Goal: Transaction & Acquisition: Book appointment/travel/reservation

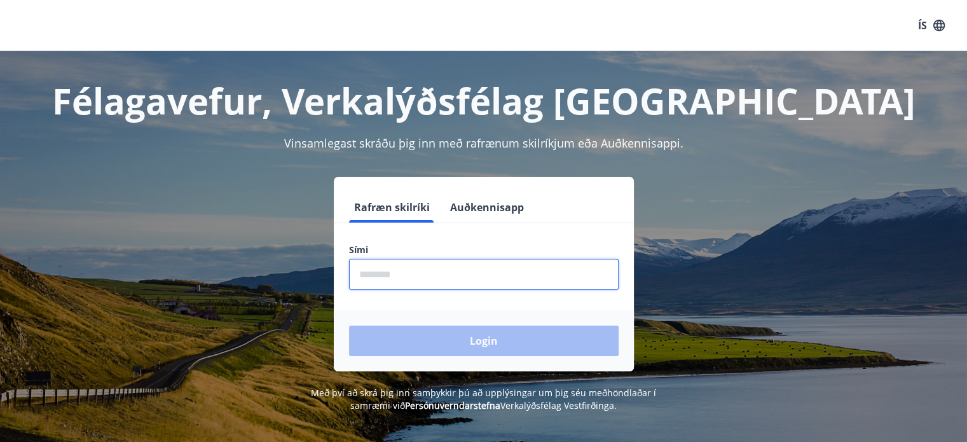
click at [432, 278] on input "phone" at bounding box center [483, 274] width 269 height 31
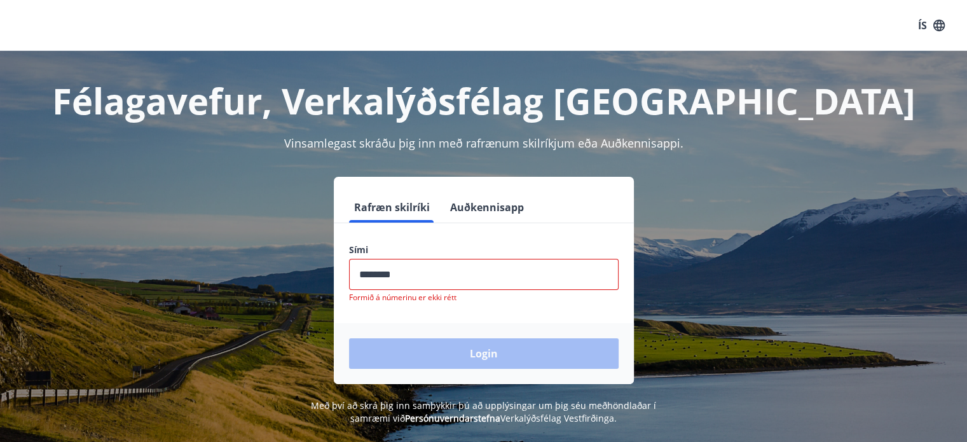
click at [430, 347] on div "Login" at bounding box center [484, 353] width 300 height 61
click at [403, 275] on input "phone" at bounding box center [483, 274] width 269 height 31
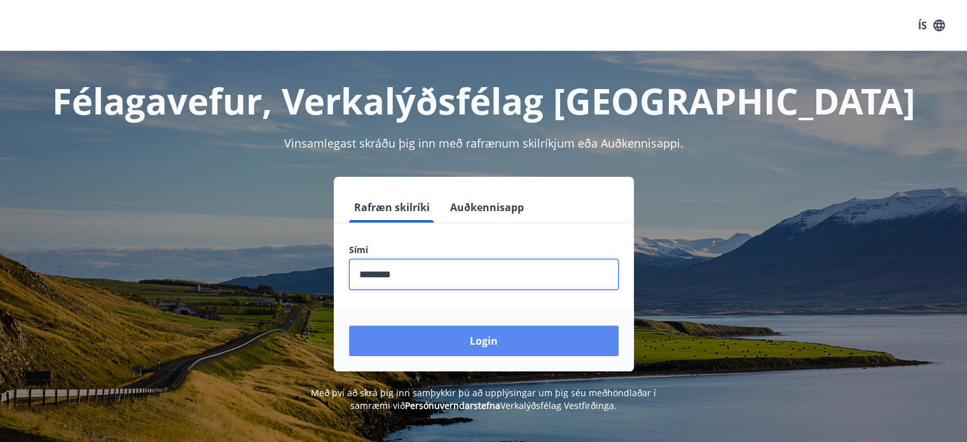
type input "********"
click at [433, 339] on button "Login" at bounding box center [483, 340] width 269 height 31
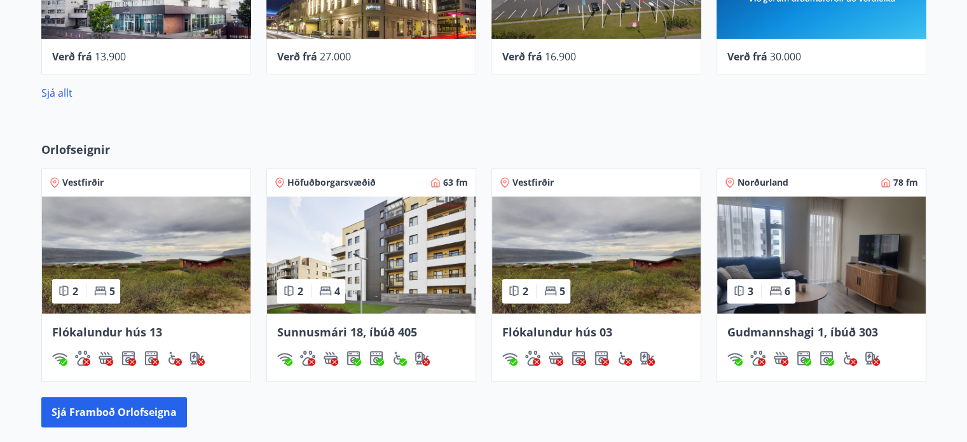
scroll to position [719, 0]
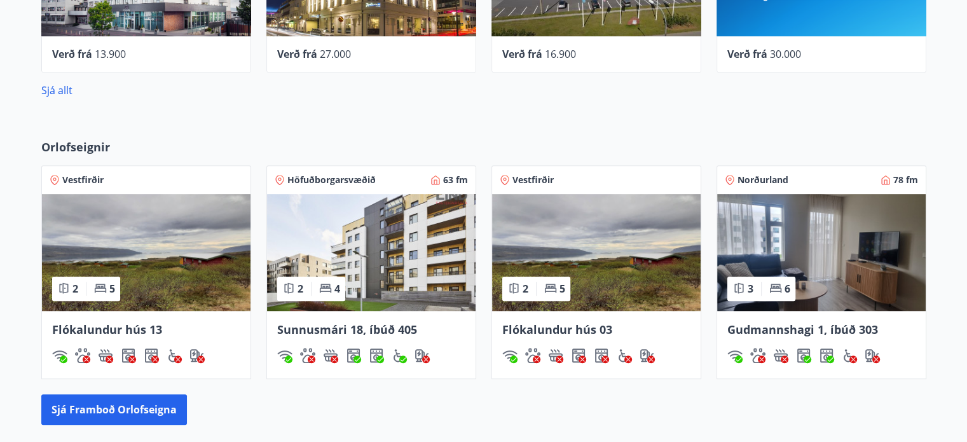
click at [834, 284] on img at bounding box center [821, 252] width 208 height 117
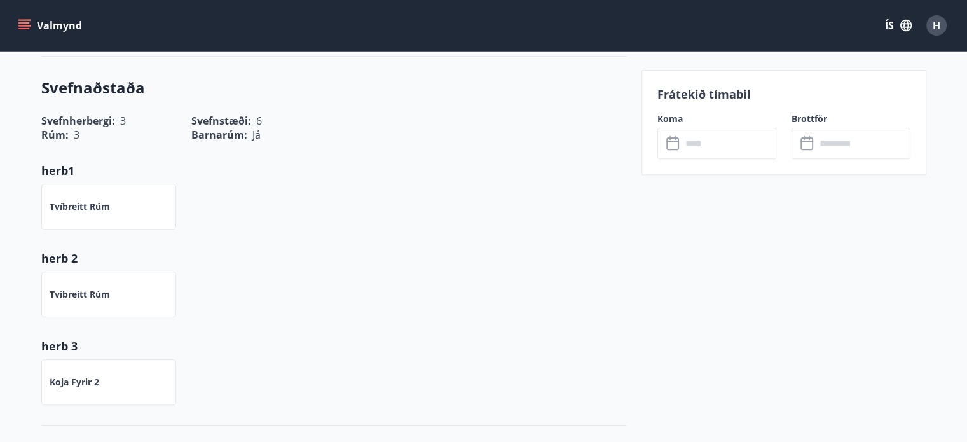
scroll to position [440, 0]
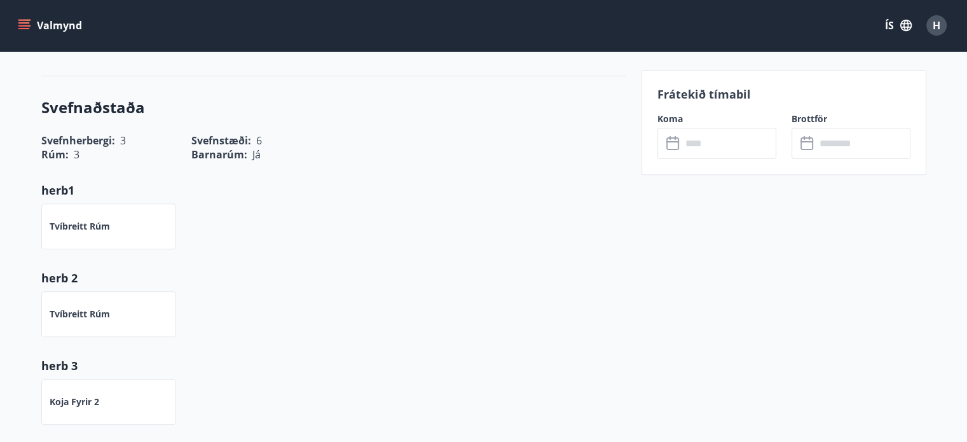
click at [724, 144] on input "text" at bounding box center [728, 143] width 95 height 31
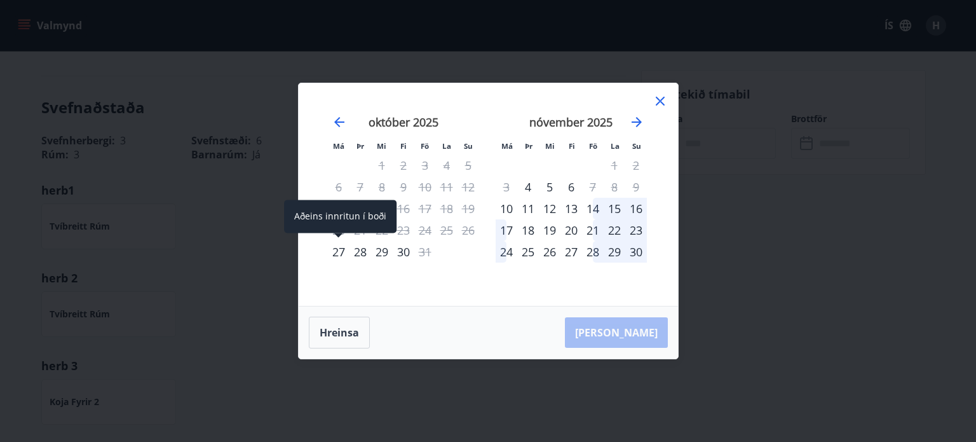
click at [336, 250] on div "27" at bounding box center [339, 252] width 22 height 22
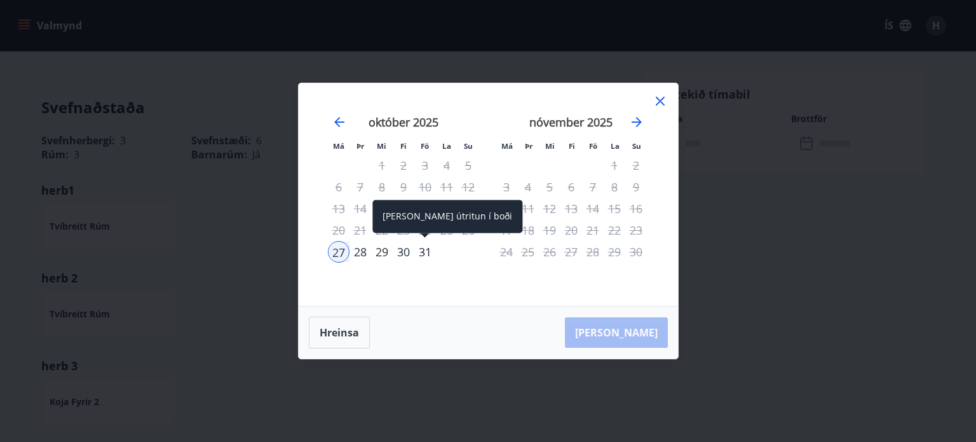
click at [419, 253] on div "31" at bounding box center [425, 252] width 22 height 22
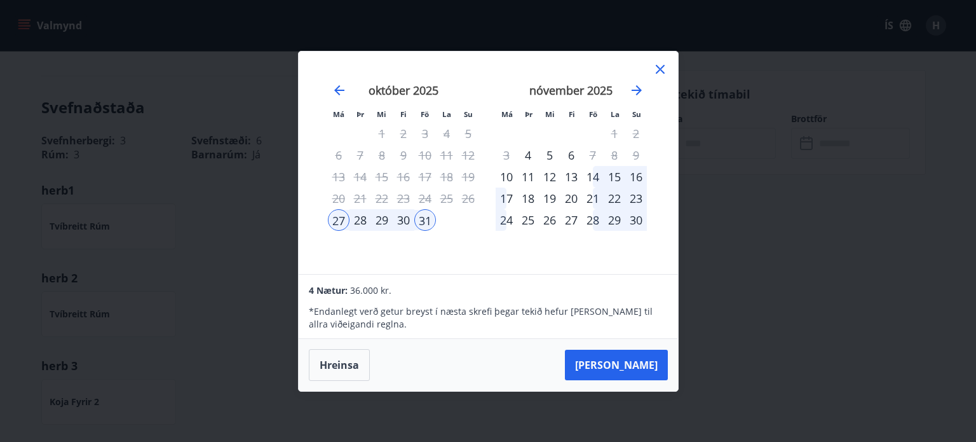
click at [401, 216] on div "30" at bounding box center [404, 220] width 22 height 22
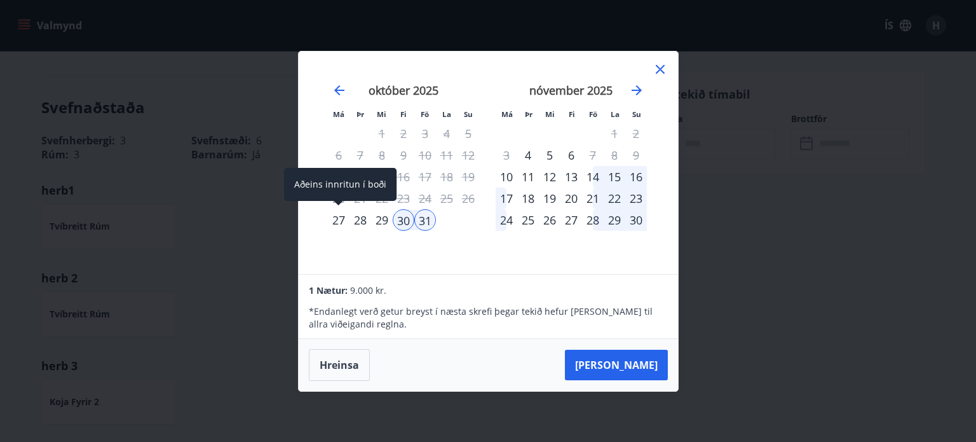
click at [337, 215] on div "27" at bounding box center [339, 220] width 22 height 22
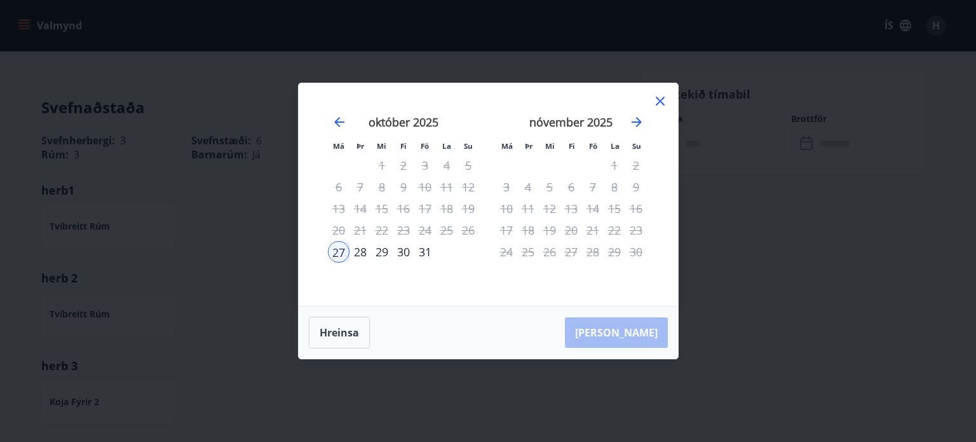
click at [402, 253] on div "30" at bounding box center [404, 252] width 22 height 22
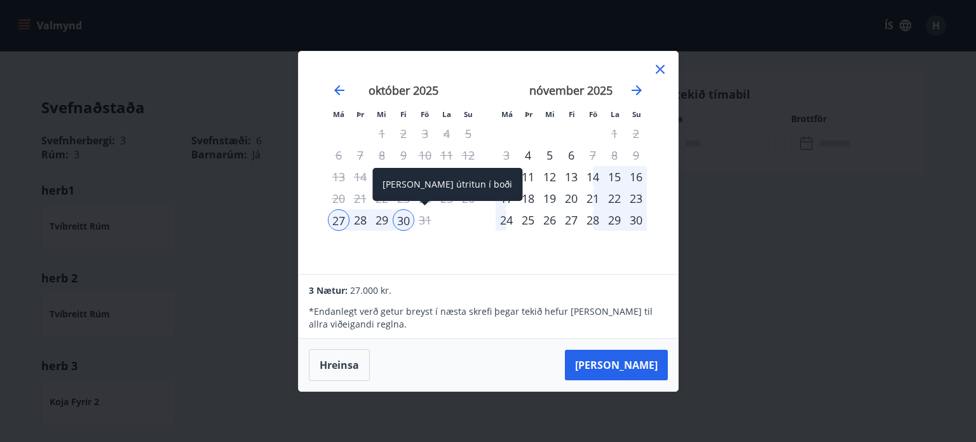
click at [421, 218] on div "31" at bounding box center [425, 220] width 22 height 22
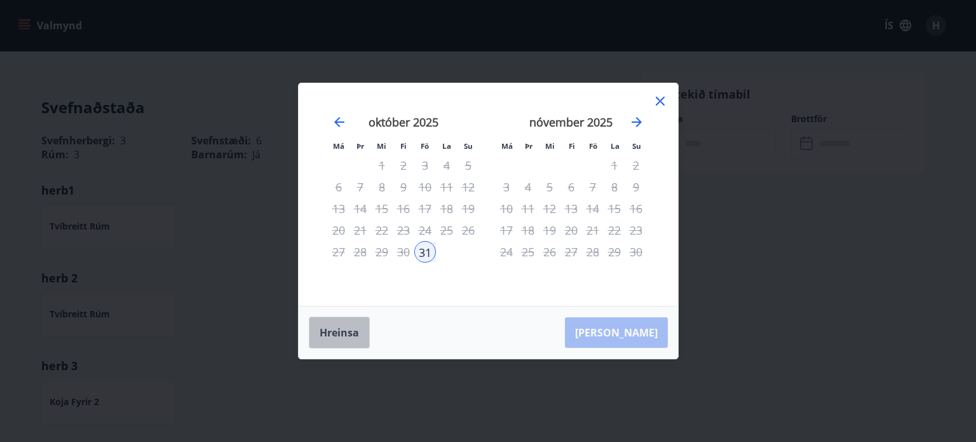
click at [336, 336] on button "Hreinsa" at bounding box center [339, 332] width 61 height 32
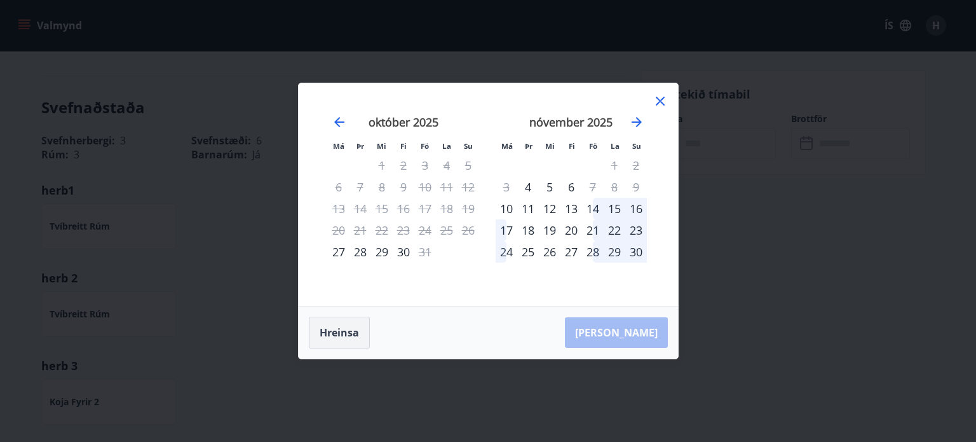
click at [336, 336] on button "Hreinsa" at bounding box center [339, 332] width 61 height 32
click at [636, 121] on icon "Move forward to switch to the next month." at bounding box center [637, 122] width 10 height 10
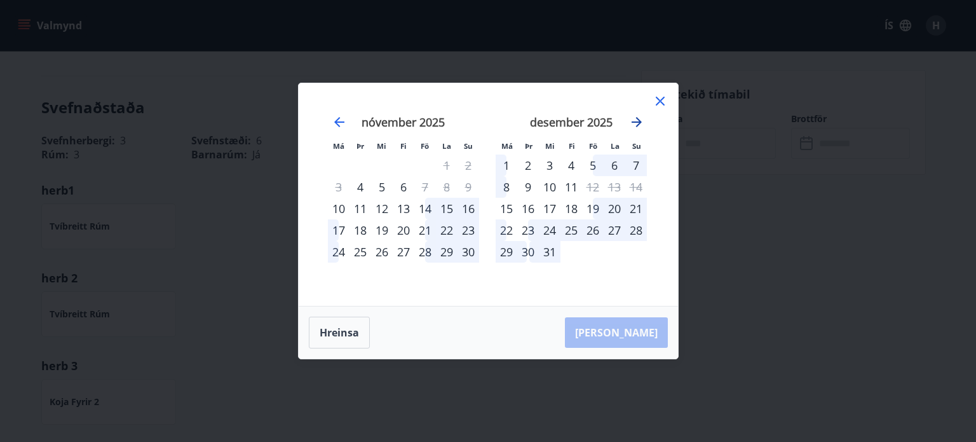
click at [636, 121] on icon "Move forward to switch to the next month." at bounding box center [637, 122] width 10 height 10
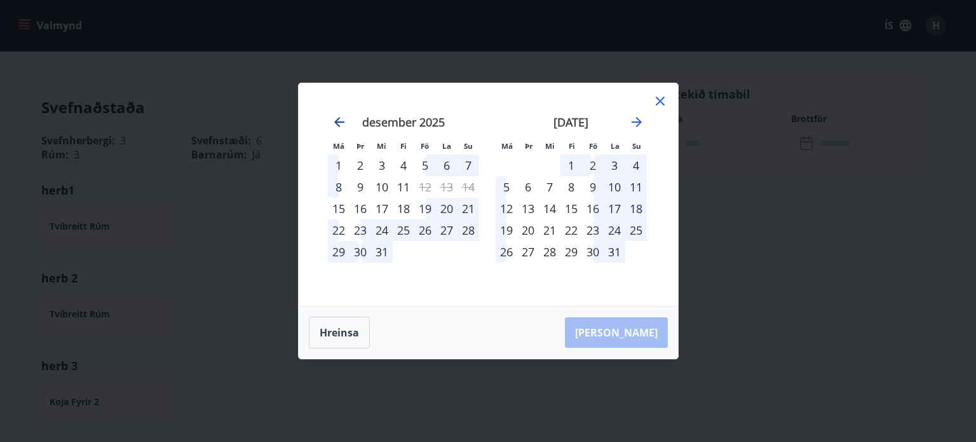
click at [337, 121] on icon "Move backward to switch to the previous month." at bounding box center [339, 121] width 15 height 15
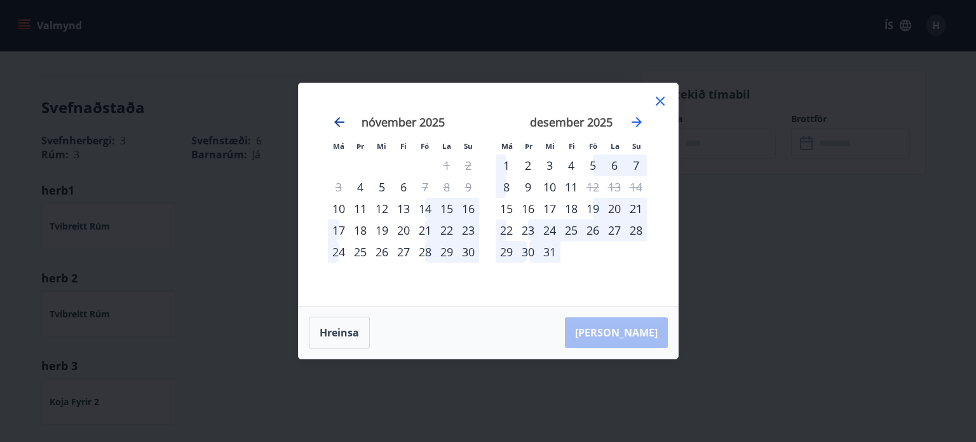
click at [337, 121] on icon "Move backward to switch to the previous month." at bounding box center [339, 121] width 15 height 15
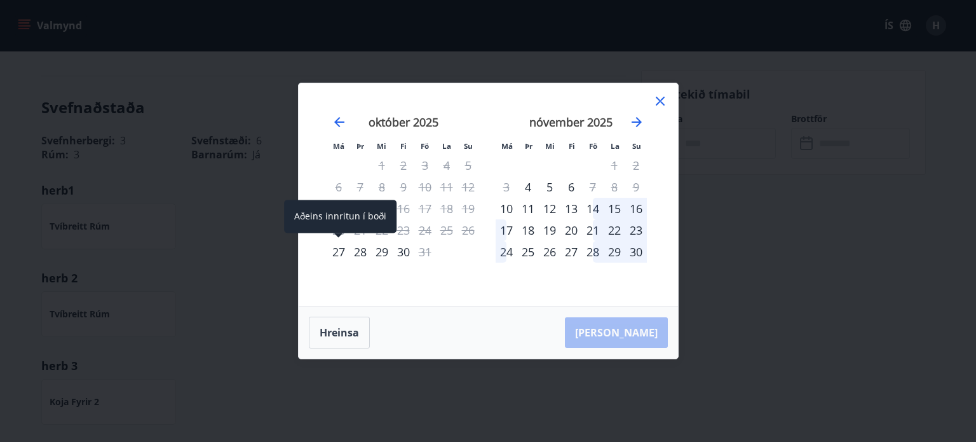
click at [336, 249] on div "27" at bounding box center [339, 252] width 22 height 22
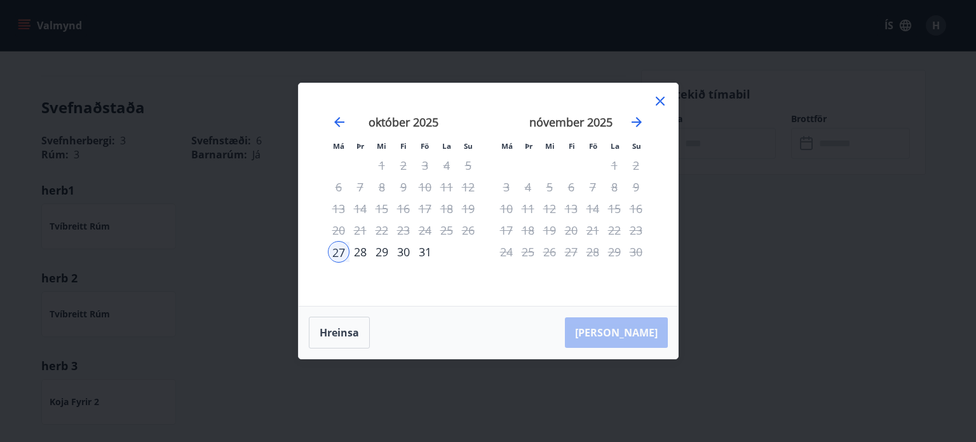
click at [407, 248] on div "30" at bounding box center [404, 252] width 22 height 22
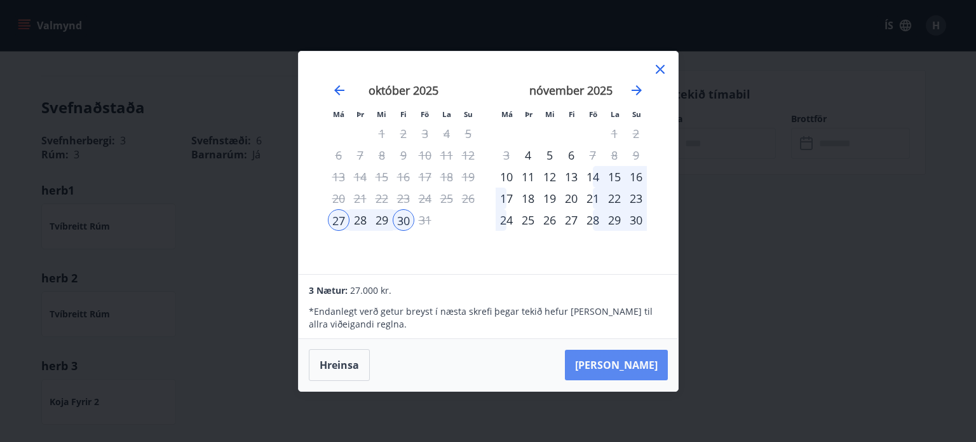
click at [634, 364] on button "Taka Frá" at bounding box center [616, 365] width 103 height 31
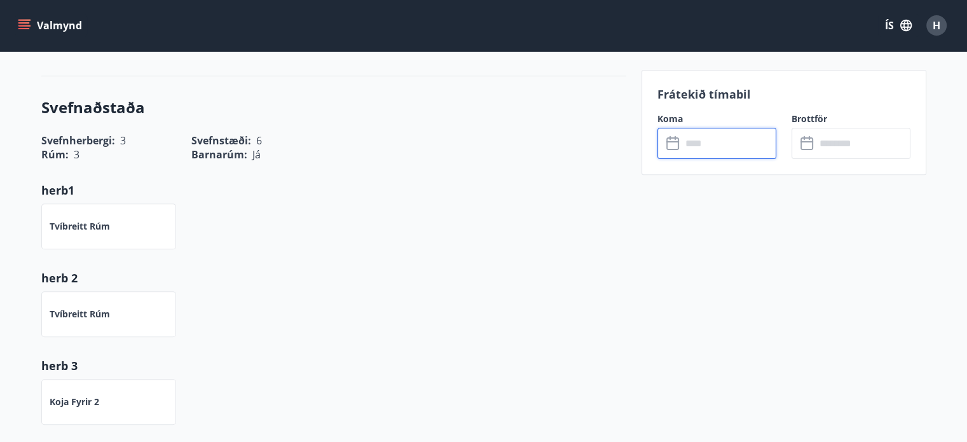
type input "******"
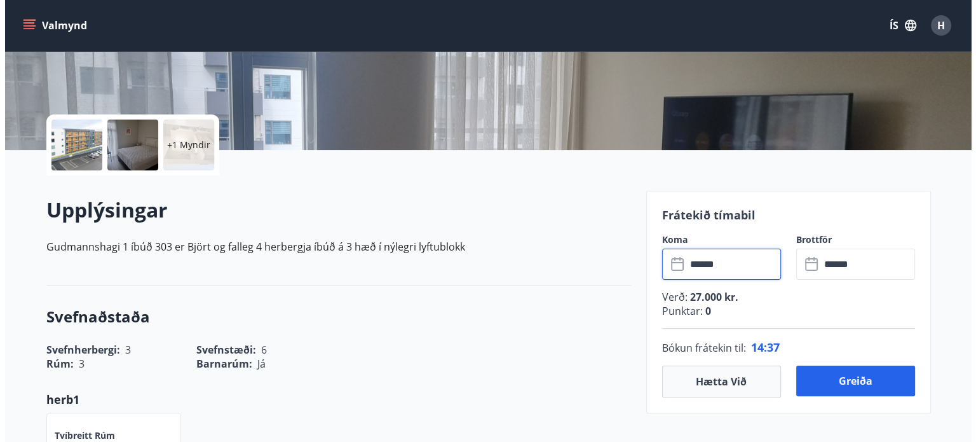
scroll to position [114, 0]
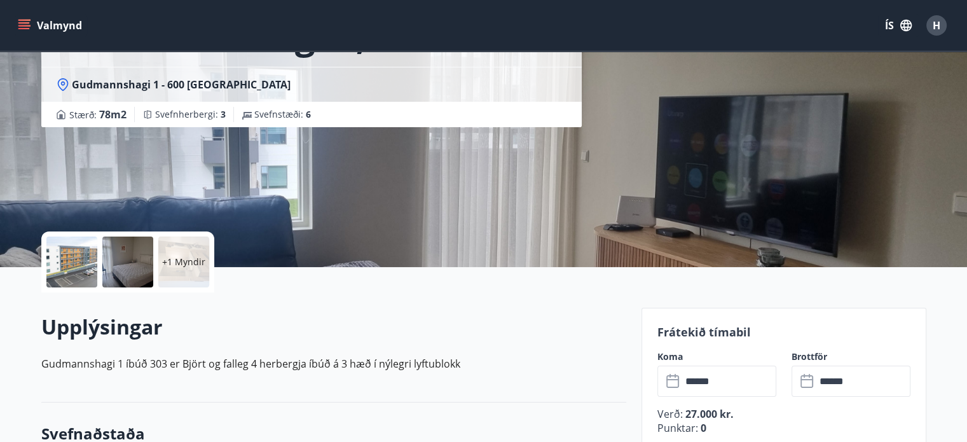
click at [76, 245] on div at bounding box center [71, 261] width 51 height 51
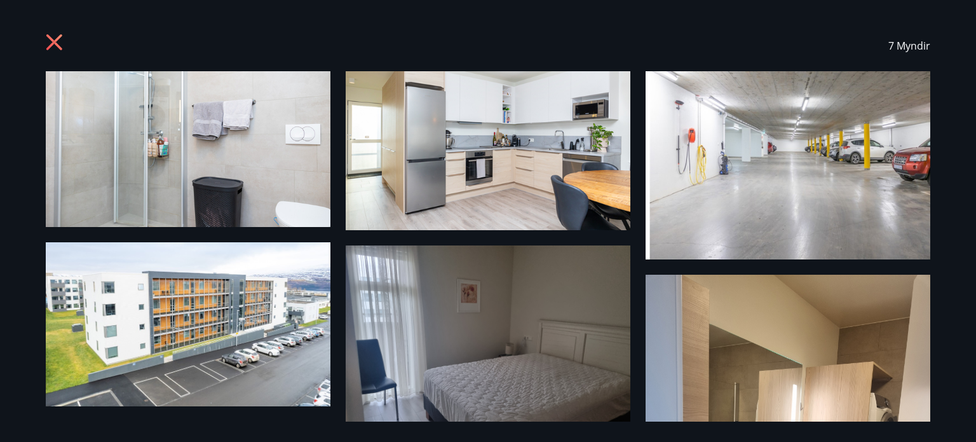
click at [253, 346] on img at bounding box center [188, 324] width 285 height 164
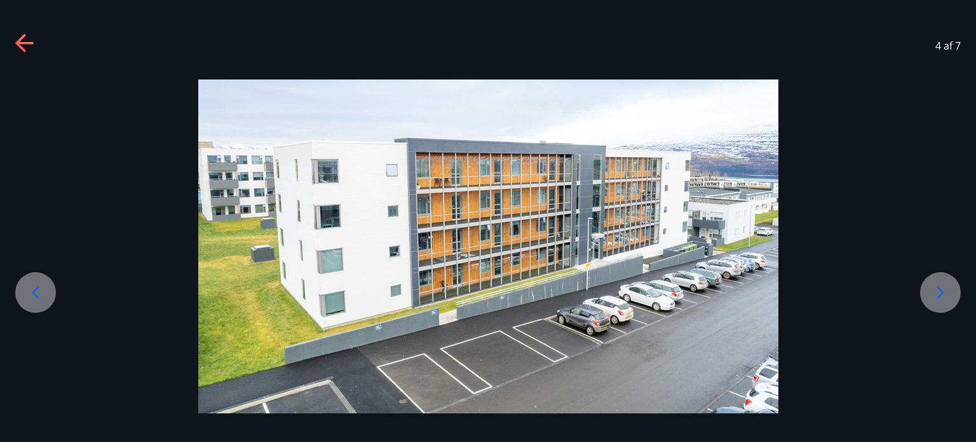
click at [941, 282] on icon at bounding box center [940, 292] width 20 height 20
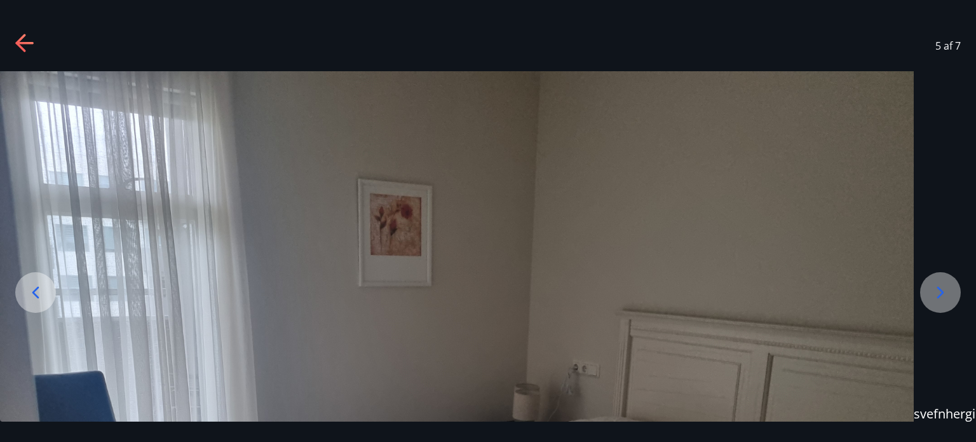
click at [941, 282] on icon at bounding box center [940, 292] width 20 height 20
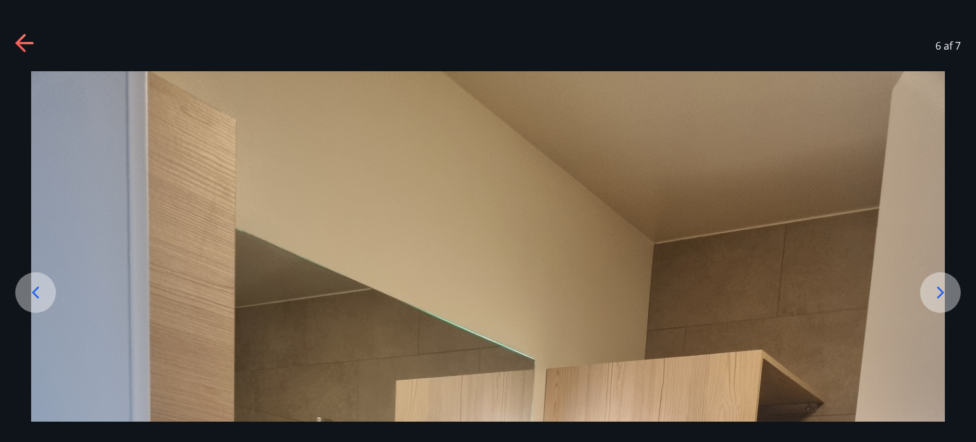
click at [941, 282] on icon at bounding box center [940, 292] width 20 height 20
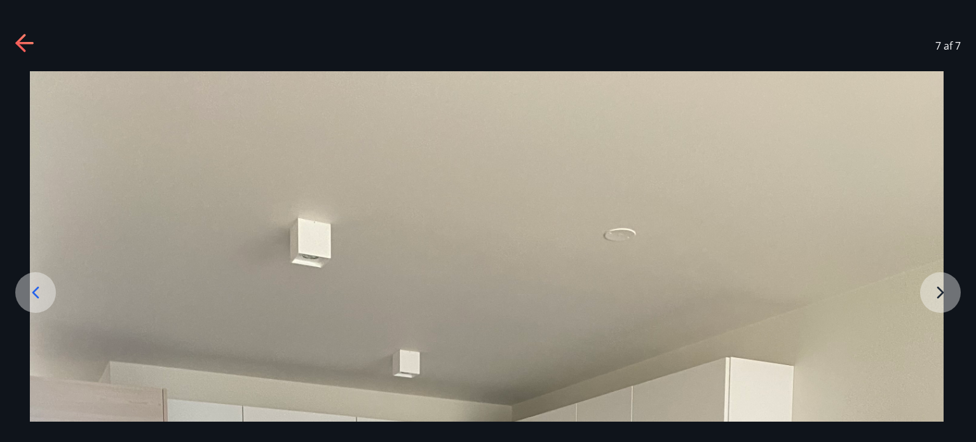
drag, startPoint x: 885, startPoint y: 308, endPoint x: 877, endPoint y: 218, distance: 89.9
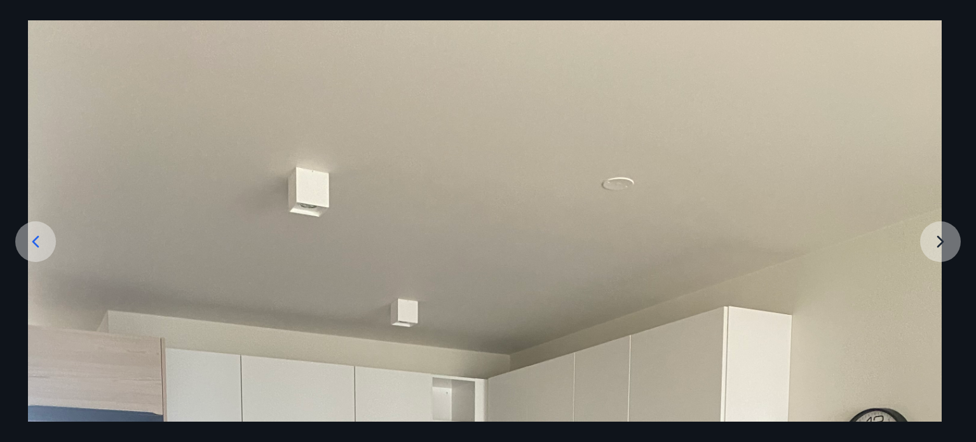
drag, startPoint x: 897, startPoint y: 360, endPoint x: 877, endPoint y: 270, distance: 92.4
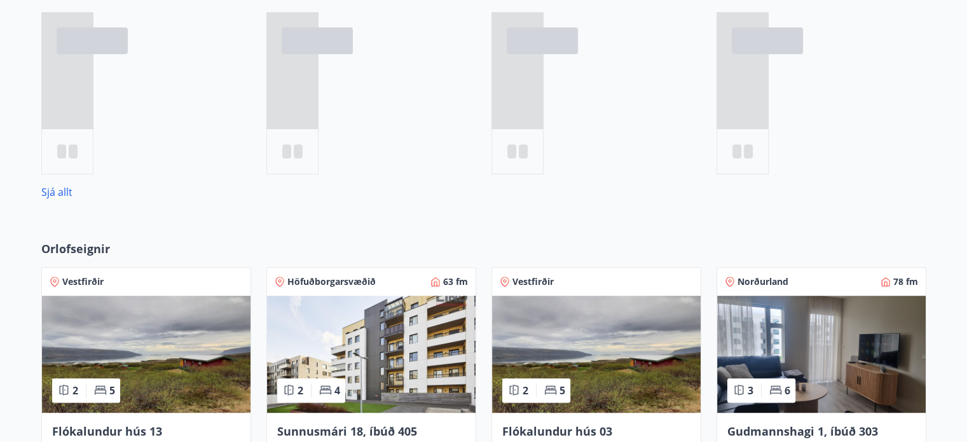
scroll to position [758, 0]
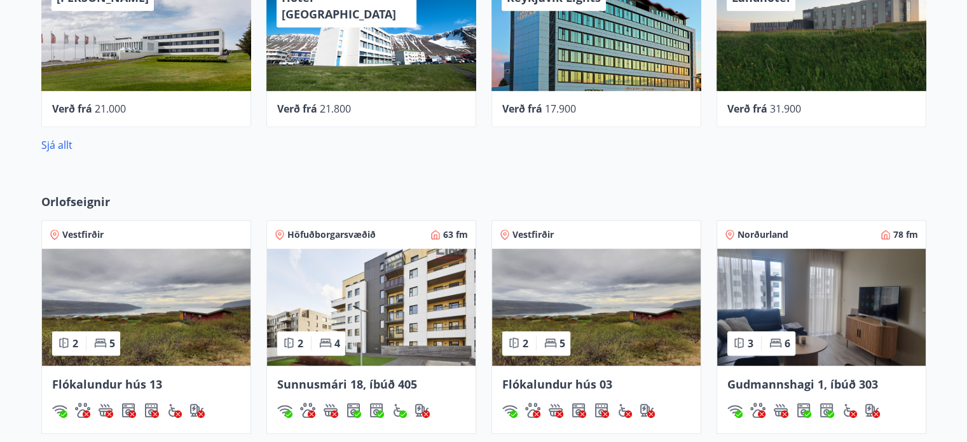
click at [376, 309] on img at bounding box center [371, 306] width 208 height 117
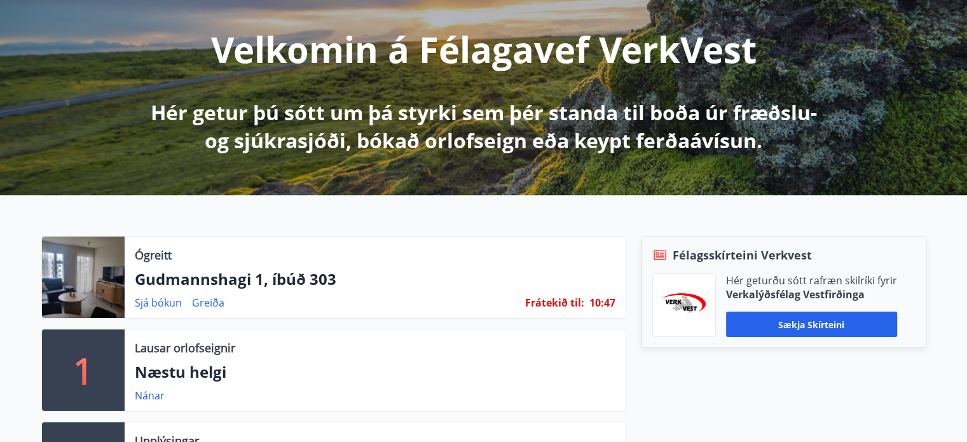
scroll to position [238, 0]
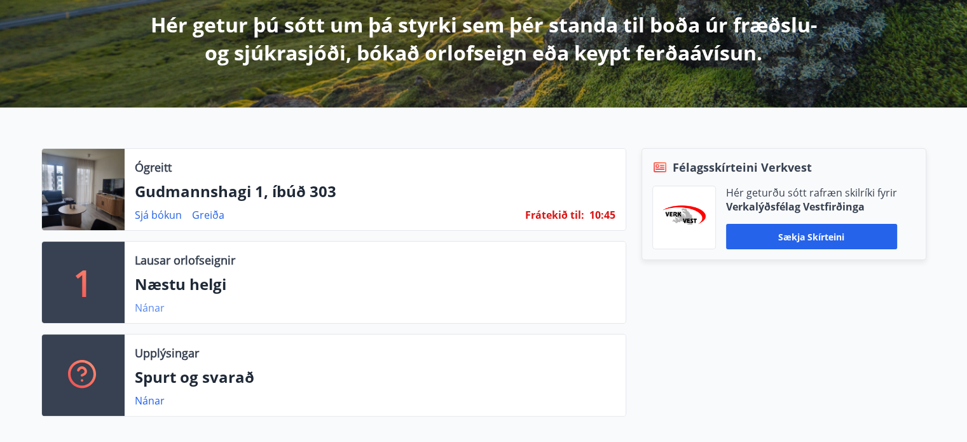
click at [150, 308] on link "Nánar" at bounding box center [150, 308] width 30 height 14
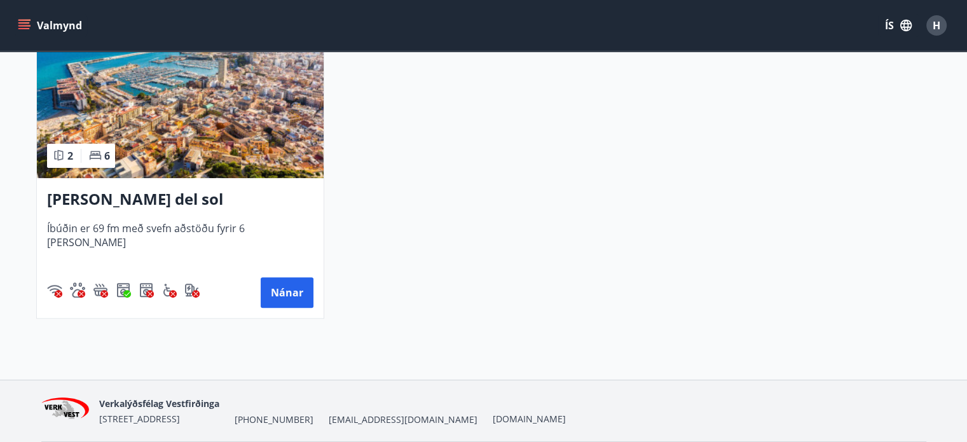
scroll to position [334, 0]
click at [295, 289] on button "Nánar" at bounding box center [287, 291] width 53 height 31
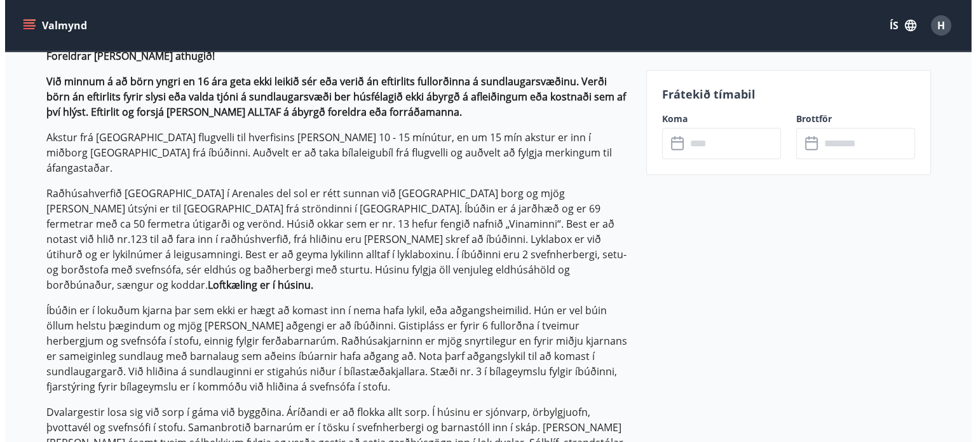
scroll to position [199, 0]
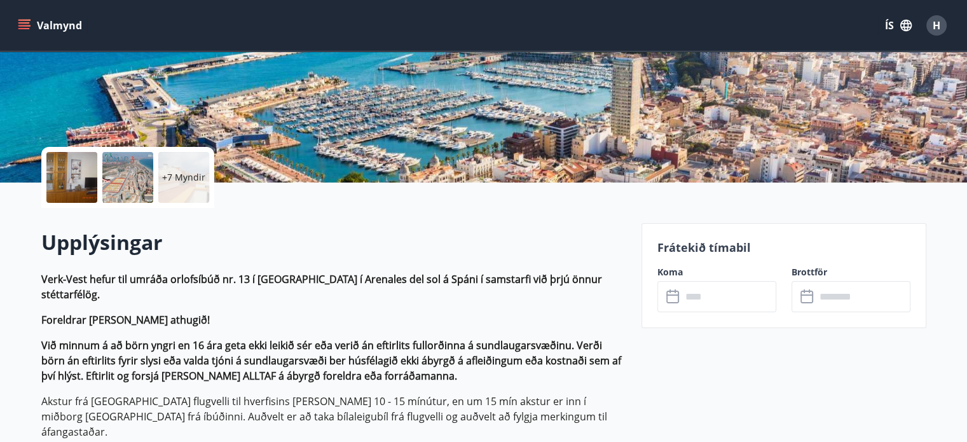
click at [84, 167] on div at bounding box center [71, 177] width 51 height 51
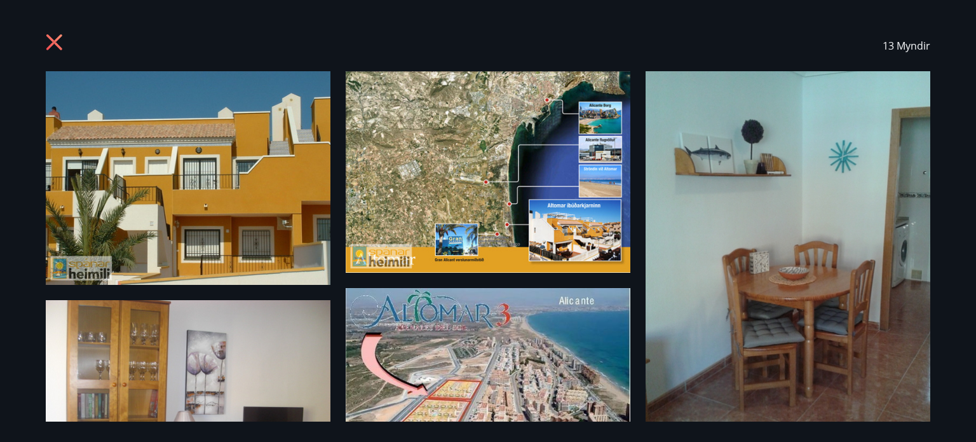
drag, startPoint x: 958, startPoint y: 158, endPoint x: 961, endPoint y: 212, distance: 54.1
click at [961, 212] on div "13 Myndir" at bounding box center [488, 221] width 976 height 442
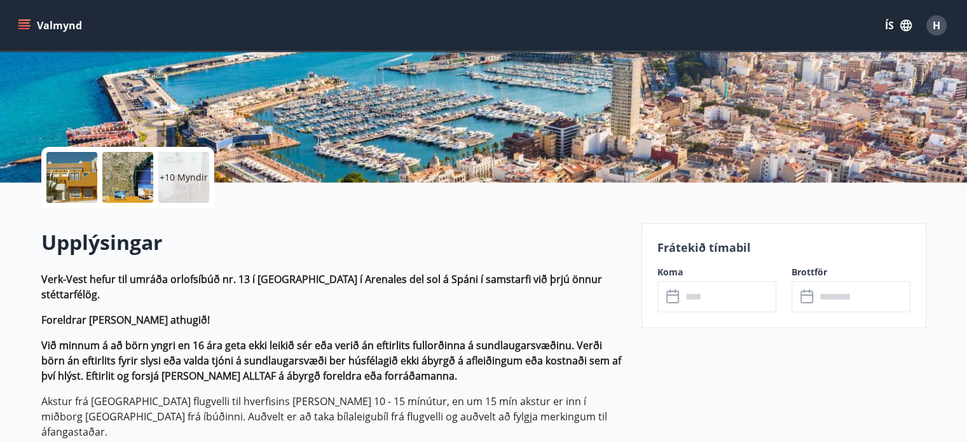
click at [186, 177] on p "+10 Myndir" at bounding box center [184, 177] width 48 height 13
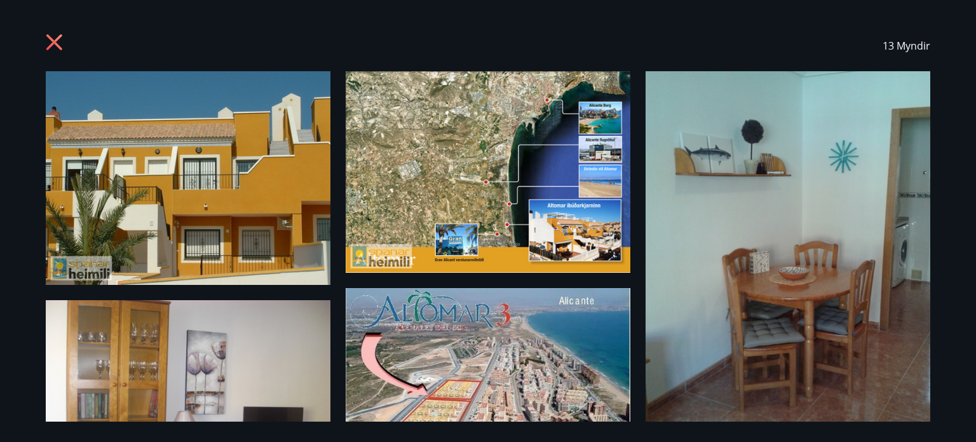
click at [186, 177] on img at bounding box center [188, 178] width 285 height 214
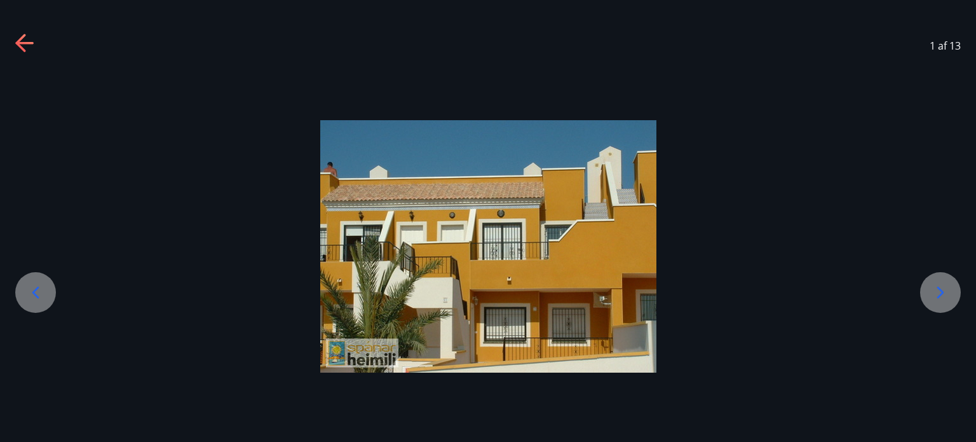
click at [928, 291] on div at bounding box center [940, 292] width 41 height 41
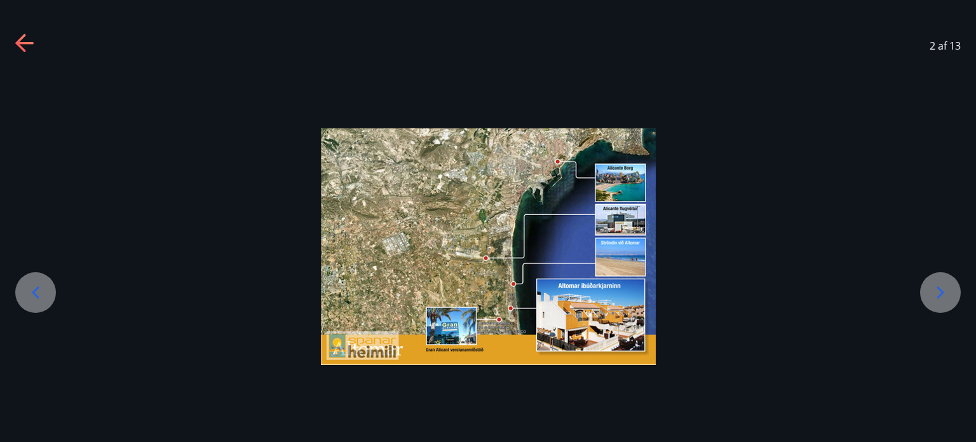
click at [928, 291] on div at bounding box center [940, 292] width 41 height 41
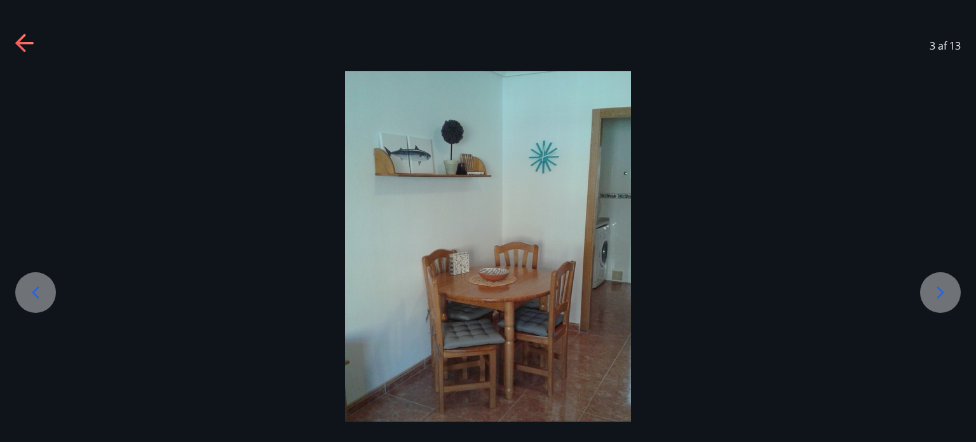
click at [928, 291] on div at bounding box center [940, 292] width 41 height 41
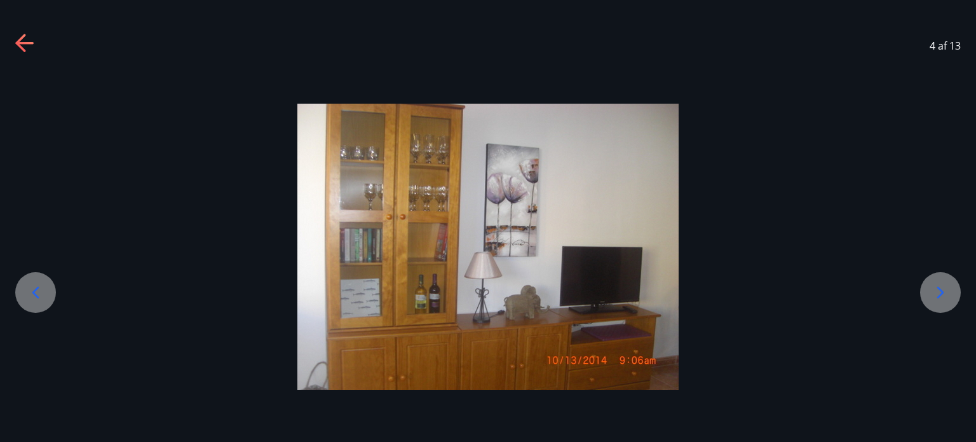
click at [928, 291] on div at bounding box center [940, 292] width 41 height 41
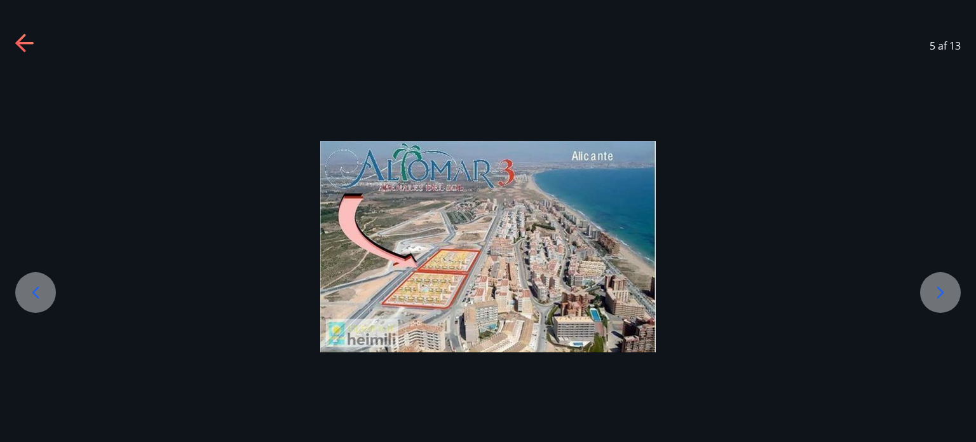
click at [928, 291] on div at bounding box center [940, 292] width 41 height 41
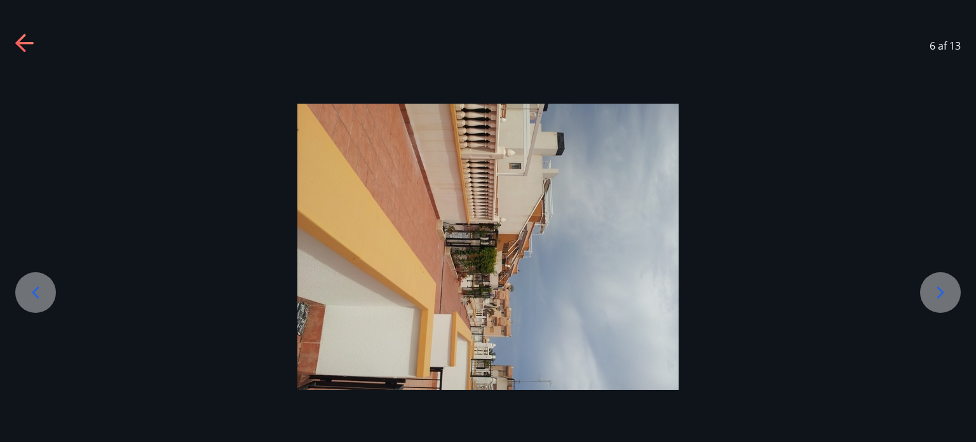
click at [928, 291] on div at bounding box center [940, 292] width 41 height 41
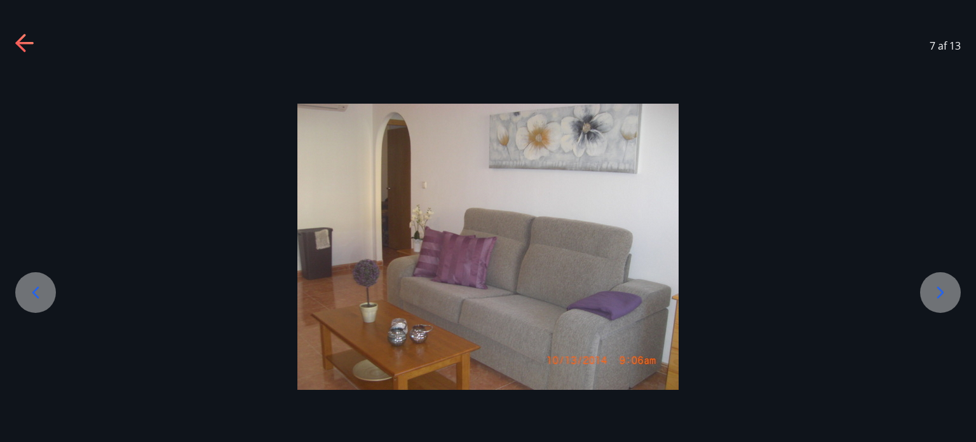
click at [928, 291] on div at bounding box center [940, 292] width 41 height 41
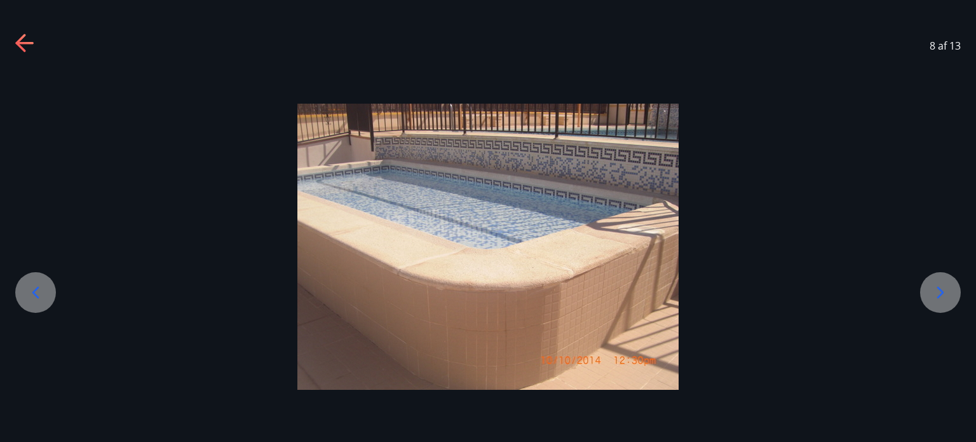
click at [928, 291] on div at bounding box center [940, 292] width 41 height 41
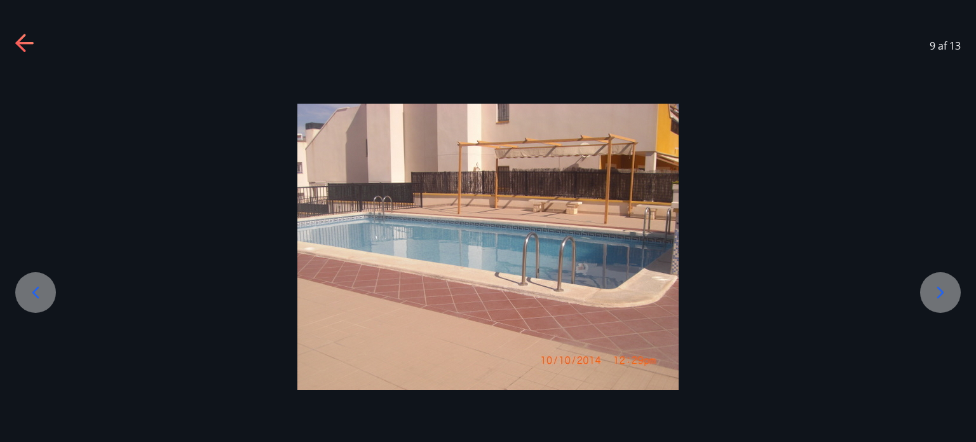
click at [928, 291] on div at bounding box center [940, 292] width 41 height 41
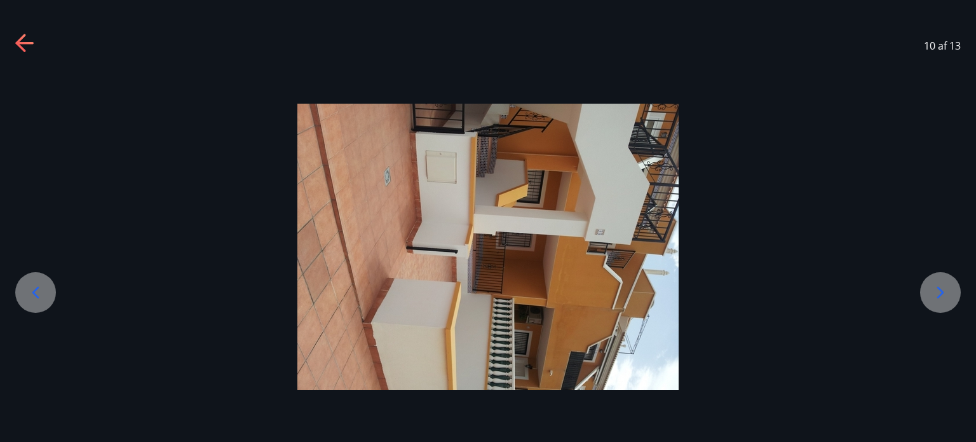
click at [928, 291] on div at bounding box center [940, 292] width 41 height 41
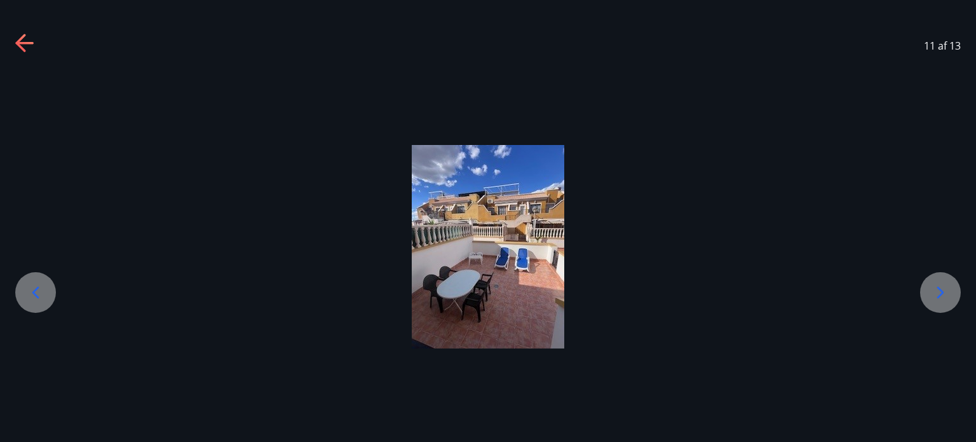
click at [928, 291] on div at bounding box center [940, 292] width 41 height 41
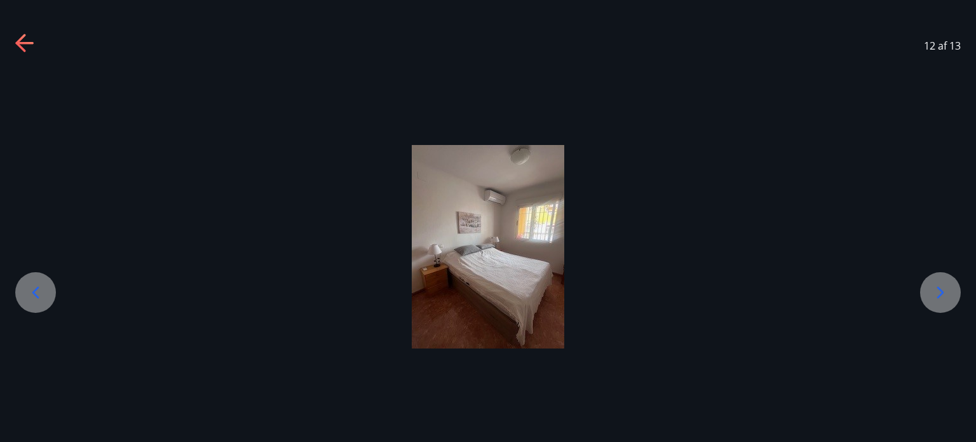
click at [928, 291] on div at bounding box center [940, 292] width 41 height 41
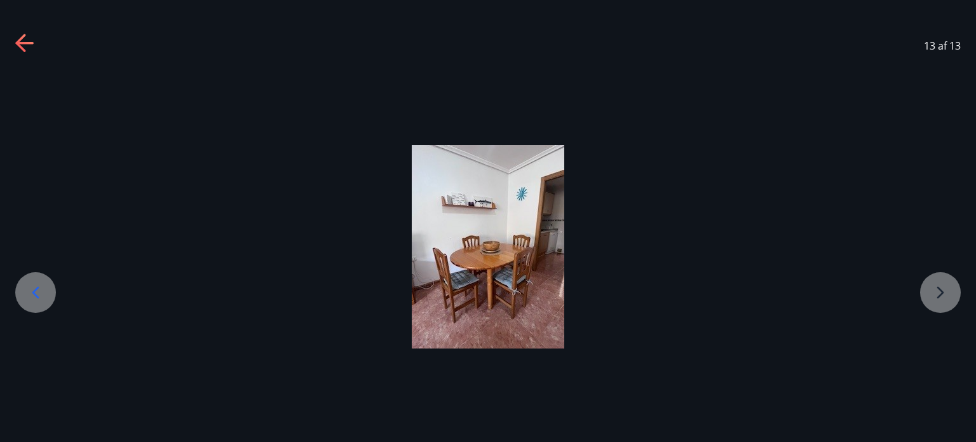
click at [928, 291] on div at bounding box center [488, 246] width 976 height 203
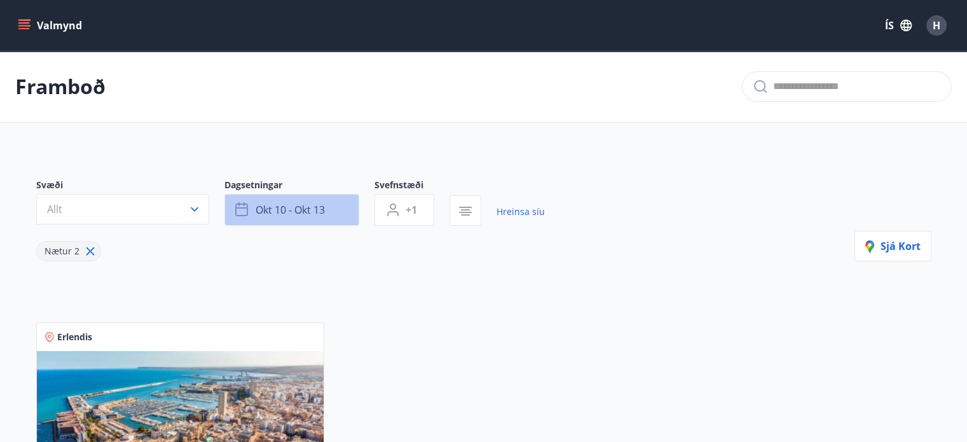
click at [276, 206] on span "okt 10 - okt 13" at bounding box center [289, 210] width 69 height 14
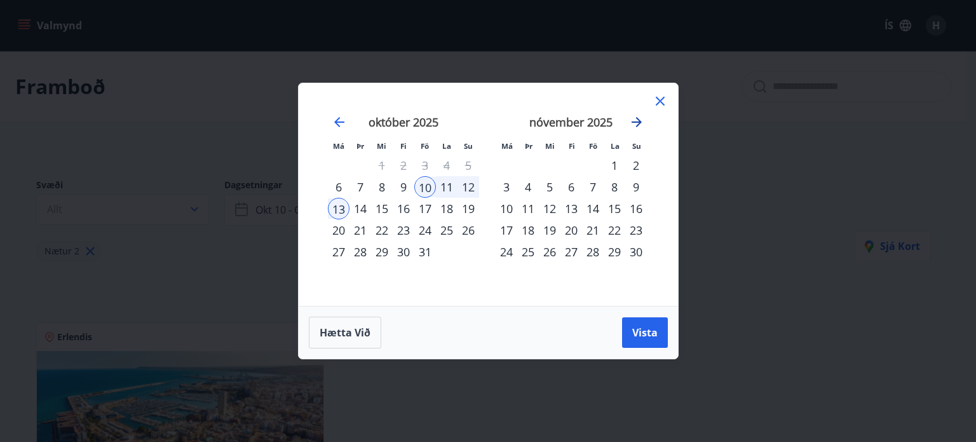
click at [634, 121] on icon "Move forward to switch to the next month." at bounding box center [636, 121] width 15 height 15
click at [336, 205] on div "12" at bounding box center [339, 209] width 22 height 22
click at [338, 231] on div "19" at bounding box center [339, 230] width 22 height 22
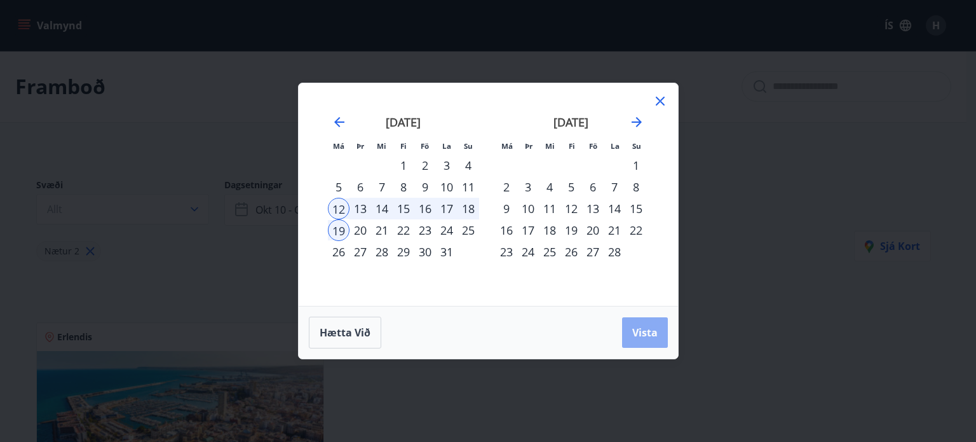
click at [643, 336] on span "Vista" at bounding box center [644, 332] width 25 height 14
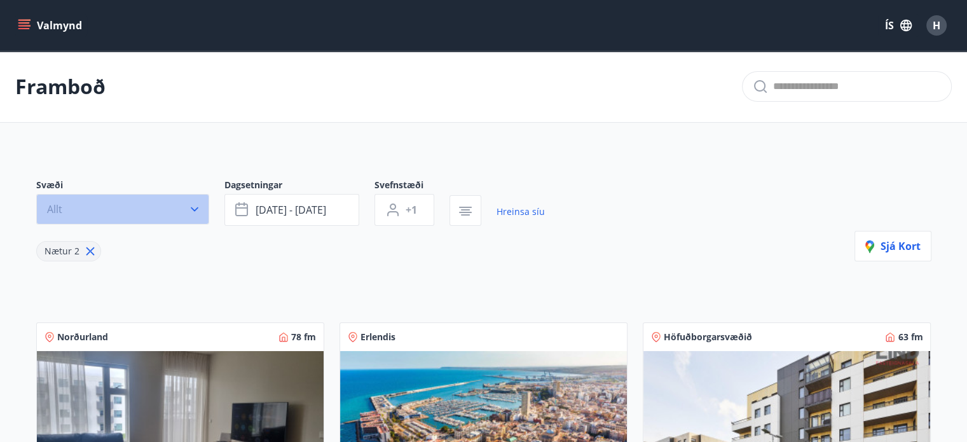
click at [196, 211] on icon "button" at bounding box center [194, 209] width 13 height 13
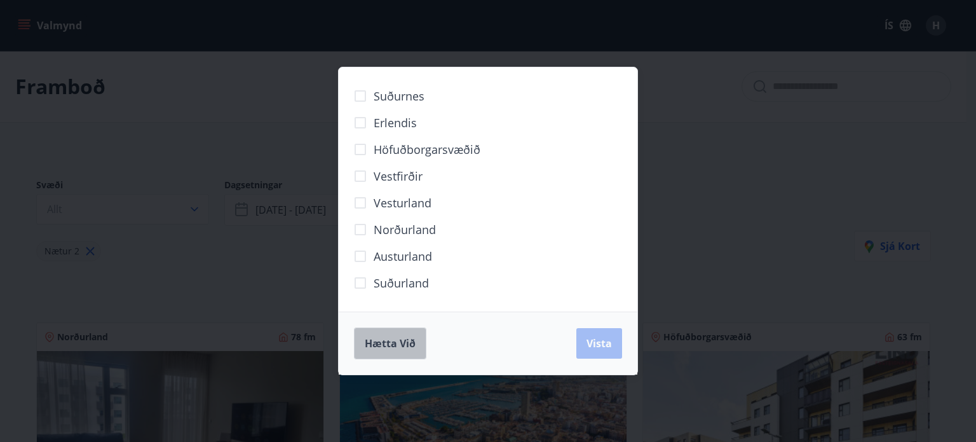
click at [385, 341] on span "Hætta við" at bounding box center [390, 343] width 51 height 14
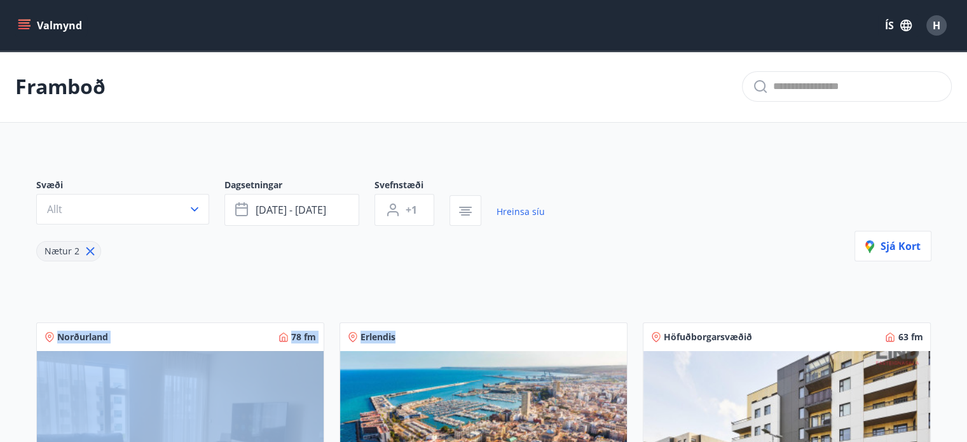
drag, startPoint x: 529, startPoint y: 236, endPoint x: 534, endPoint y: 300, distance: 64.3
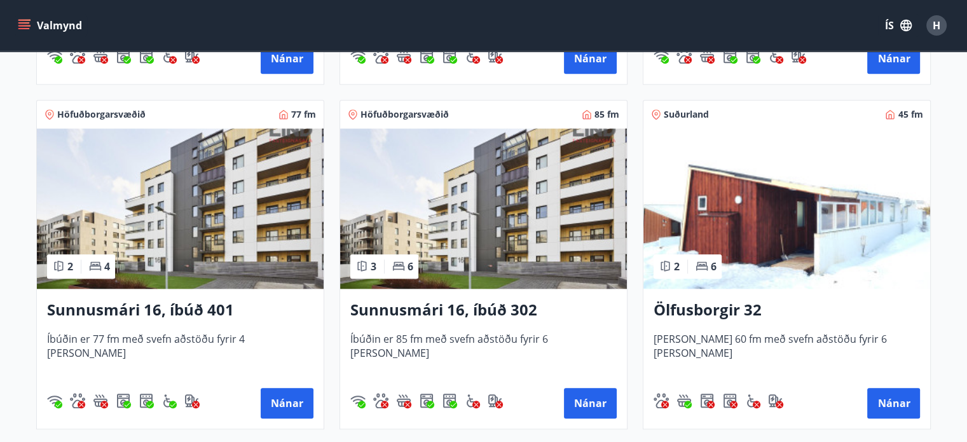
scroll to position [1272, 0]
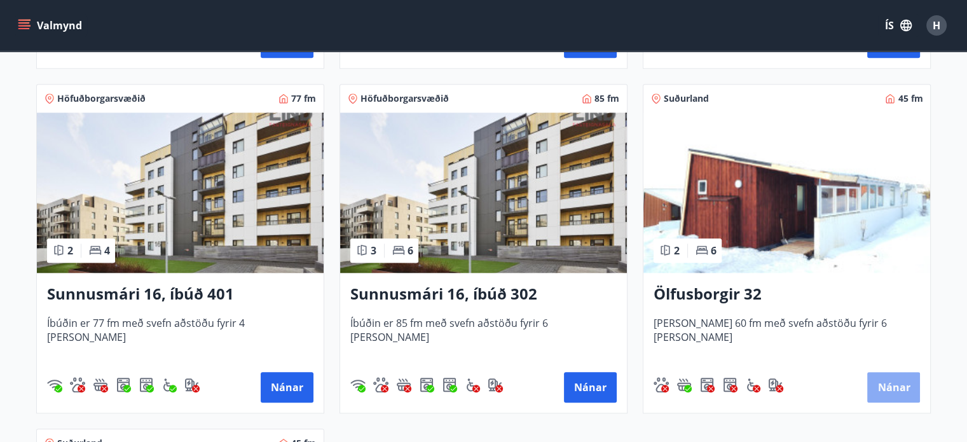
click at [897, 383] on button "Nánar" at bounding box center [893, 387] width 53 height 31
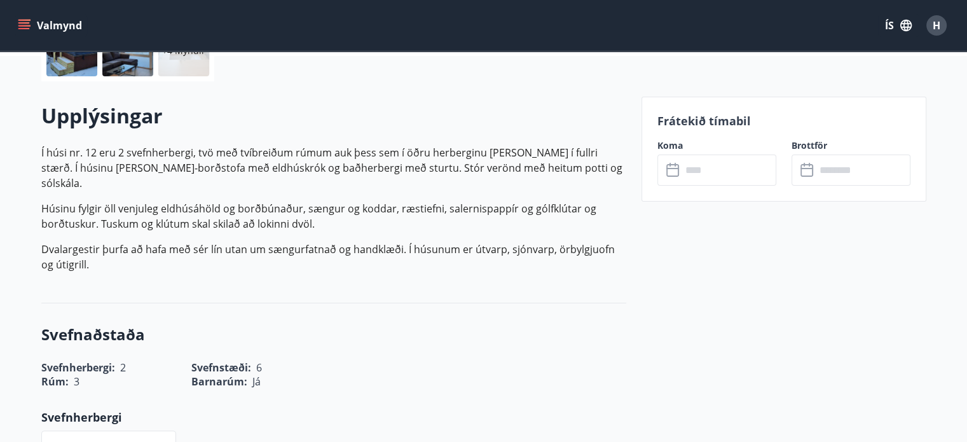
scroll to position [331, 0]
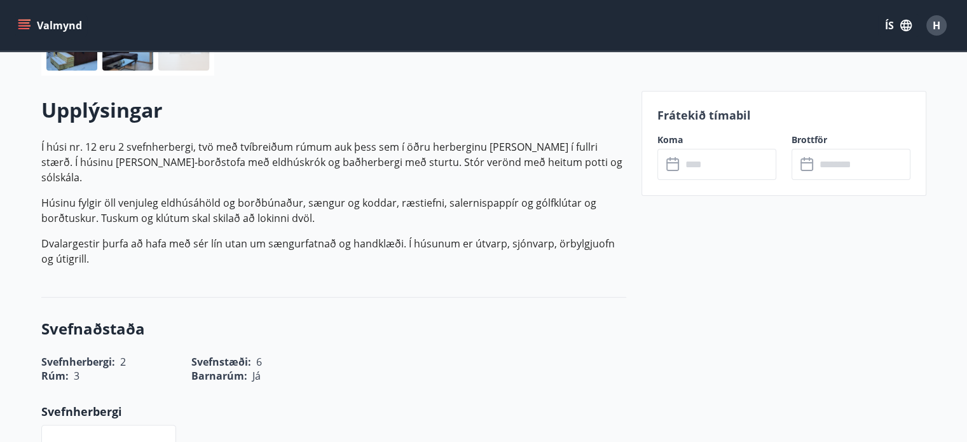
click at [720, 162] on input "text" at bounding box center [728, 164] width 95 height 31
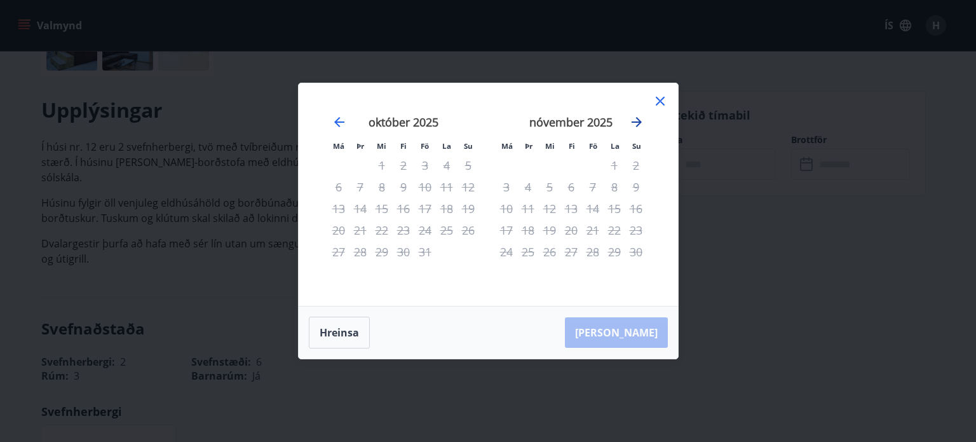
click at [636, 121] on icon "Move forward to switch to the next month." at bounding box center [636, 121] width 15 height 15
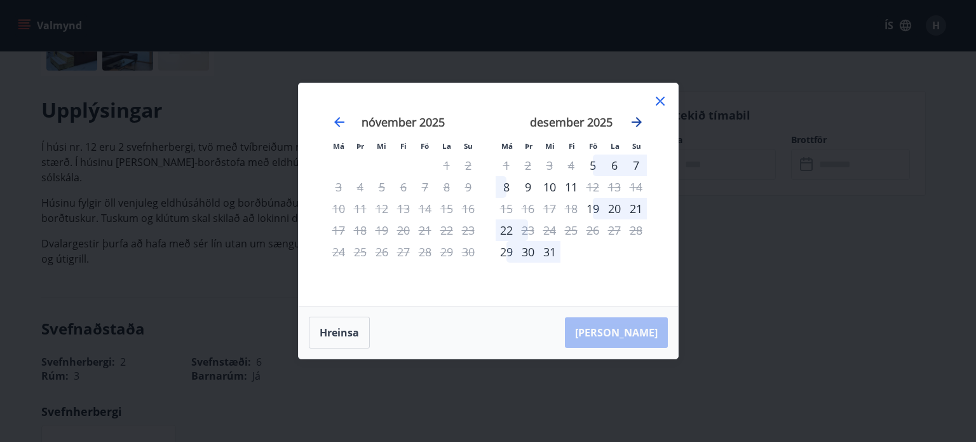
click at [636, 121] on icon "Move forward to switch to the next month." at bounding box center [636, 121] width 15 height 15
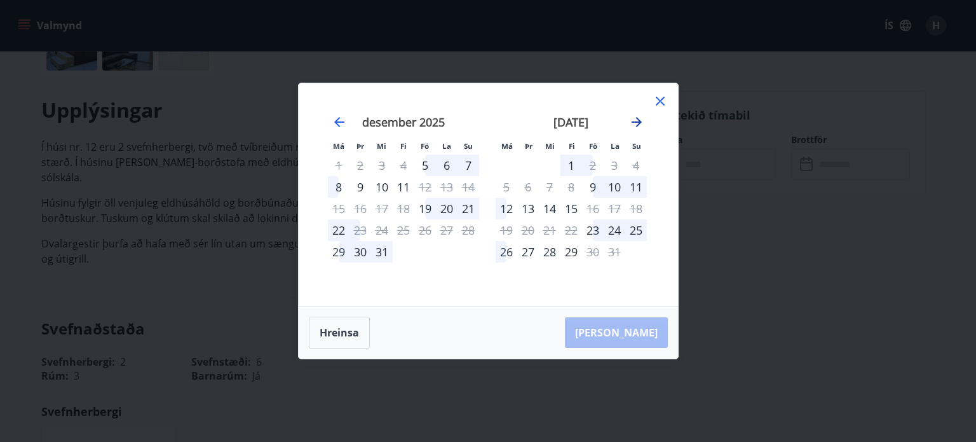
click at [636, 121] on icon "Move forward to switch to the next month." at bounding box center [636, 121] width 15 height 15
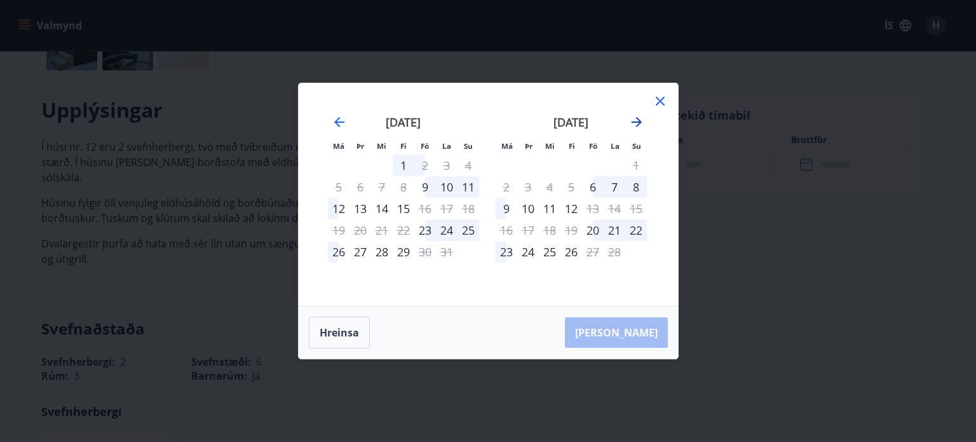
click at [636, 121] on icon "Move forward to switch to the next month." at bounding box center [636, 121] width 15 height 15
click at [338, 119] on icon "Move backward to switch to the previous month." at bounding box center [339, 122] width 10 height 10
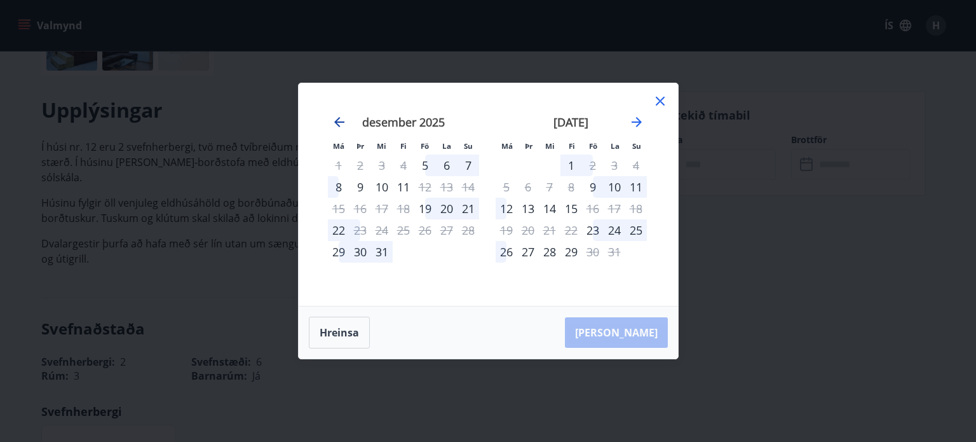
click at [338, 119] on icon "Move backward to switch to the previous month." at bounding box center [339, 122] width 10 height 10
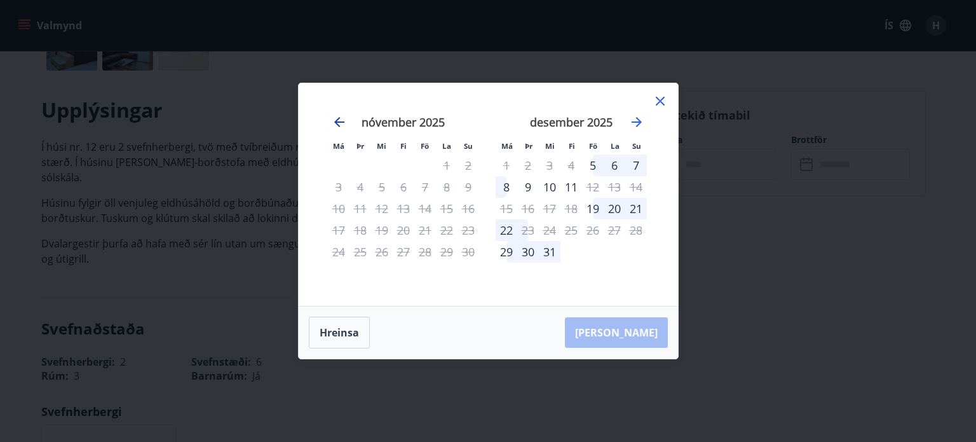
click at [338, 119] on icon "Move backward to switch to the previous month." at bounding box center [339, 122] width 10 height 10
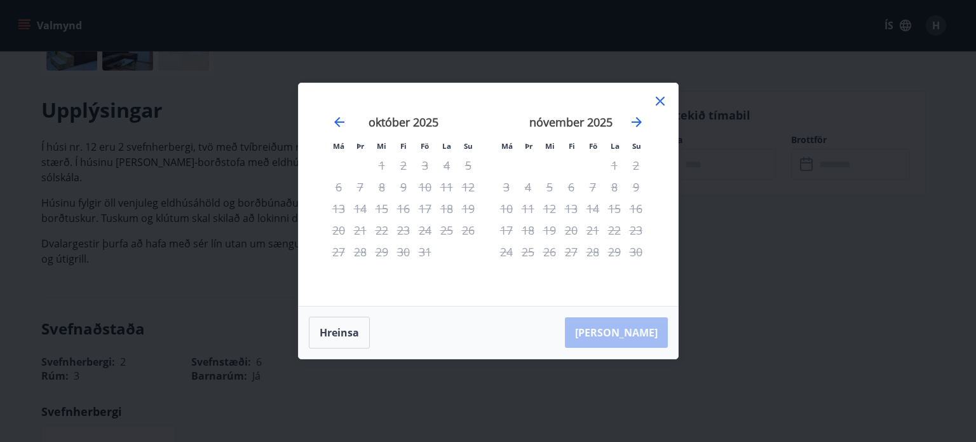
click at [658, 96] on icon at bounding box center [660, 100] width 15 height 15
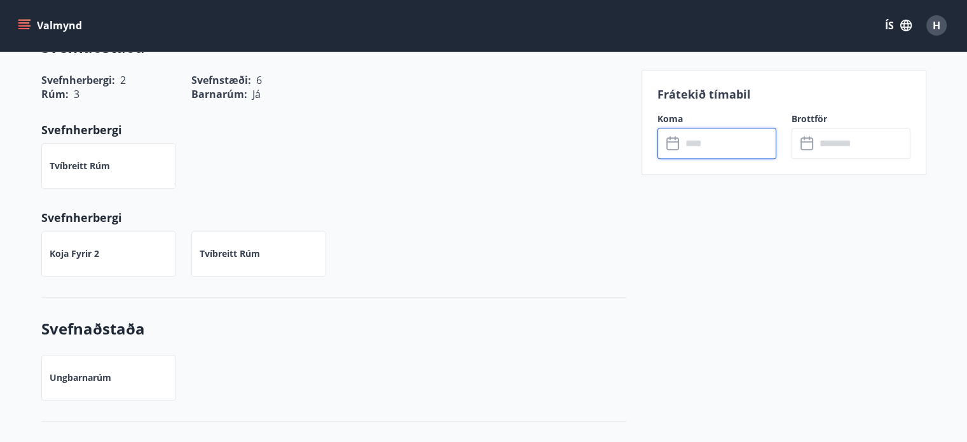
scroll to position [0, 0]
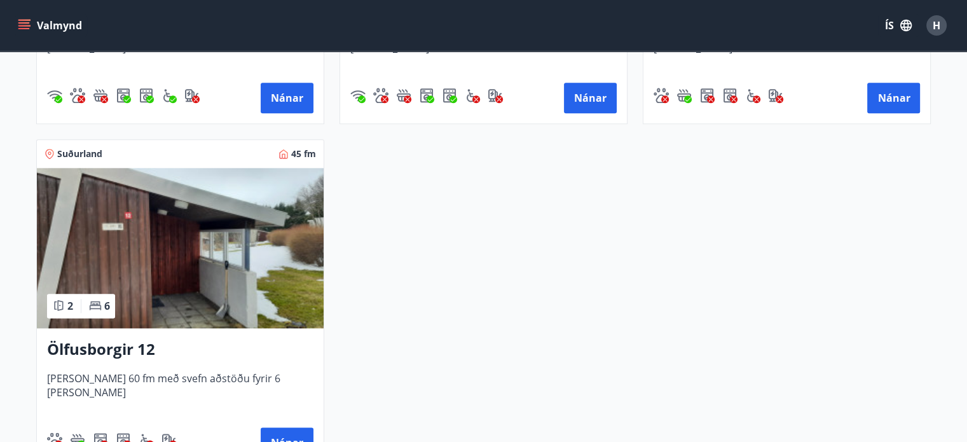
scroll to position [1566, 0]
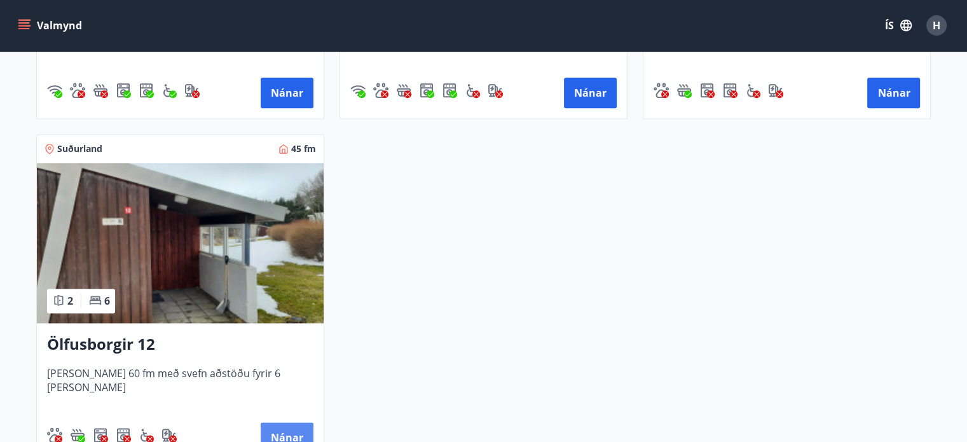
click at [287, 428] on button "Nánar" at bounding box center [287, 437] width 53 height 31
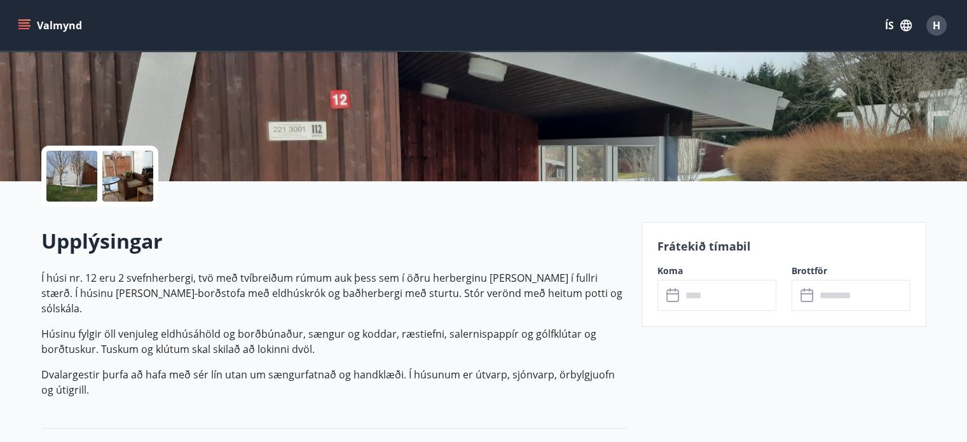
scroll to position [219, 0]
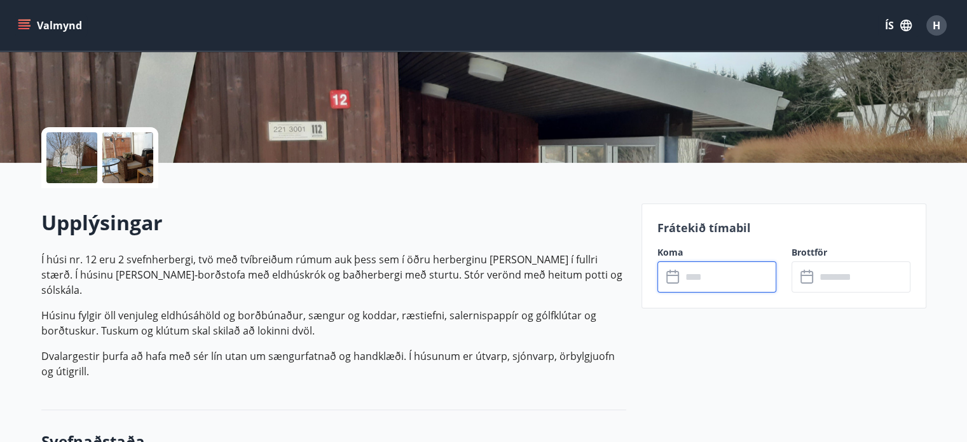
click at [701, 278] on input "text" at bounding box center [728, 276] width 95 height 31
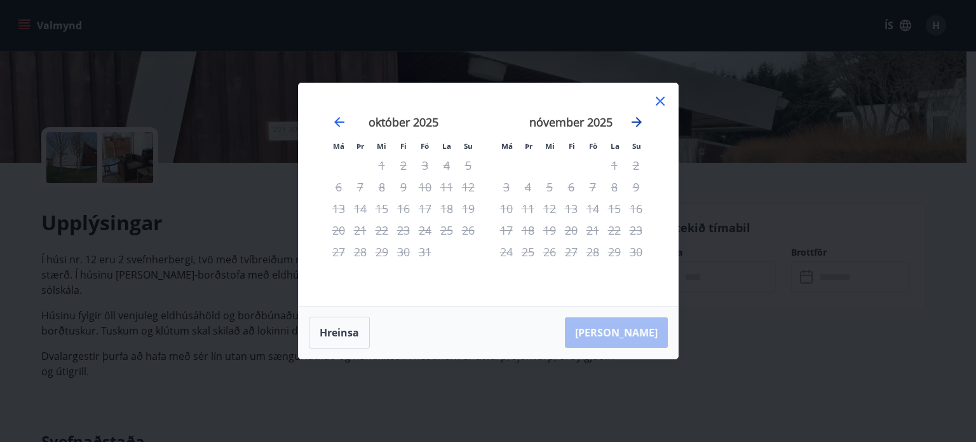
click at [634, 125] on icon "Move forward to switch to the next month." at bounding box center [636, 121] width 15 height 15
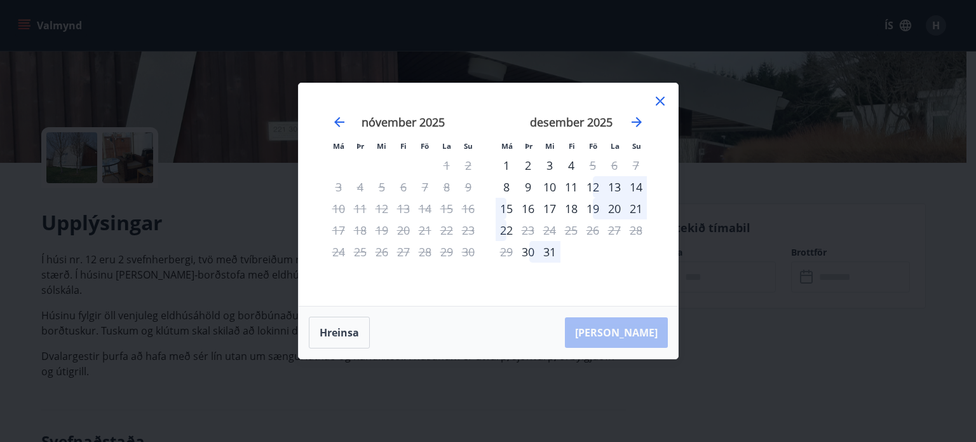
click at [657, 100] on icon at bounding box center [660, 100] width 15 height 15
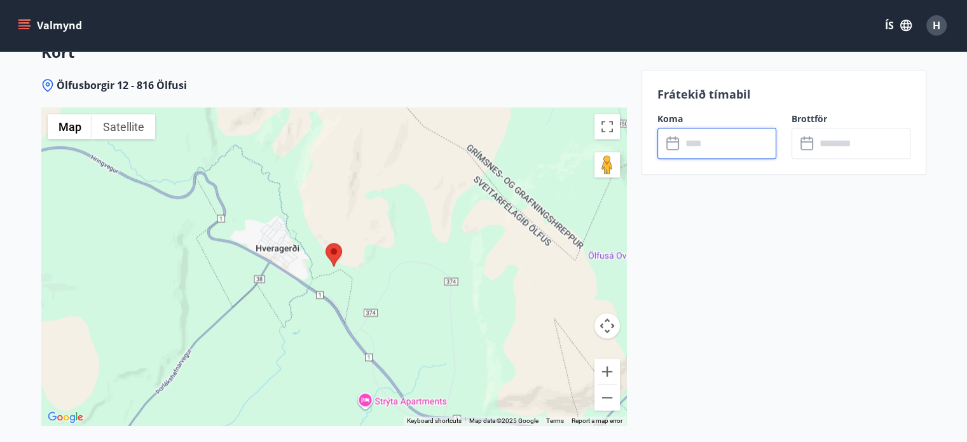
scroll to position [1543, 0]
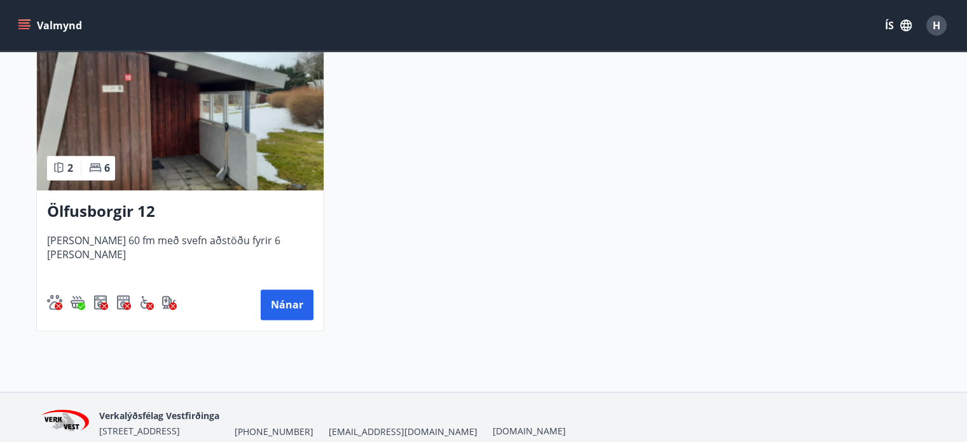
scroll to position [1704, 0]
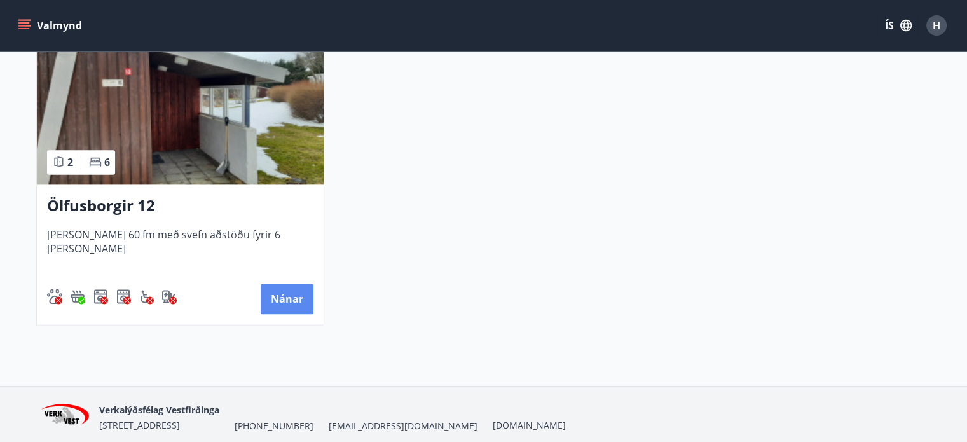
click at [289, 298] on button "Nánar" at bounding box center [287, 298] width 53 height 31
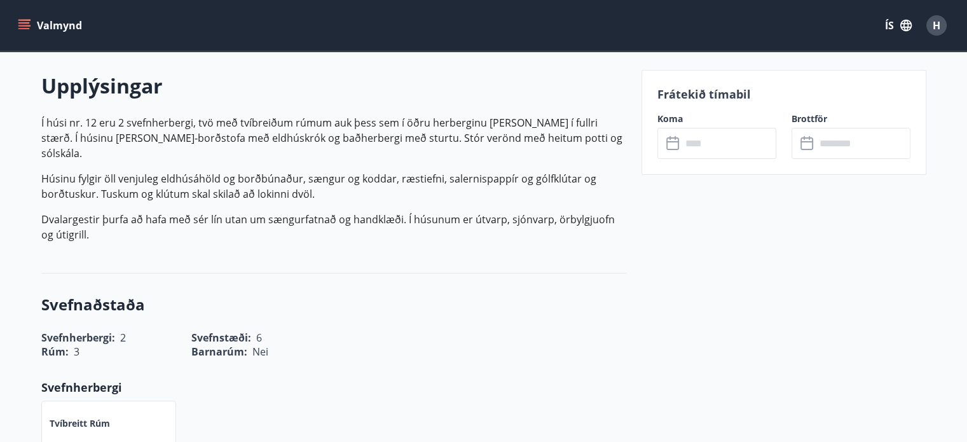
scroll to position [358, 0]
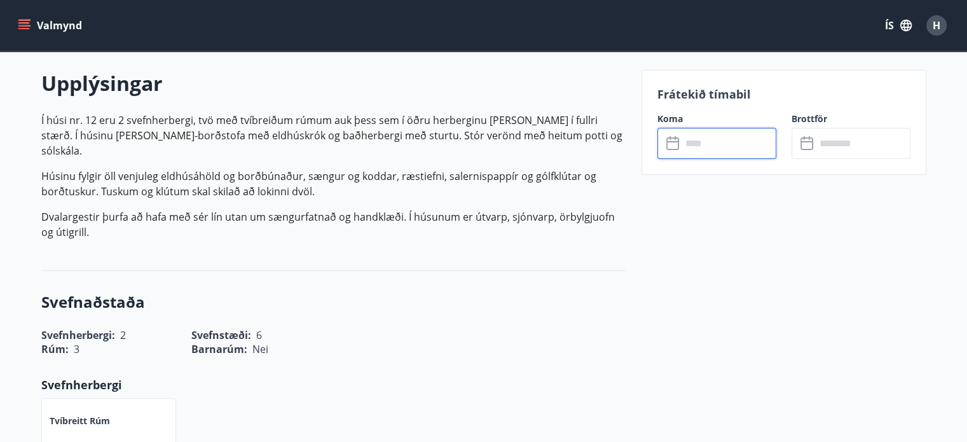
click at [691, 144] on input "text" at bounding box center [728, 143] width 95 height 31
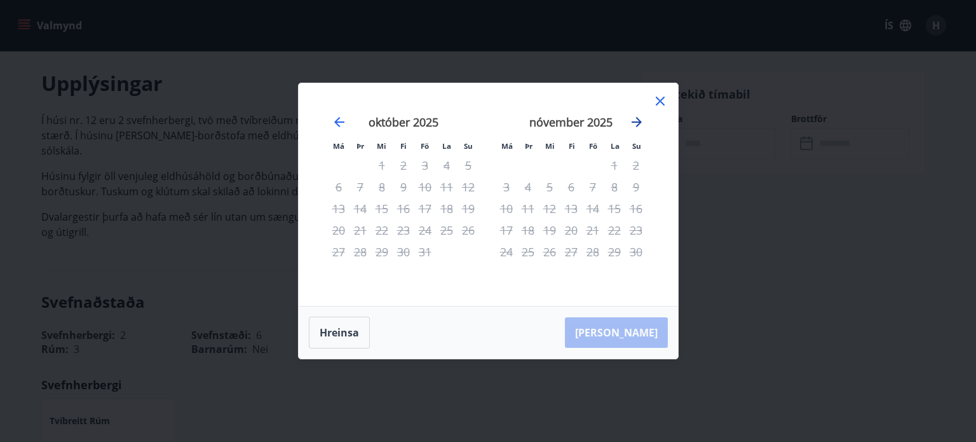
click at [638, 119] on icon "Move forward to switch to the next month." at bounding box center [637, 122] width 10 height 10
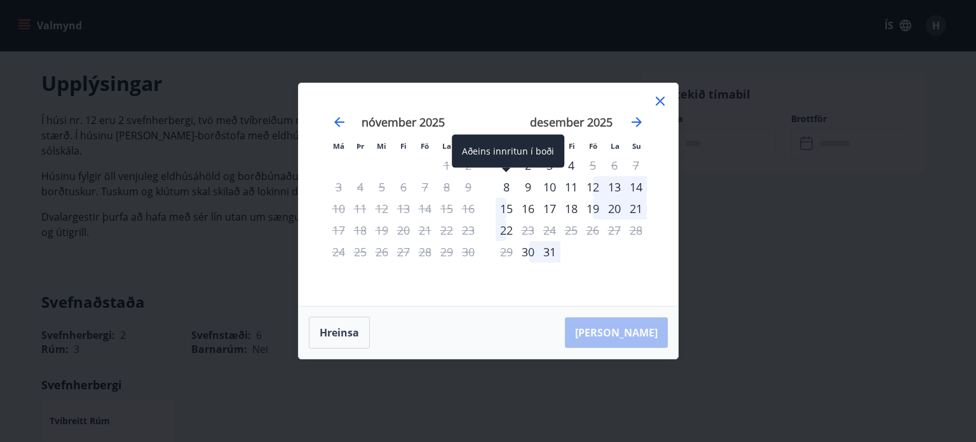
click at [505, 185] on div "8" at bounding box center [507, 187] width 22 height 22
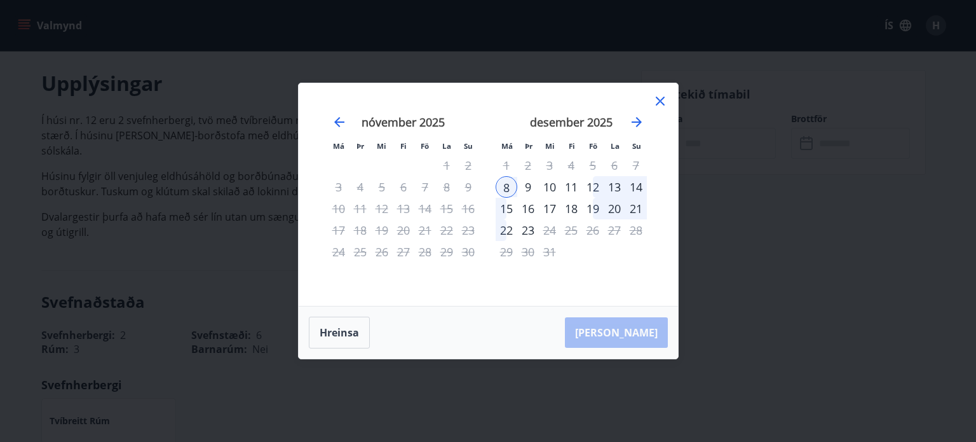
click at [568, 185] on div "11" at bounding box center [572, 187] width 22 height 22
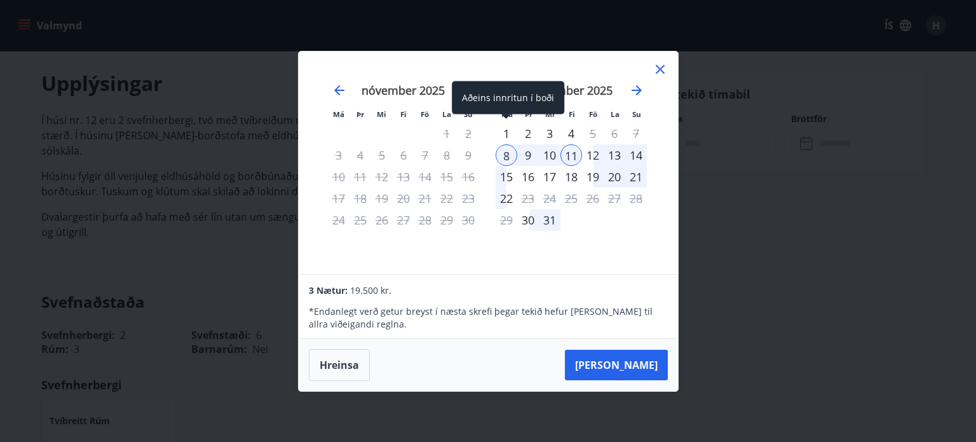
click at [505, 126] on div "1" at bounding box center [507, 134] width 22 height 22
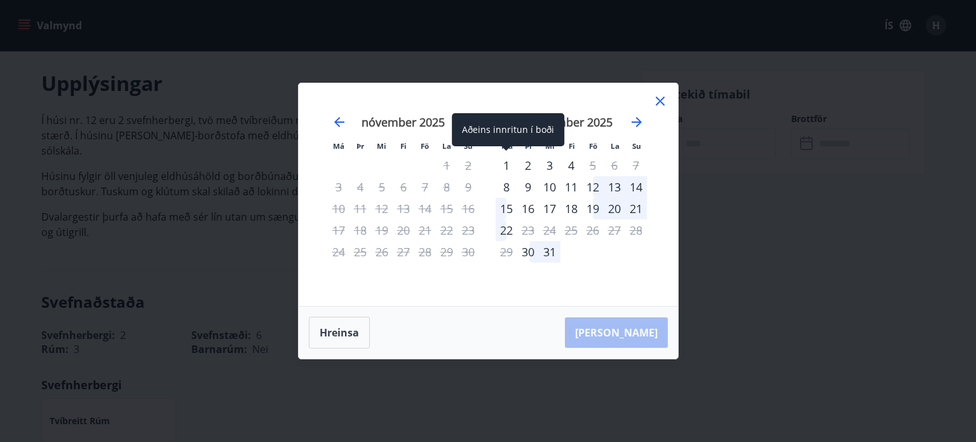
click at [505, 164] on div "1" at bounding box center [507, 165] width 22 height 22
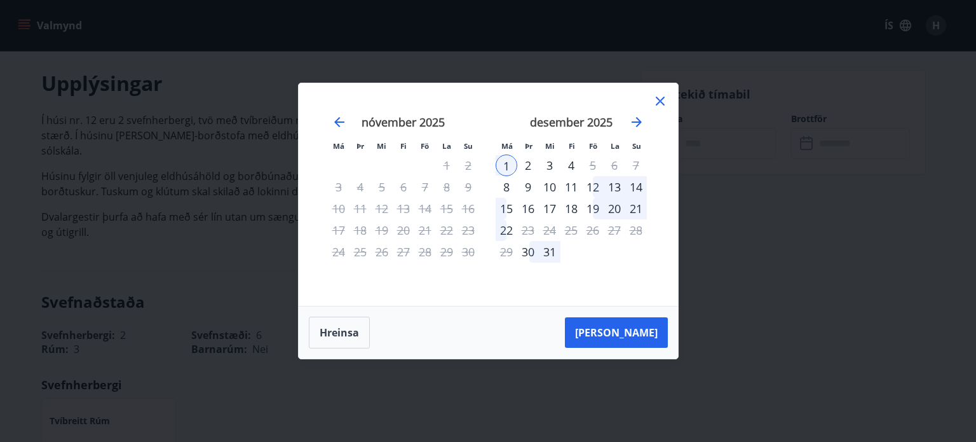
click at [571, 162] on div "4" at bounding box center [572, 165] width 22 height 22
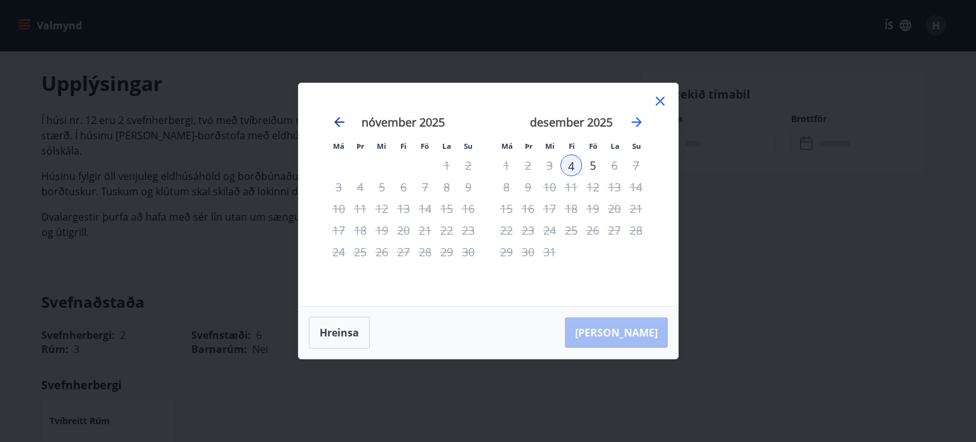
click at [334, 121] on icon "Move backward to switch to the previous month." at bounding box center [339, 121] width 15 height 15
click at [659, 103] on icon at bounding box center [660, 100] width 15 height 15
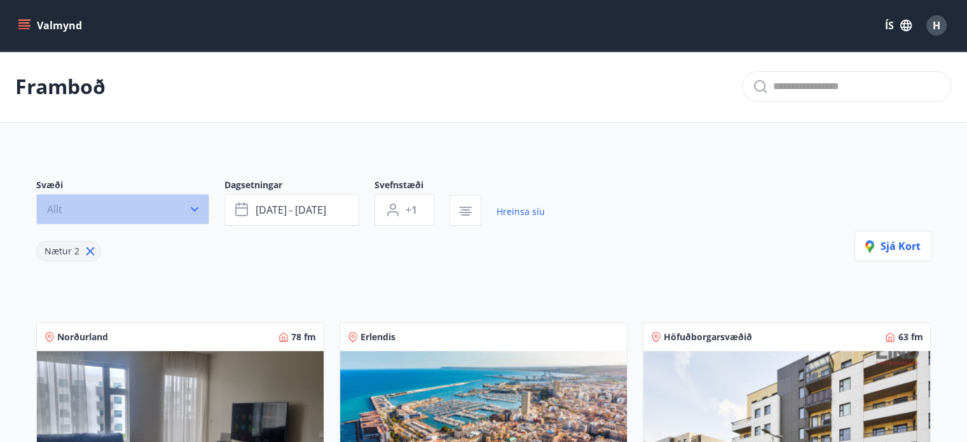
click at [151, 210] on button "Allt" at bounding box center [122, 209] width 173 height 31
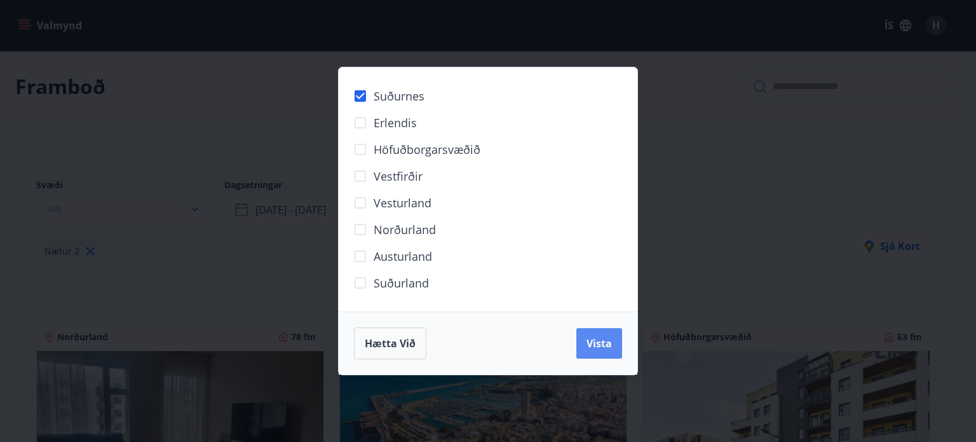
click at [600, 343] on span "Vista" at bounding box center [599, 343] width 25 height 14
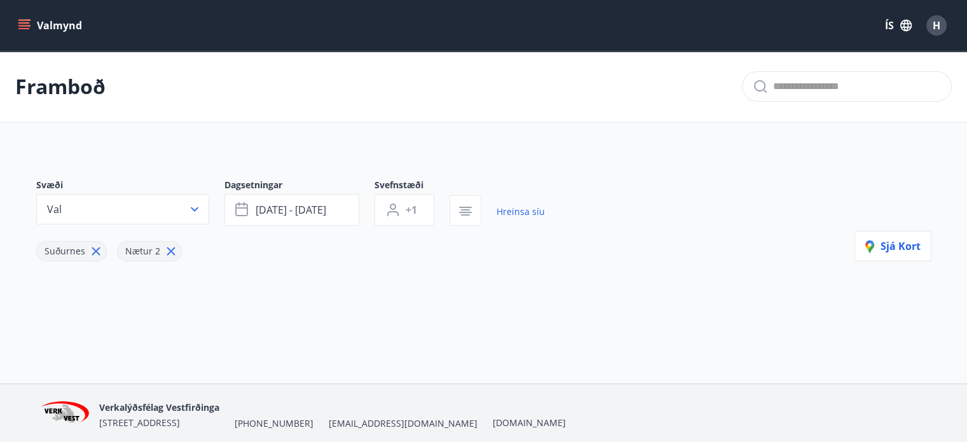
click at [92, 247] on icon at bounding box center [96, 251] width 14 height 14
click at [92, 247] on icon at bounding box center [90, 251] width 14 height 14
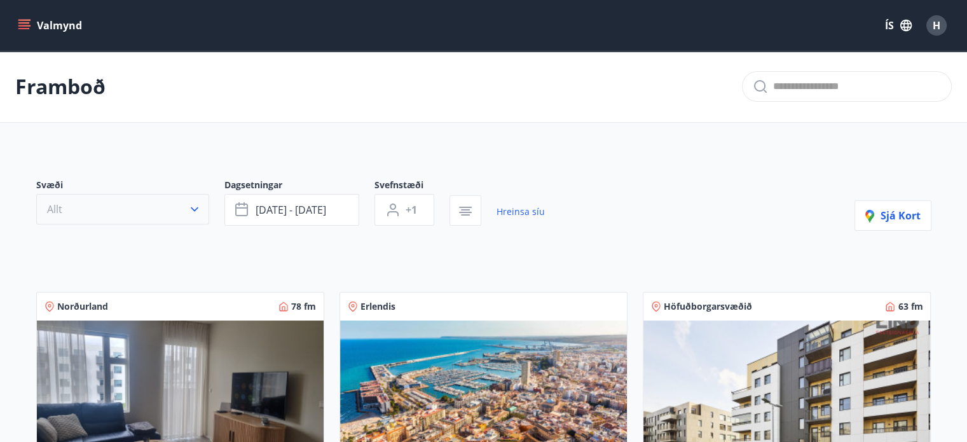
click at [89, 205] on button "Allt" at bounding box center [122, 209] width 173 height 31
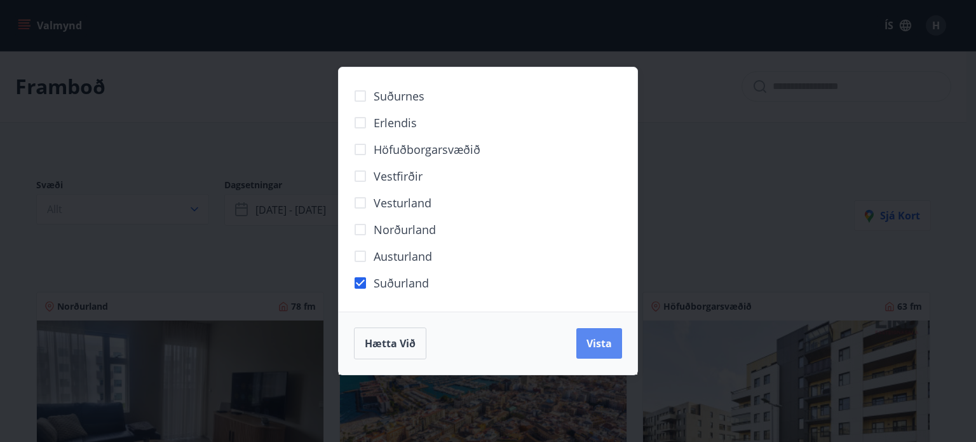
click at [601, 346] on span "Vista" at bounding box center [599, 343] width 25 height 14
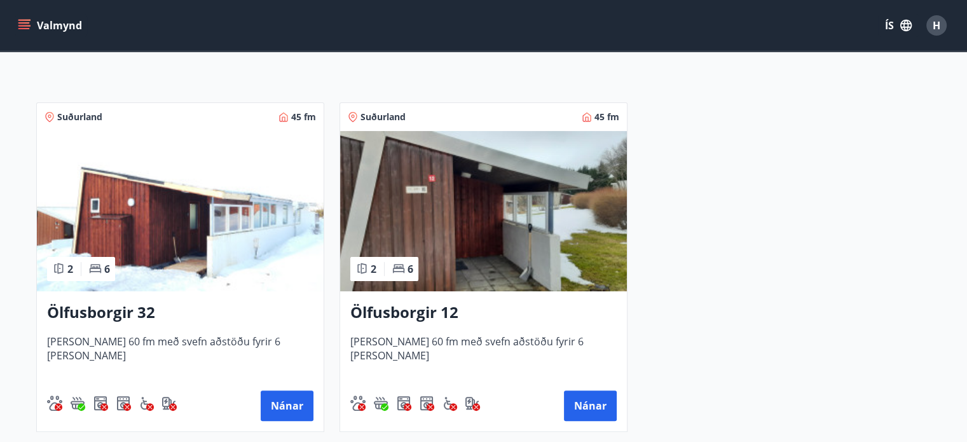
scroll to position [221, 0]
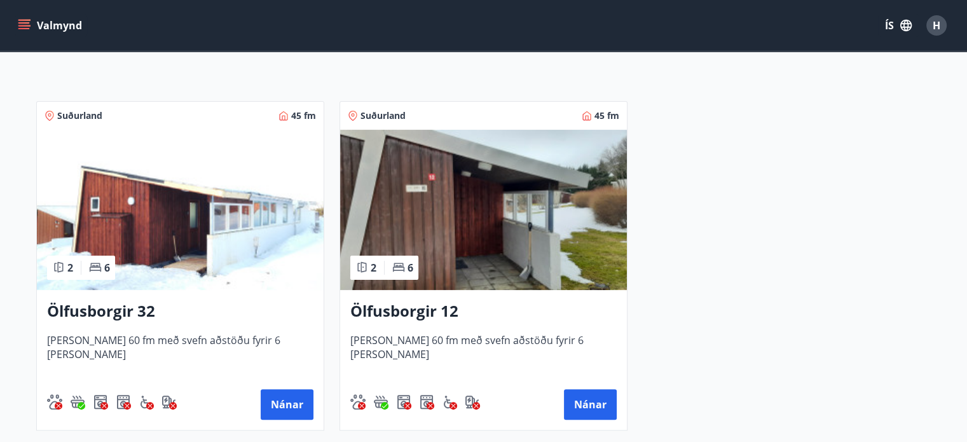
click at [126, 293] on div "Ölfusborgir 32 Húsið er 60 fm með svefn aðstöðu fyrir 6 manns Nánar" at bounding box center [180, 360] width 287 height 140
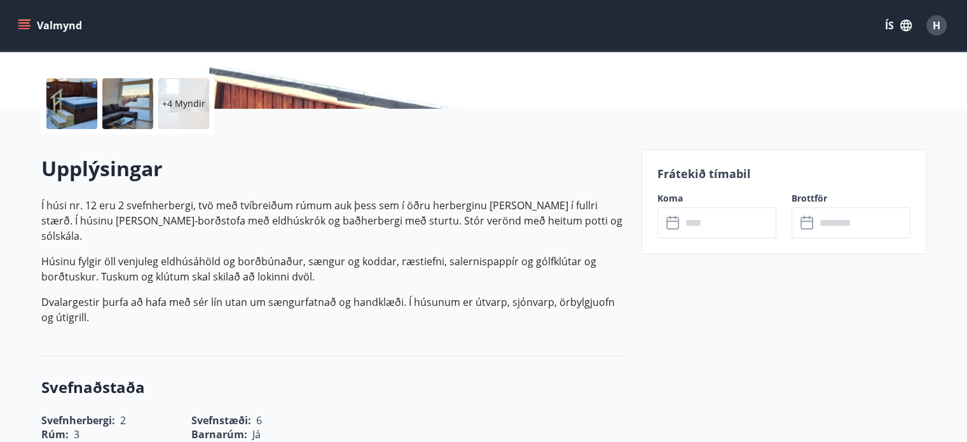
scroll to position [278, 0]
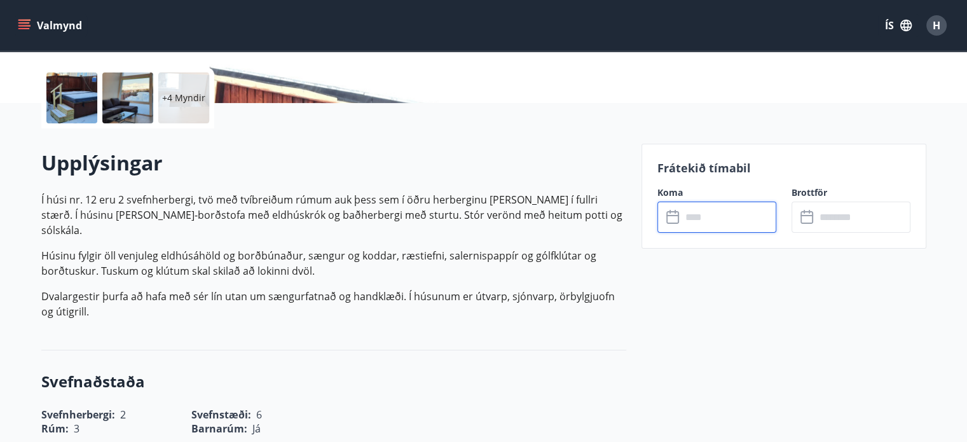
click at [714, 219] on input "text" at bounding box center [728, 216] width 95 height 31
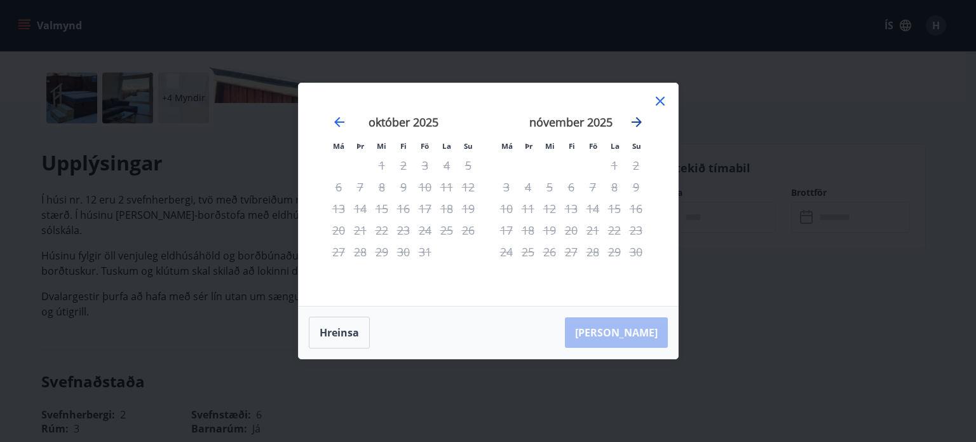
click at [632, 115] on icon "Move forward to switch to the next month." at bounding box center [636, 121] width 15 height 15
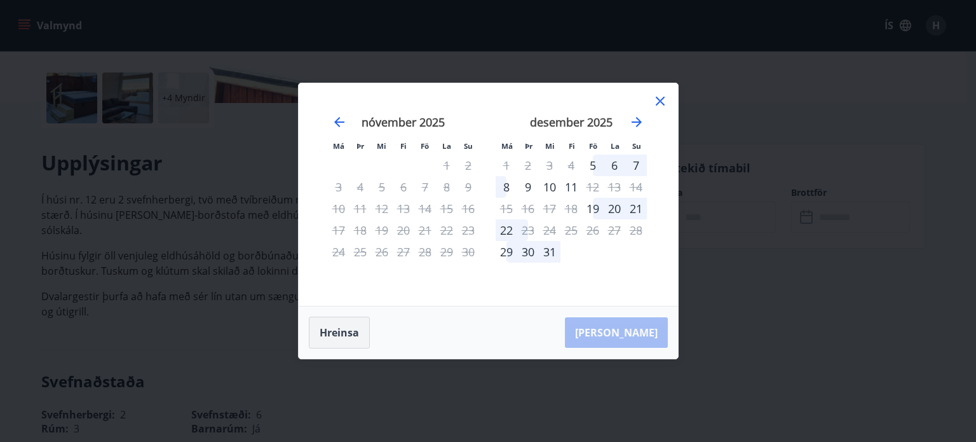
click at [343, 327] on button "Hreinsa" at bounding box center [339, 332] width 61 height 32
click at [325, 330] on button "Hreinsa" at bounding box center [339, 332] width 61 height 32
click at [663, 95] on icon at bounding box center [660, 100] width 15 height 15
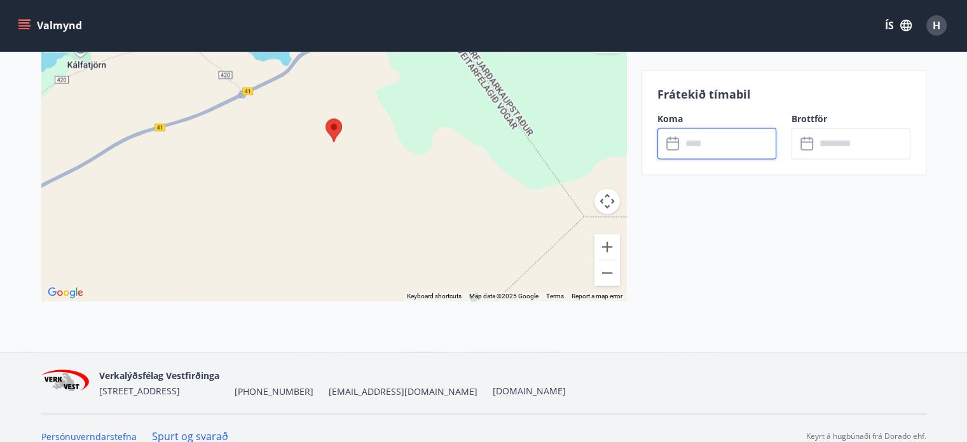
scroll to position [0, 0]
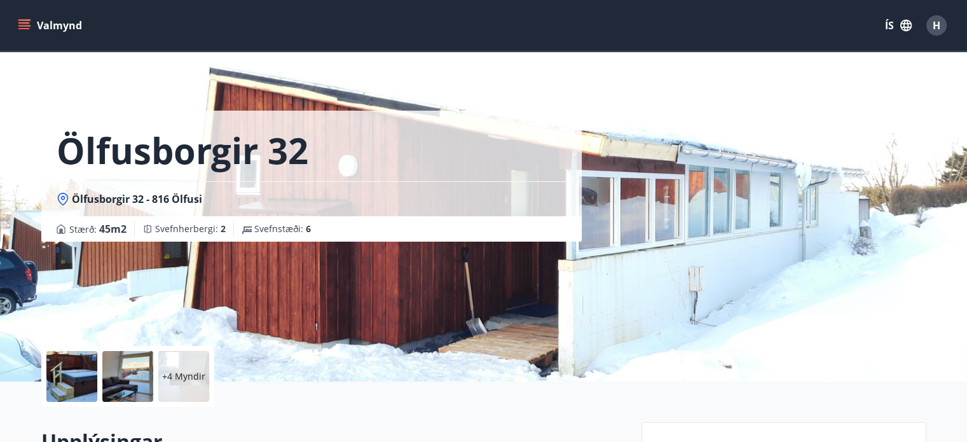
click at [76, 367] on div at bounding box center [71, 376] width 51 height 51
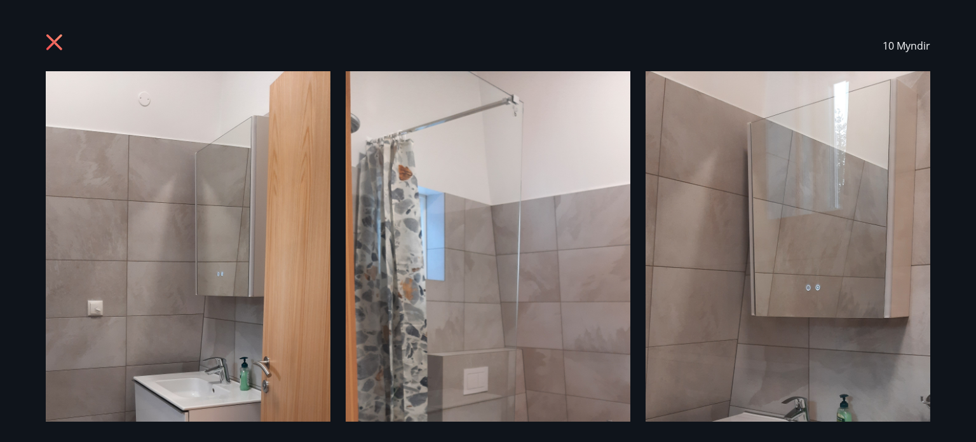
click at [51, 37] on icon at bounding box center [56, 44] width 20 height 20
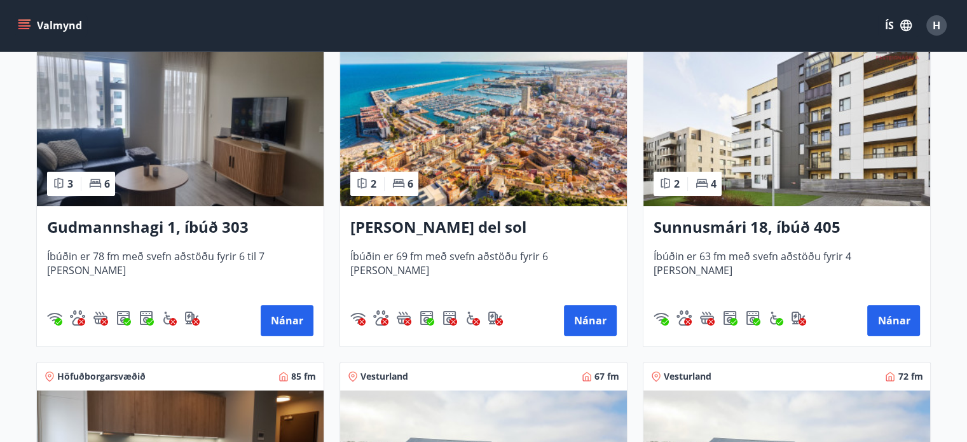
scroll to position [280, 0]
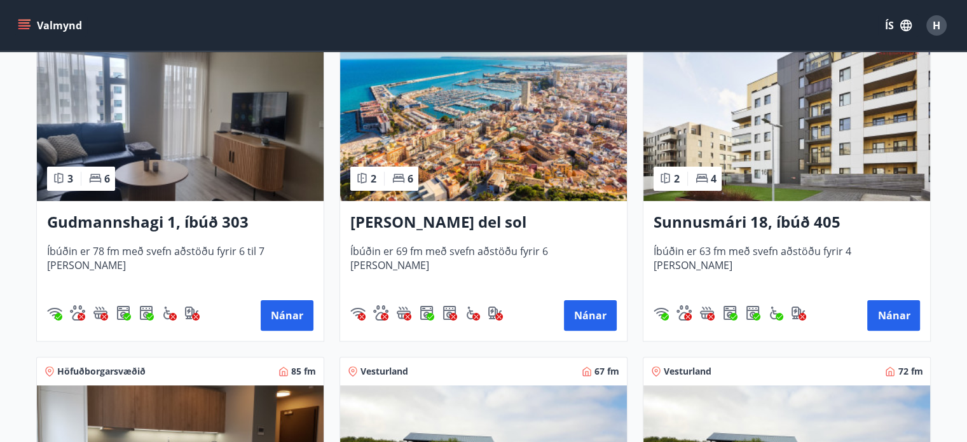
click at [182, 167] on img at bounding box center [180, 121] width 287 height 160
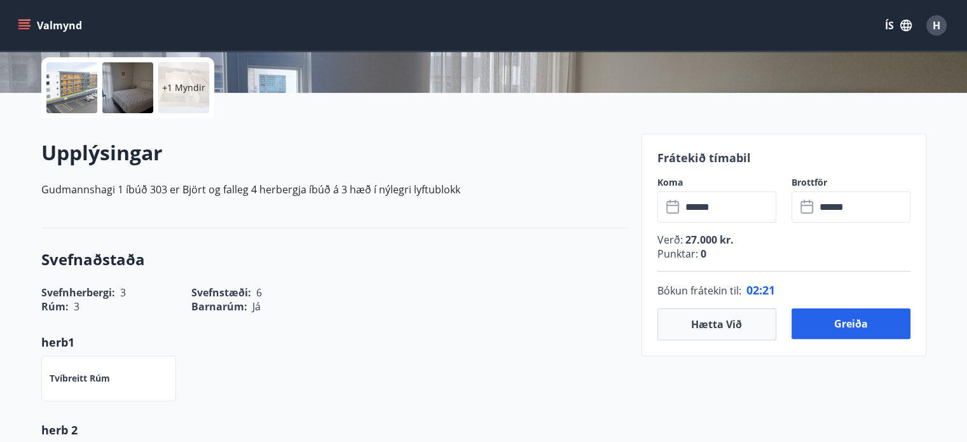
scroll to position [291, 0]
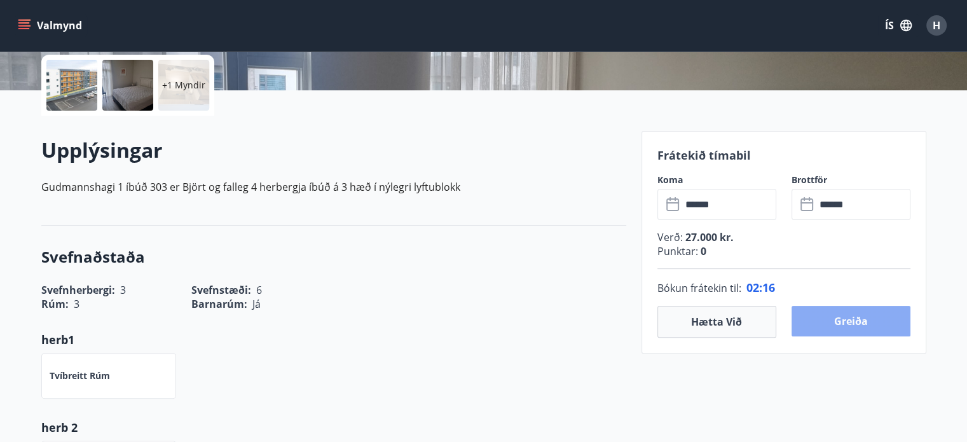
click at [862, 313] on button "Greiða" at bounding box center [850, 321] width 119 height 31
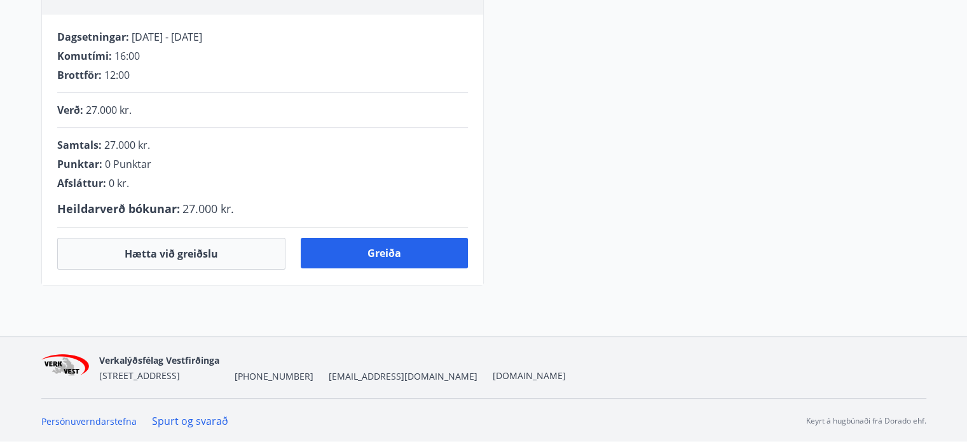
scroll to position [291, 0]
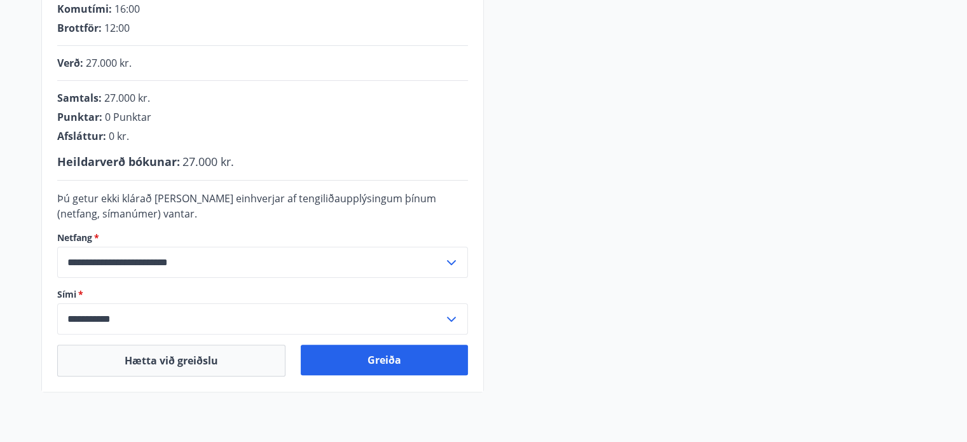
click at [444, 317] on icon at bounding box center [451, 318] width 15 height 15
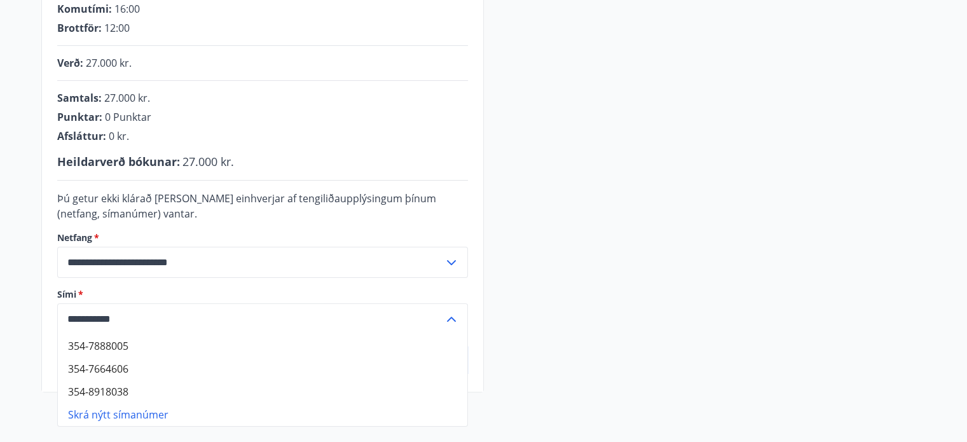
click at [191, 353] on li "354-7888005" at bounding box center [262, 345] width 409 height 23
type input "**********"
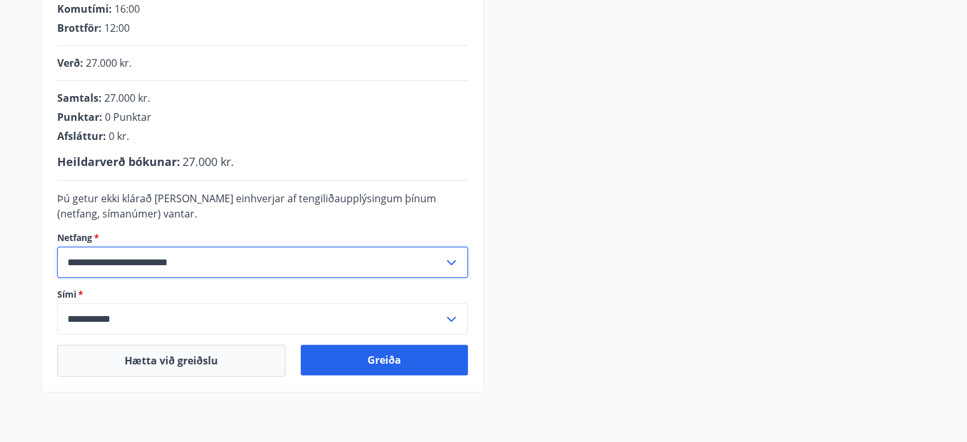
click at [217, 262] on input "**********" at bounding box center [250, 262] width 386 height 31
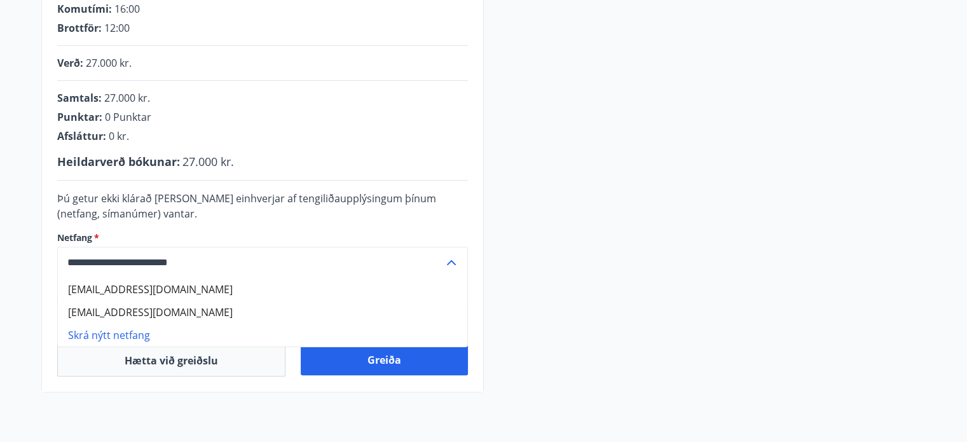
click at [217, 262] on input "**********" at bounding box center [250, 262] width 386 height 31
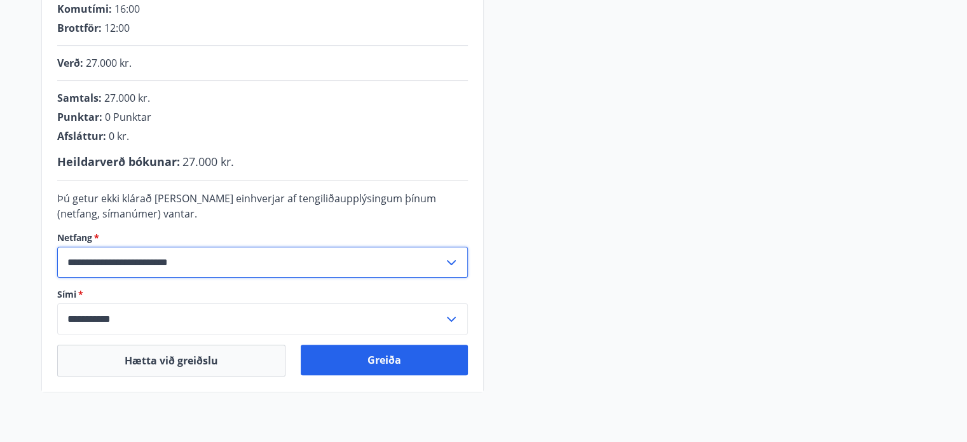
click at [229, 261] on input "**********" at bounding box center [250, 262] width 386 height 31
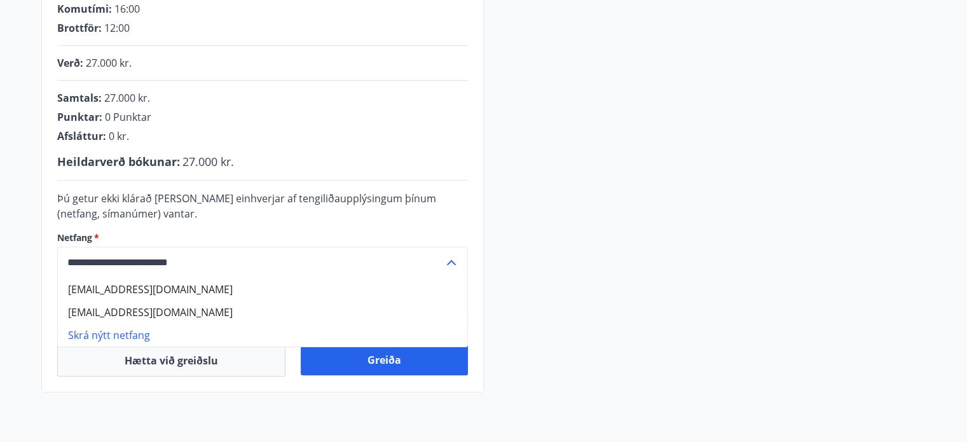
click at [229, 261] on input "**********" at bounding box center [250, 262] width 386 height 31
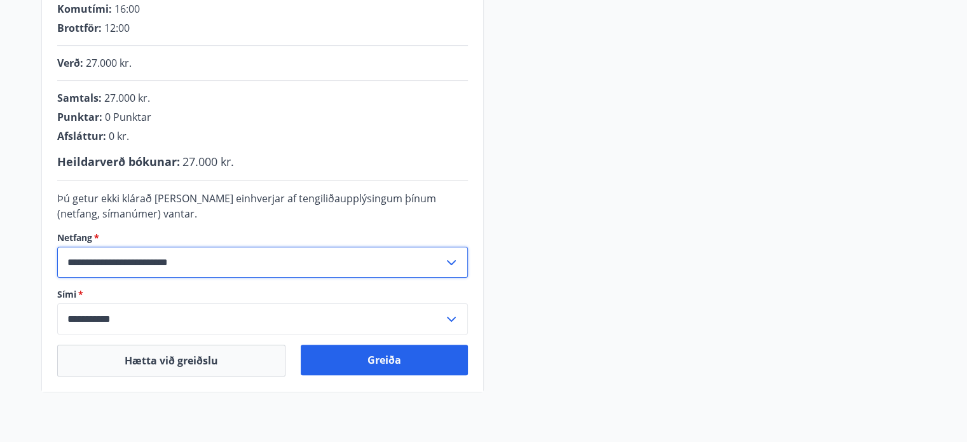
type input "**********"
drag, startPoint x: 218, startPoint y: 257, endPoint x: 130, endPoint y: 264, distance: 88.6
click at [130, 264] on input "**********" at bounding box center [250, 262] width 386 height 31
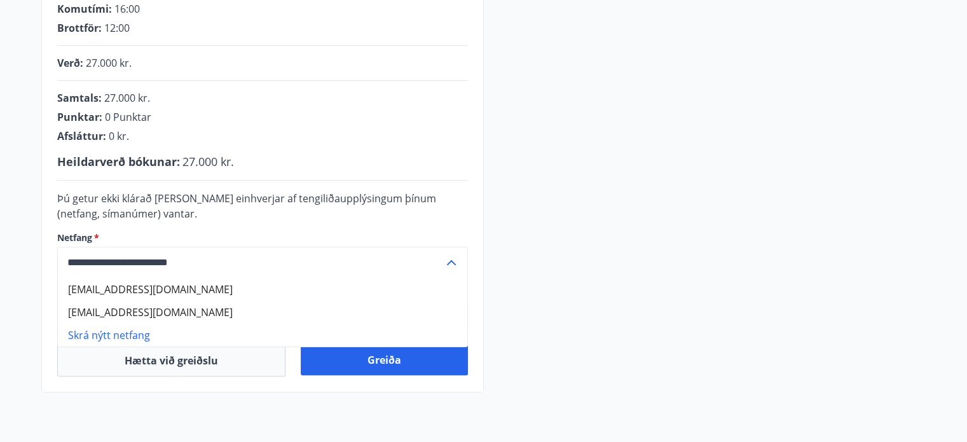
click at [313, 219] on div "Þú getur ekki klárað kaupin ef einhverjar af tengiliðaupplýsingum þínum (netfan…" at bounding box center [262, 206] width 411 height 31
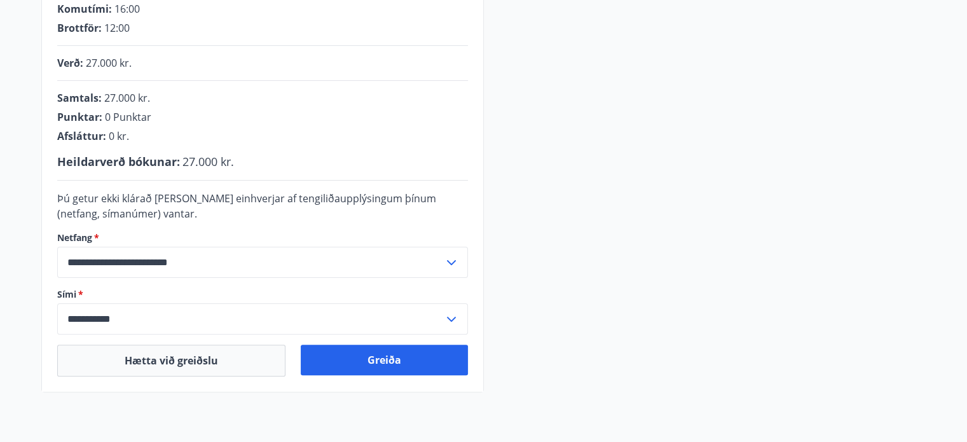
click at [179, 256] on input "**********" at bounding box center [250, 262] width 386 height 31
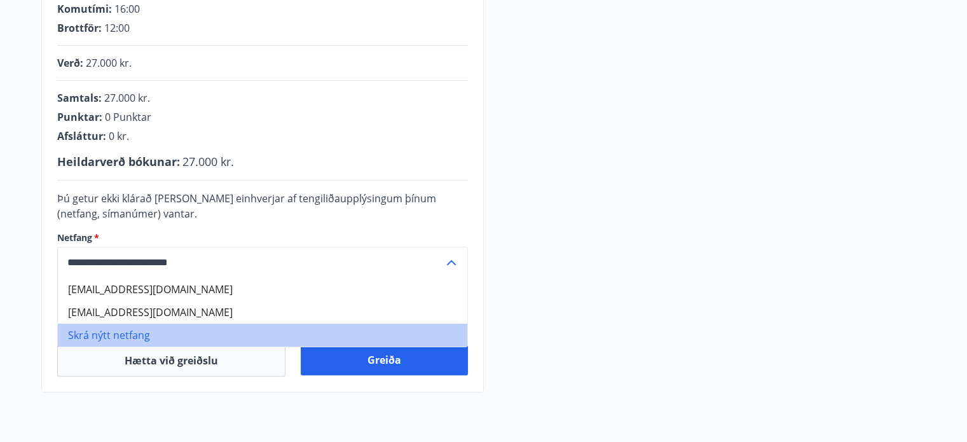
click at [109, 336] on li "Skrá nýtt netfang" at bounding box center [262, 334] width 409 height 23
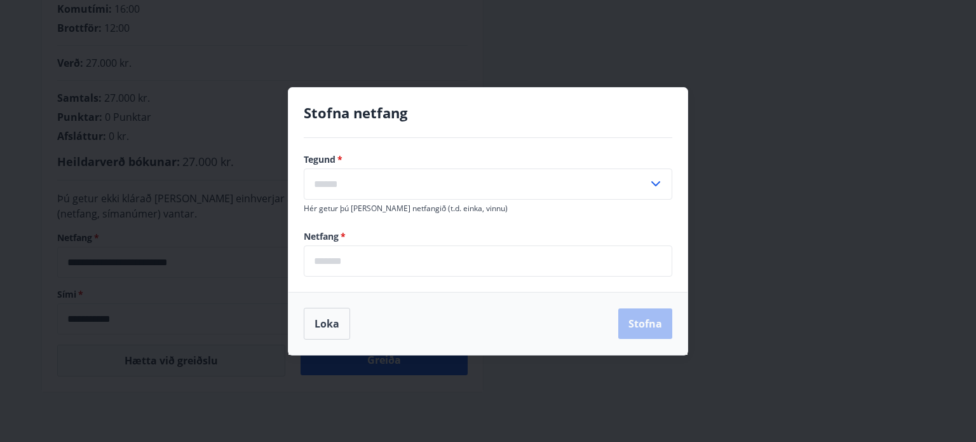
click at [360, 183] on input "text" at bounding box center [476, 183] width 344 height 31
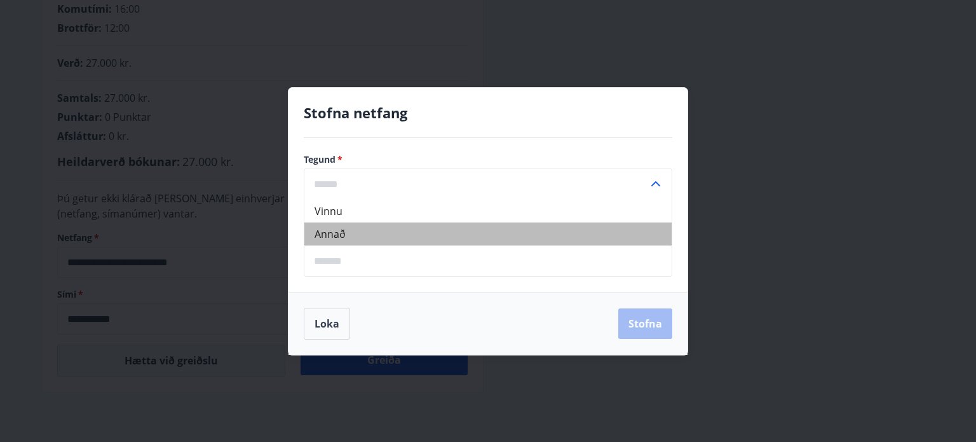
click at [333, 230] on li "Annað" at bounding box center [487, 233] width 367 height 23
type input "*****"
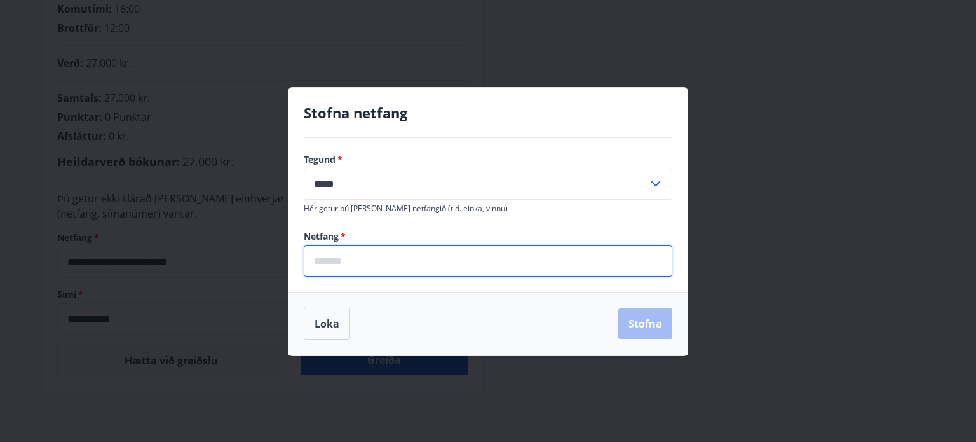
click at [371, 274] on input "email" at bounding box center [488, 260] width 369 height 31
type input "**********"
click at [638, 321] on button "Stofna" at bounding box center [645, 323] width 54 height 31
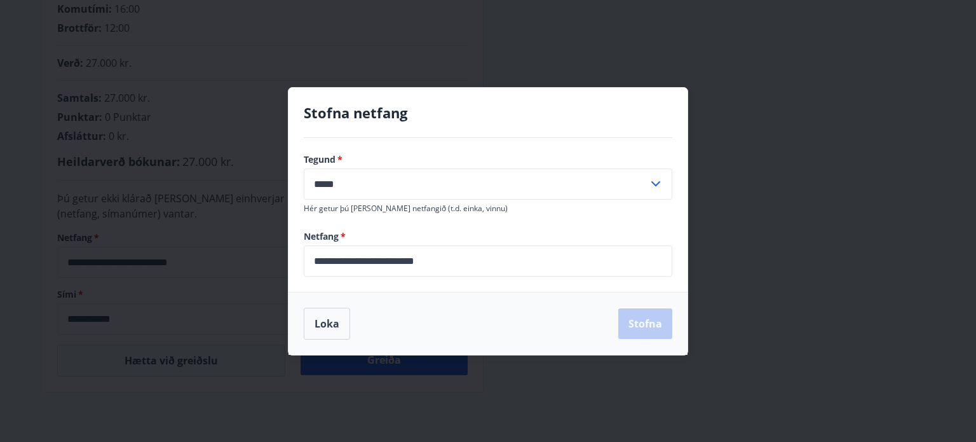
type input "**********"
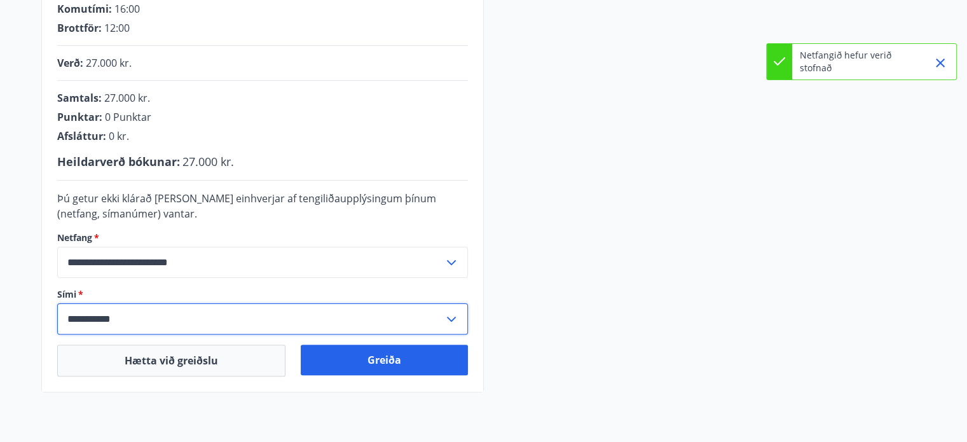
click at [442, 311] on input "**********" at bounding box center [250, 318] width 386 height 31
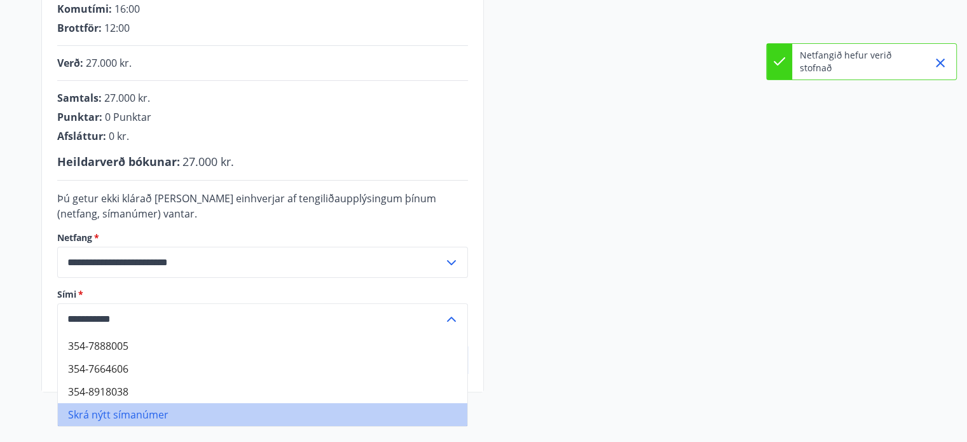
click at [121, 412] on li "Skrá nýtt símanúmer" at bounding box center [262, 414] width 409 height 23
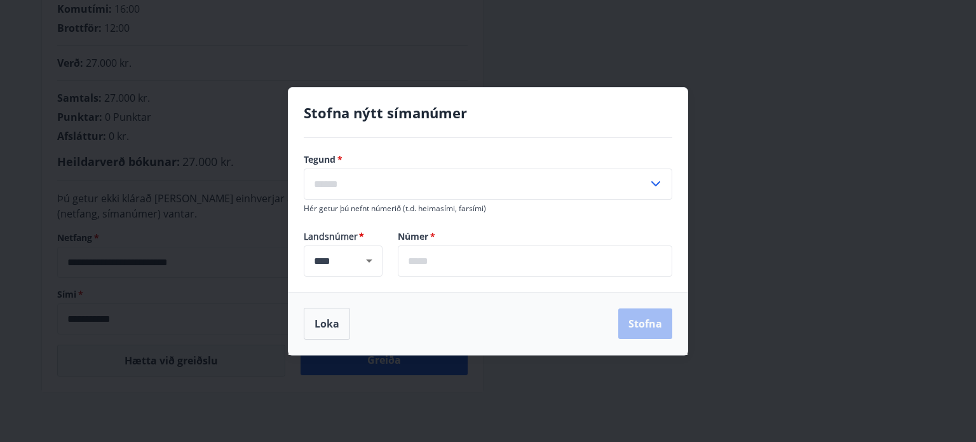
click at [648, 182] on icon at bounding box center [655, 183] width 15 height 15
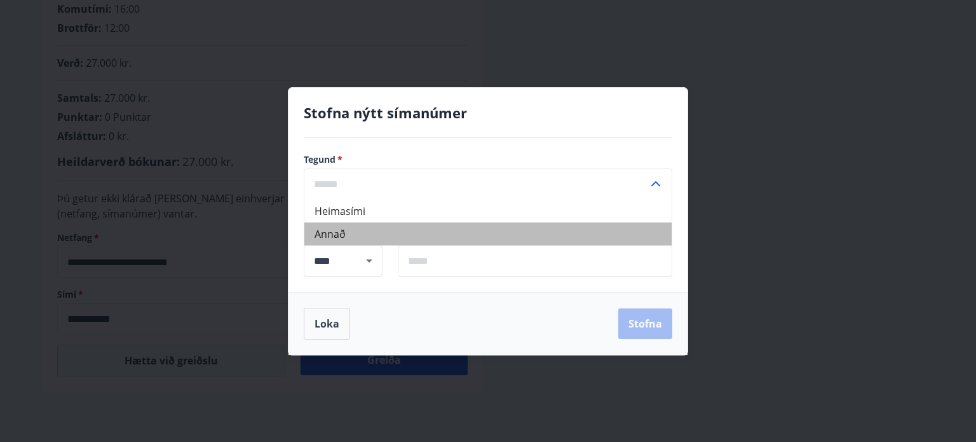
click at [466, 233] on li "Annað" at bounding box center [487, 233] width 367 height 23
type input "*****"
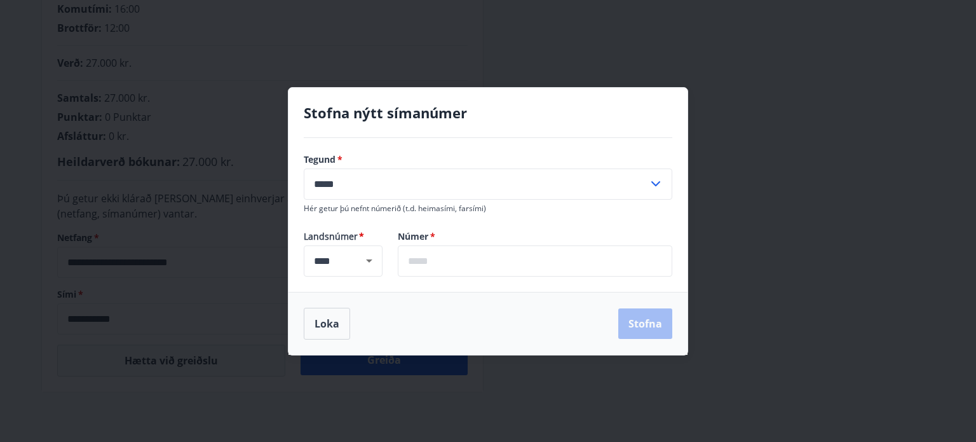
click at [459, 262] on input "text" at bounding box center [535, 260] width 275 height 31
type input "*******"
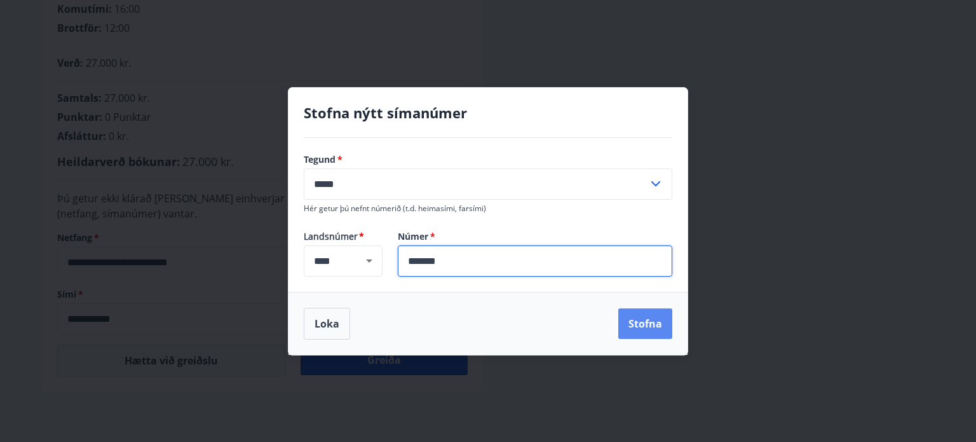
click at [649, 332] on button "Stofna" at bounding box center [645, 323] width 54 height 31
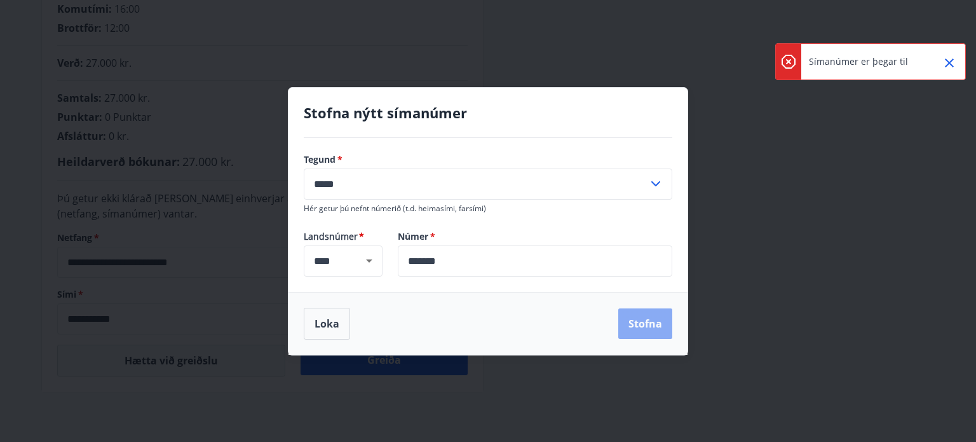
click at [649, 332] on button "Stofna" at bounding box center [645, 323] width 54 height 31
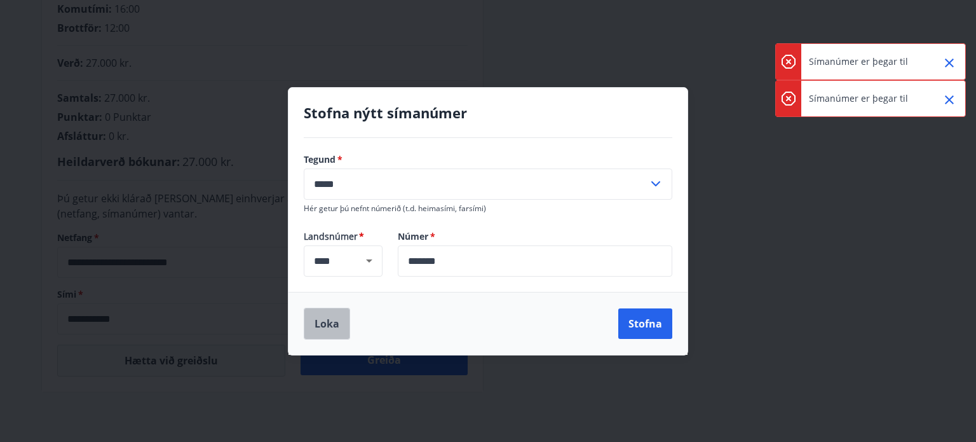
click at [330, 313] on button "Loka" at bounding box center [327, 324] width 46 height 32
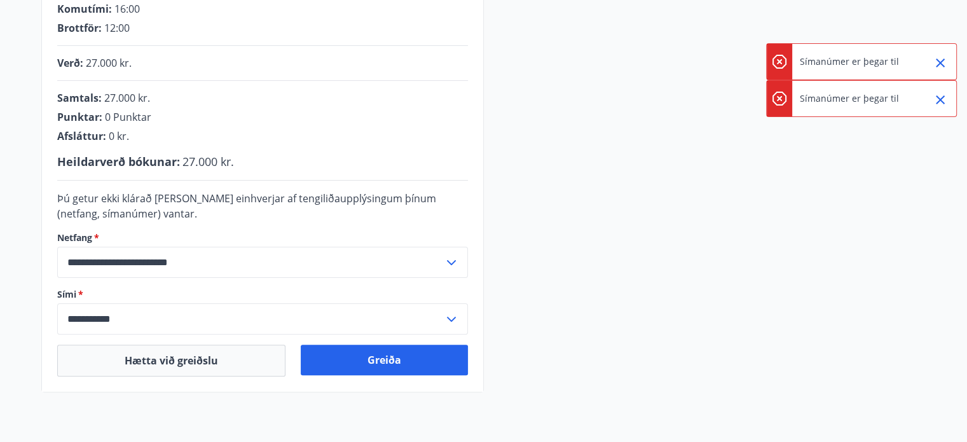
click at [450, 315] on icon at bounding box center [451, 318] width 15 height 15
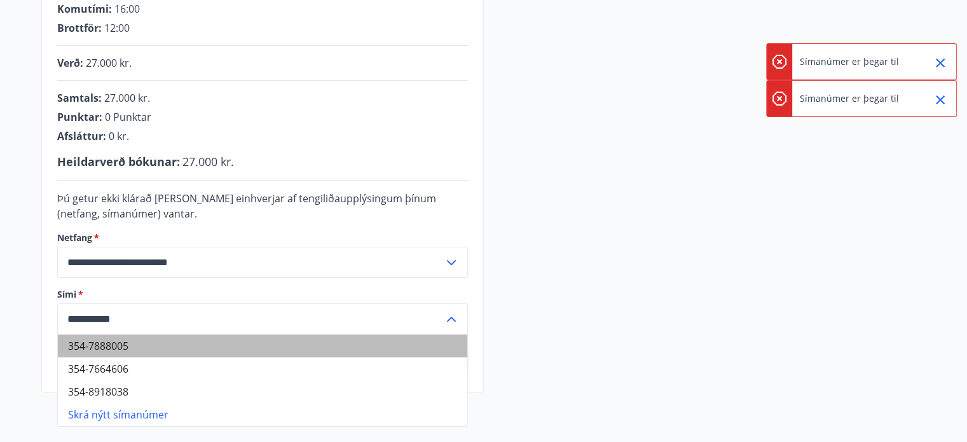
click at [137, 354] on li "354-7888005" at bounding box center [262, 345] width 409 height 23
type input "**********"
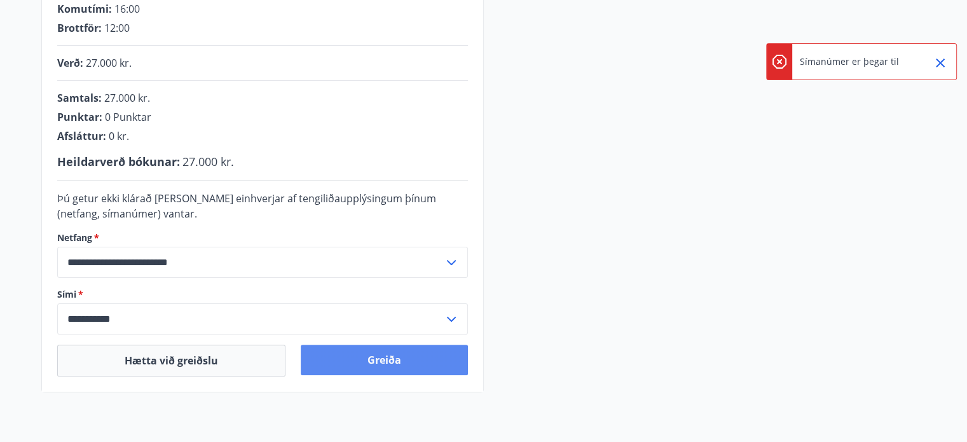
click at [370, 360] on button "Greiða" at bounding box center [384, 359] width 167 height 31
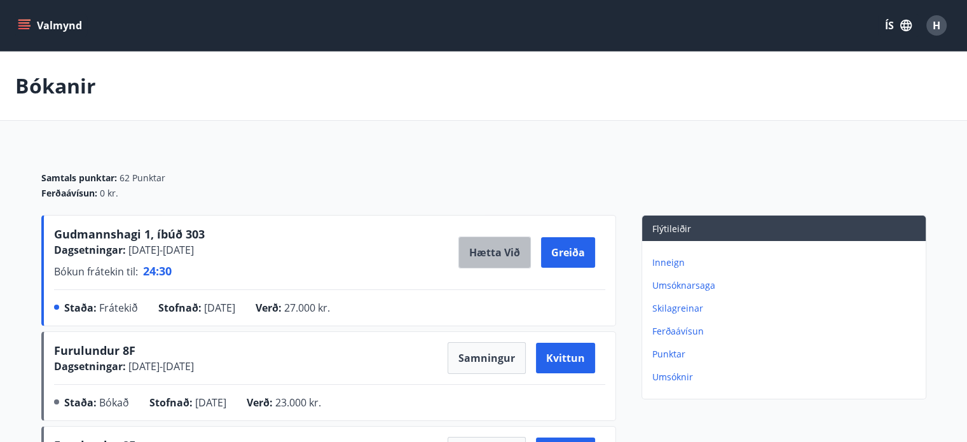
click at [493, 249] on button "Hætta við" at bounding box center [494, 252] width 72 height 32
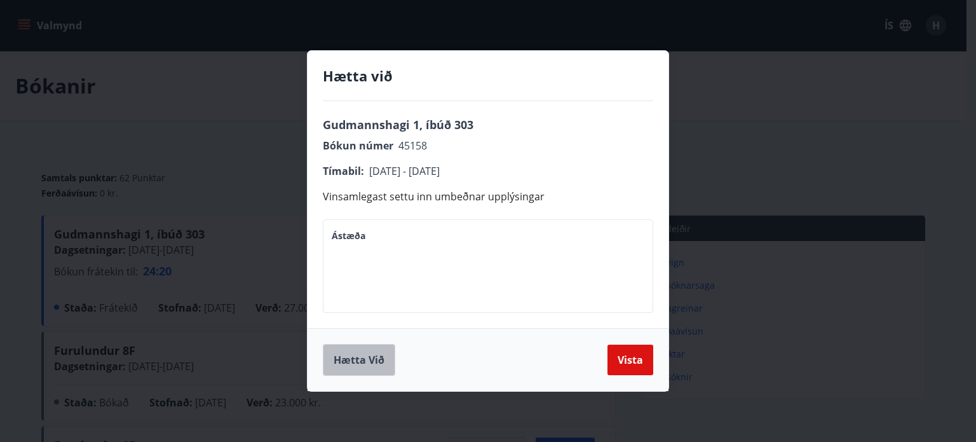
click at [383, 369] on button "Hætta við" at bounding box center [359, 360] width 72 height 32
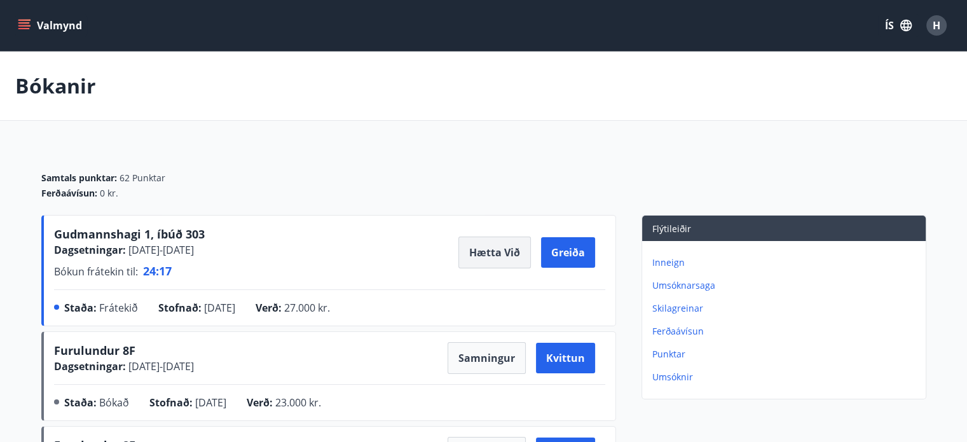
click at [484, 251] on button "Hætta við" at bounding box center [494, 252] width 72 height 32
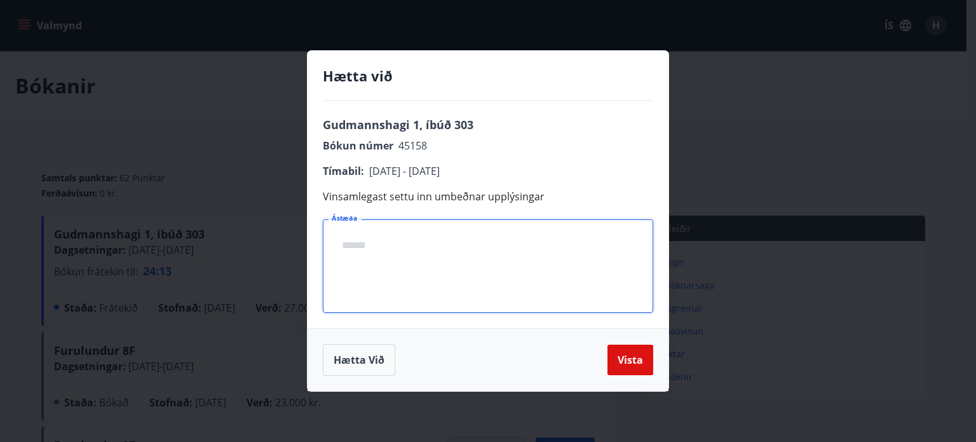
click at [484, 251] on textarea "Ástæða" at bounding box center [488, 266] width 313 height 72
click at [632, 356] on button "Vista" at bounding box center [631, 359] width 46 height 31
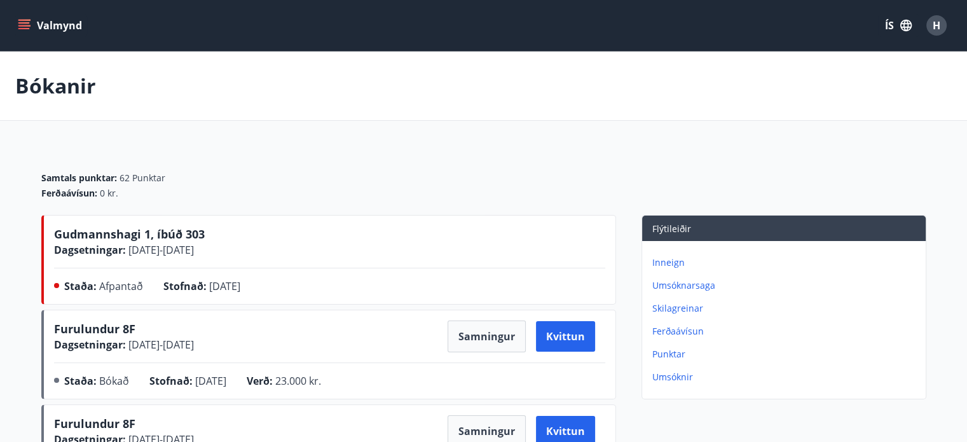
click at [27, 24] on icon "menu" at bounding box center [24, 25] width 13 height 13
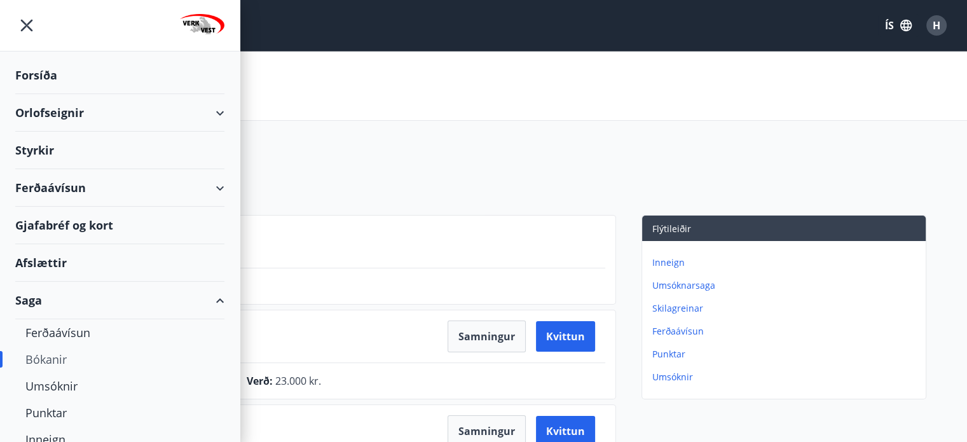
click at [48, 106] on div "Orlofseignir" at bounding box center [119, 112] width 209 height 37
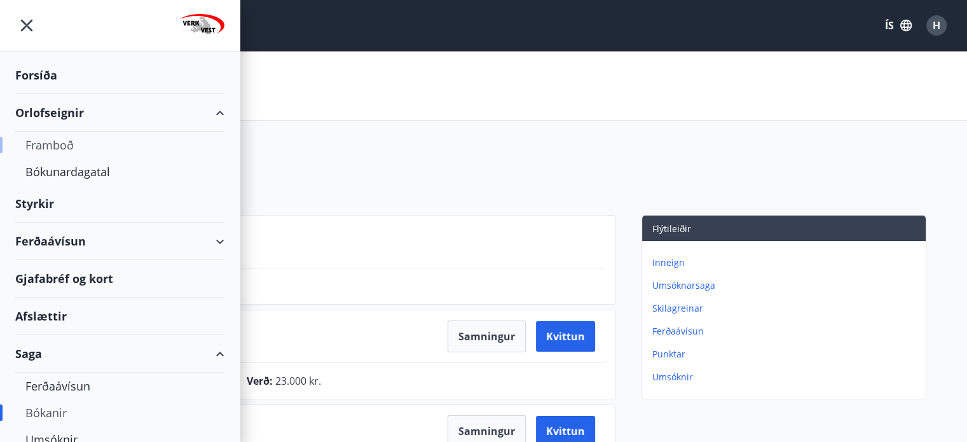
click at [61, 144] on div "Framboð" at bounding box center [119, 145] width 189 height 27
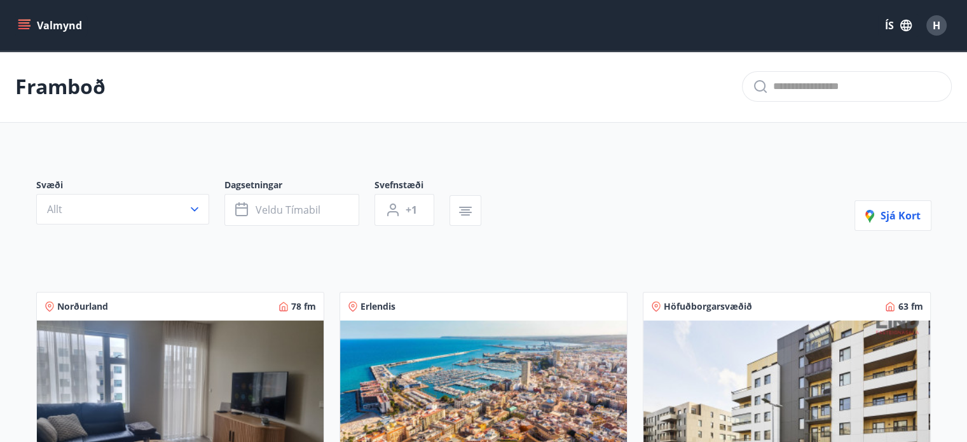
click at [107, 340] on img at bounding box center [180, 400] width 287 height 160
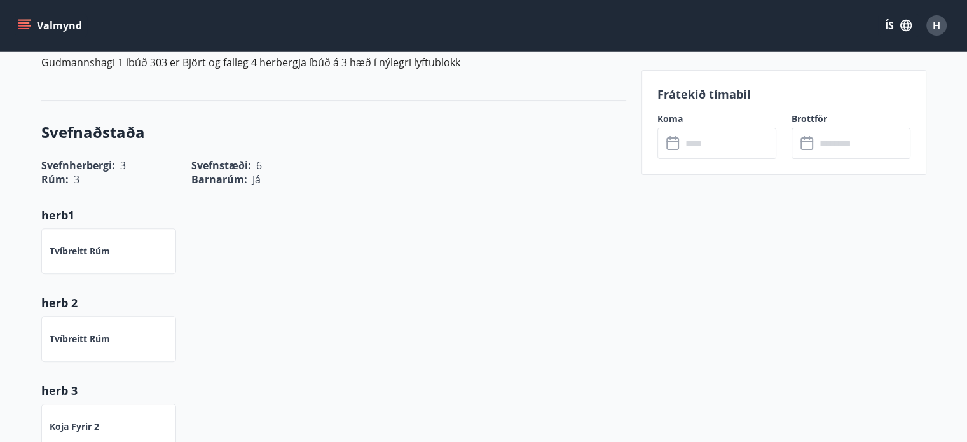
scroll to position [421, 0]
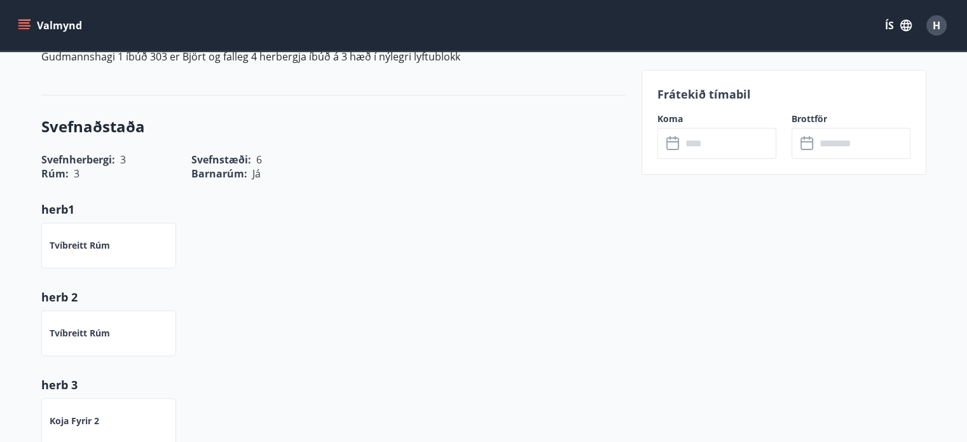
click at [707, 139] on input "text" at bounding box center [728, 143] width 95 height 31
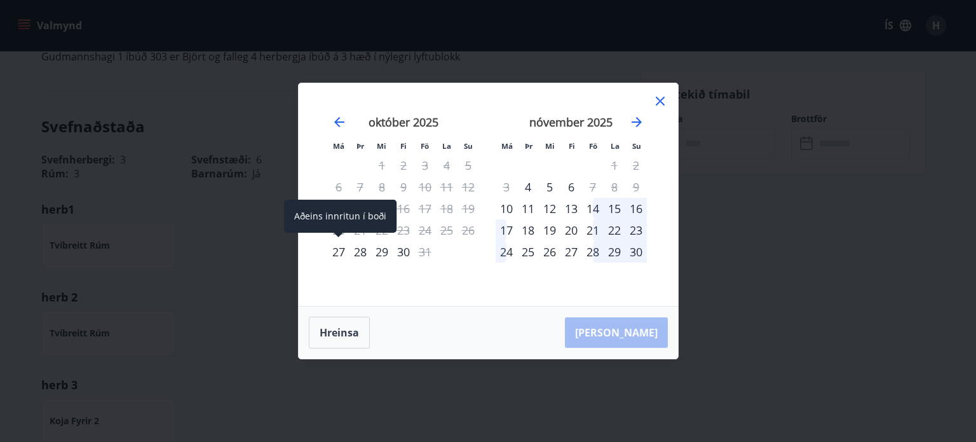
click at [336, 252] on div "27" at bounding box center [339, 252] width 22 height 22
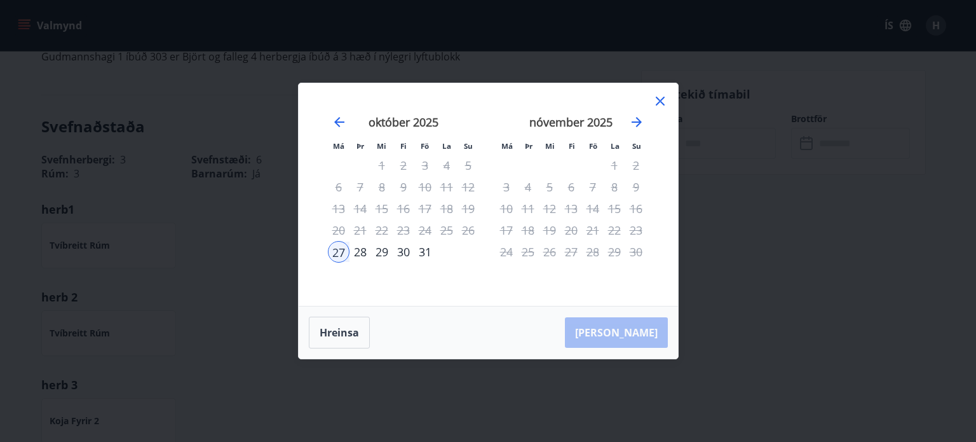
click at [388, 251] on div "29" at bounding box center [382, 252] width 22 height 22
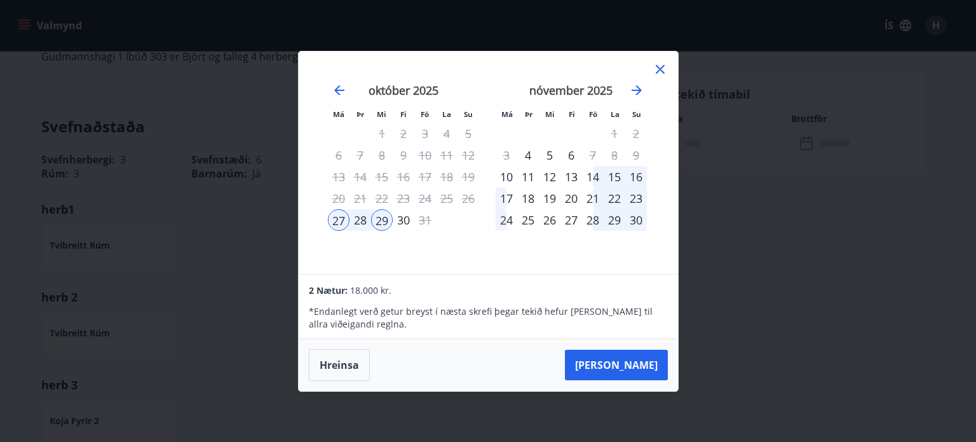
click at [401, 219] on div "30" at bounding box center [404, 220] width 22 height 22
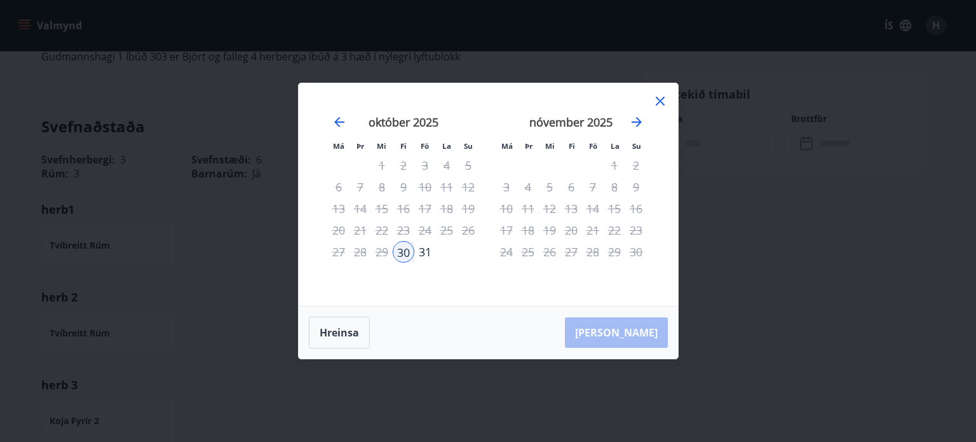
click at [629, 336] on div "Hreinsa Taka Frá" at bounding box center [488, 332] width 379 height 52
click at [403, 246] on div "30" at bounding box center [404, 252] width 22 height 22
click at [660, 100] on icon at bounding box center [660, 101] width 9 height 9
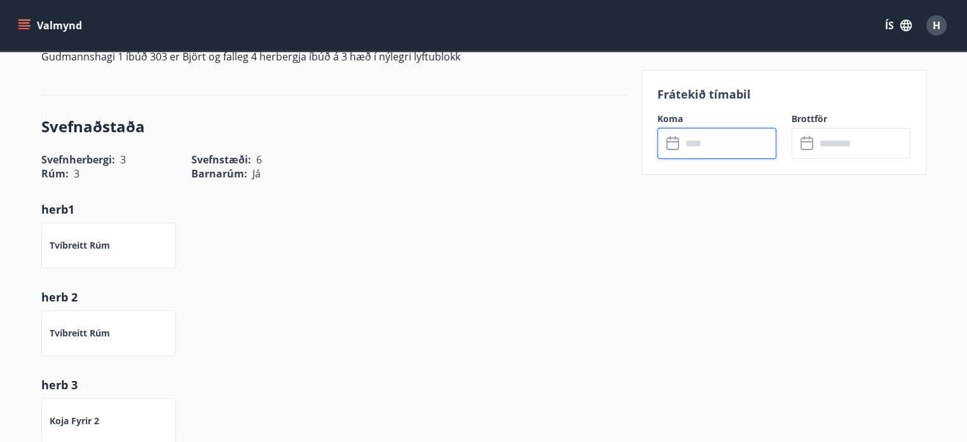
click at [708, 140] on input "text" at bounding box center [728, 143] width 95 height 31
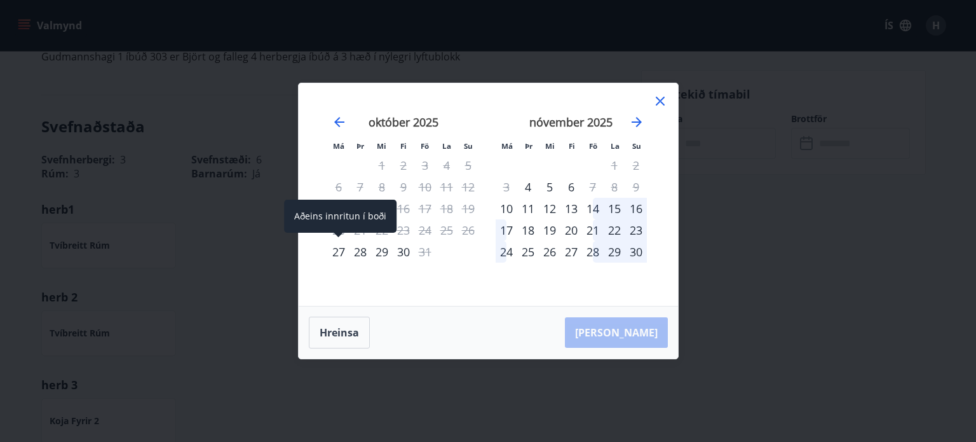
click at [338, 252] on div "27" at bounding box center [339, 252] width 22 height 22
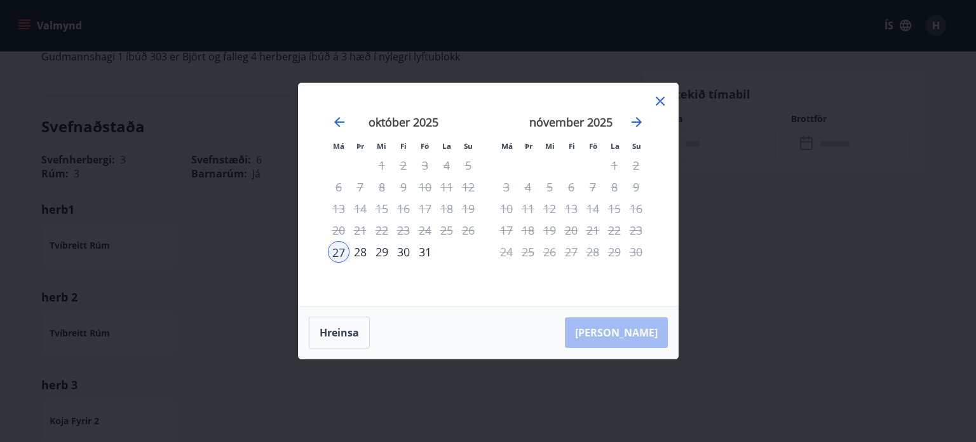
click at [404, 246] on div "30" at bounding box center [404, 252] width 22 height 22
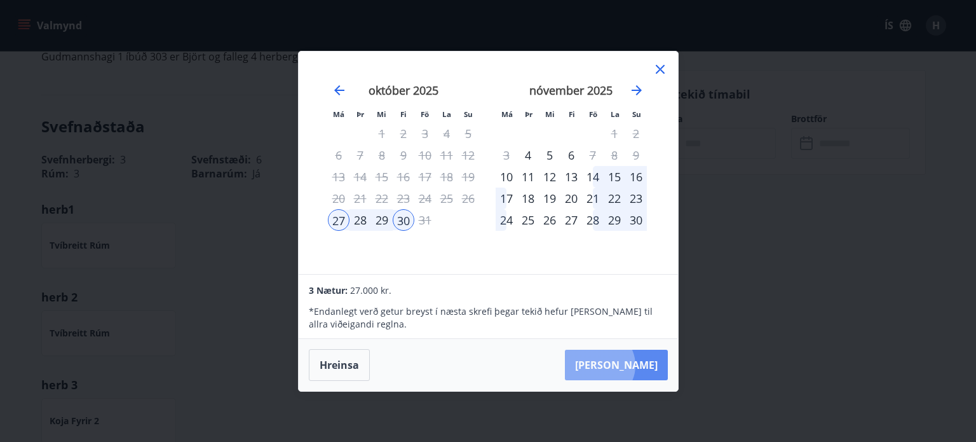
click at [638, 365] on button "Taka Frá" at bounding box center [616, 365] width 103 height 31
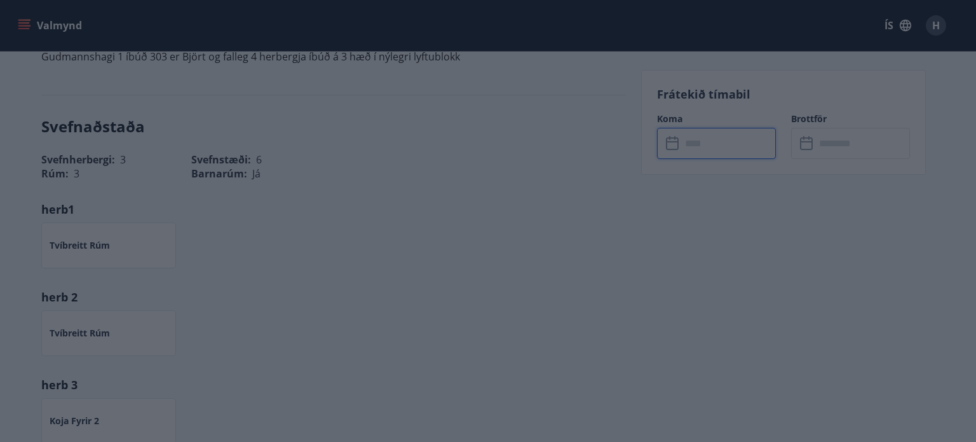
type input "******"
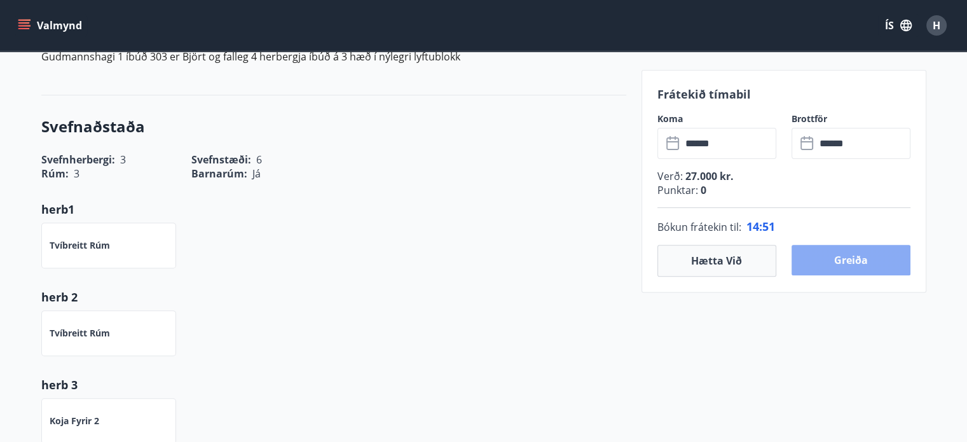
click at [838, 258] on button "Greiða" at bounding box center [850, 260] width 119 height 31
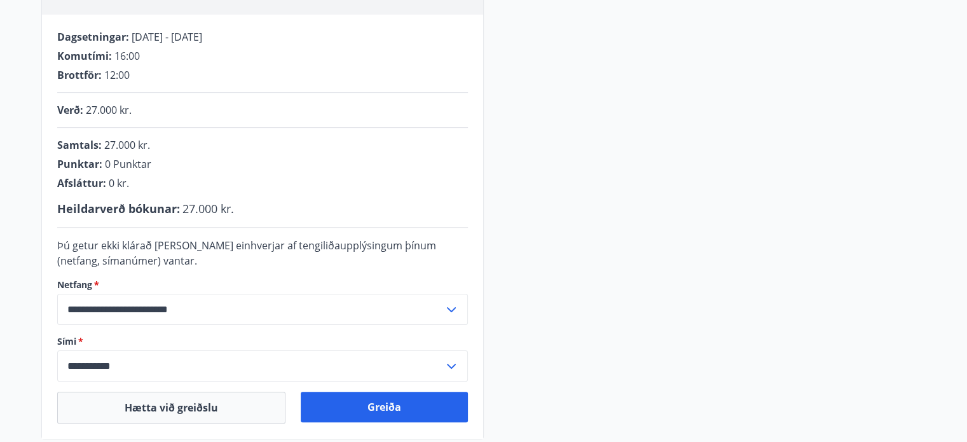
scroll to position [397, 0]
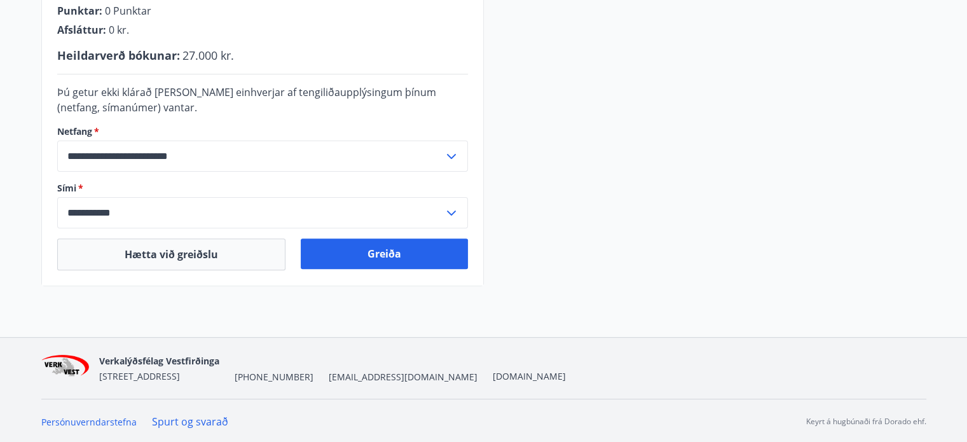
click at [364, 214] on input "**********" at bounding box center [250, 212] width 386 height 31
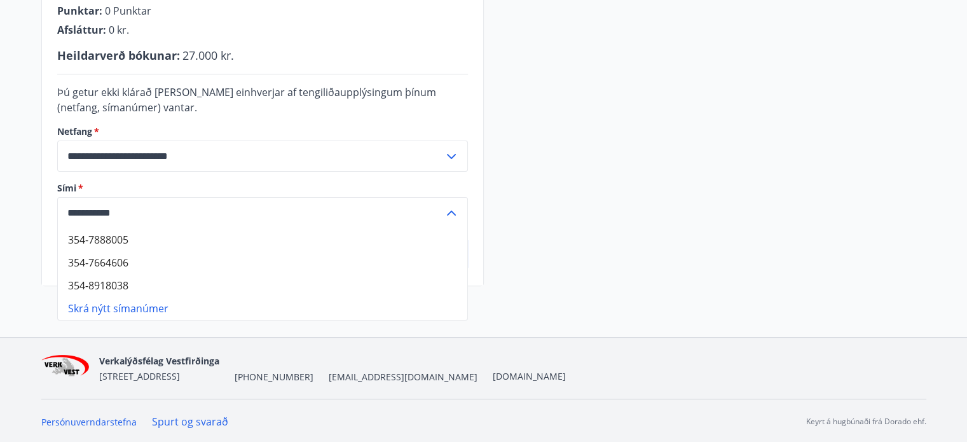
click at [118, 236] on li "354-7888005" at bounding box center [262, 239] width 409 height 23
type input "**********"
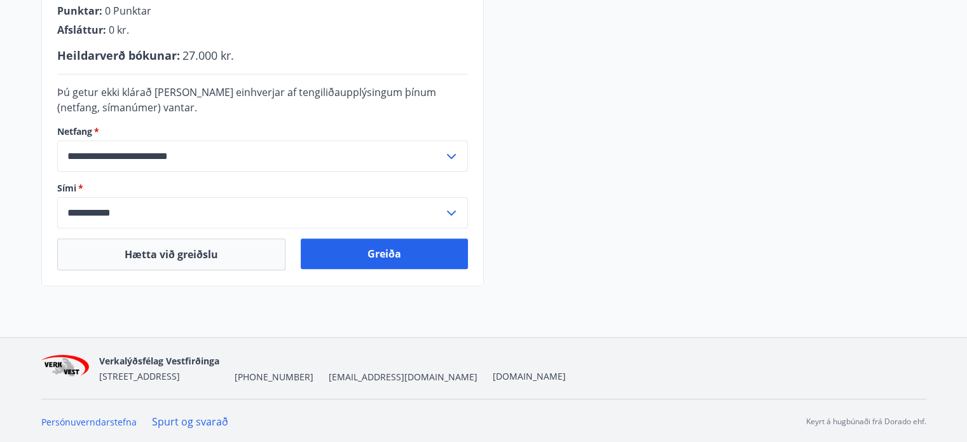
click at [452, 154] on icon at bounding box center [451, 156] width 15 height 15
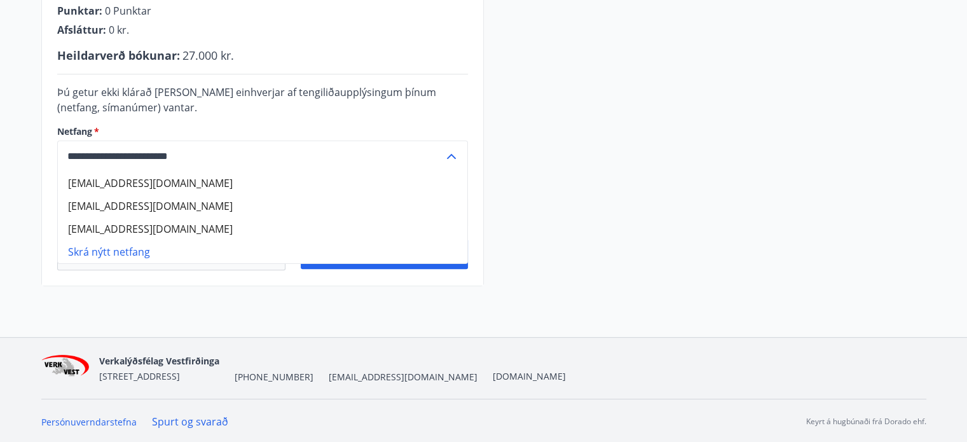
click at [205, 185] on li "helgaberglind143@gmail.com" at bounding box center [262, 183] width 409 height 23
type input "**********"
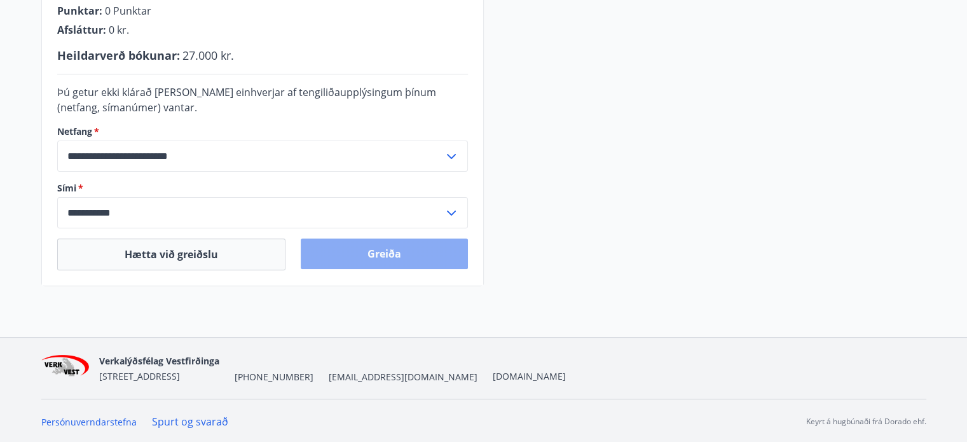
click at [380, 251] on button "Greiða" at bounding box center [384, 253] width 167 height 31
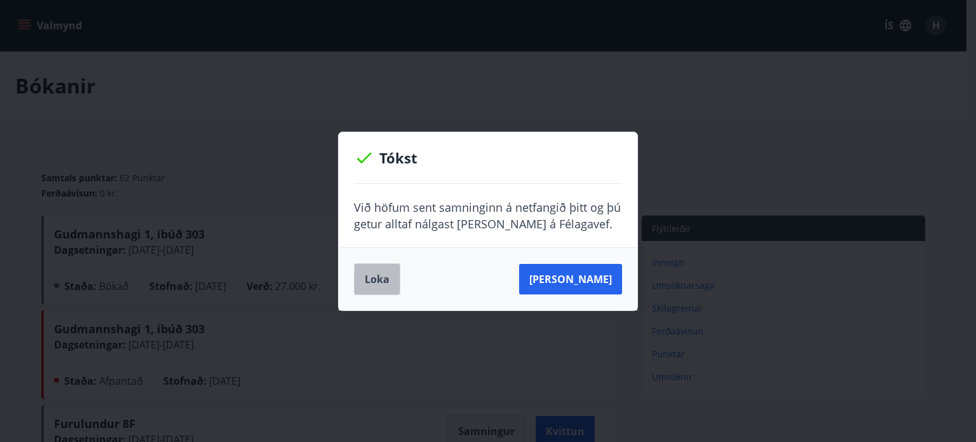
click at [360, 289] on button "Loka" at bounding box center [377, 279] width 46 height 32
